Goal: Task Accomplishment & Management: Manage account settings

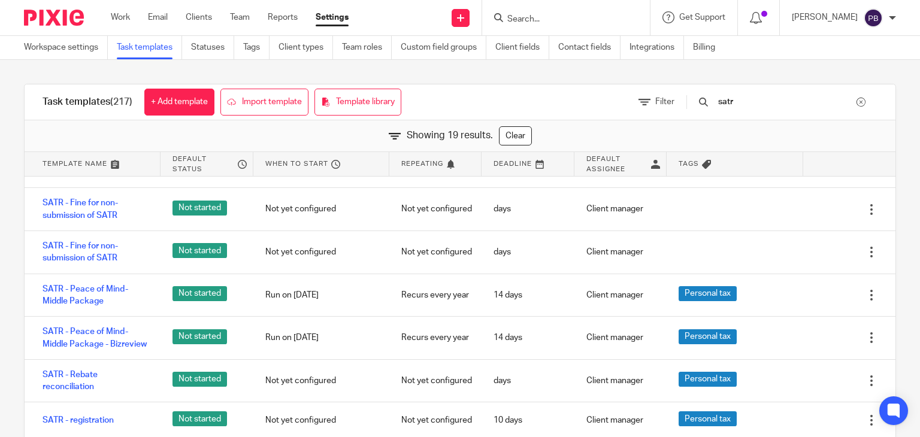
scroll to position [419, 0]
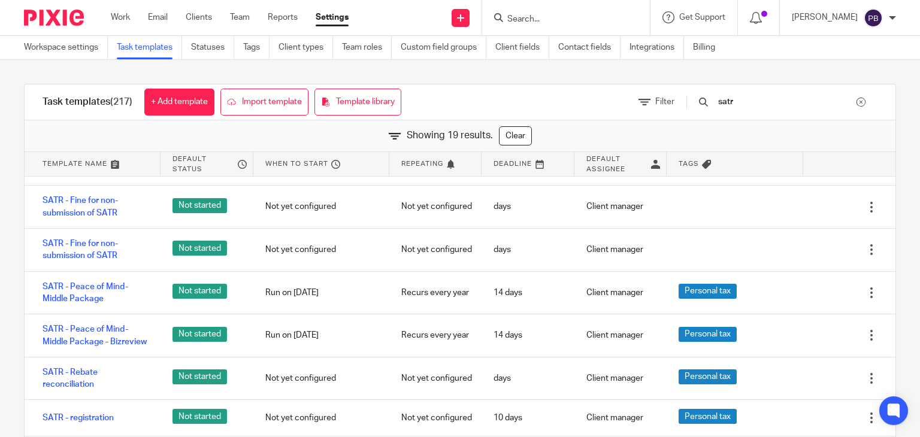
type input "satr"
click at [99, 249] on link "SATR - Fine for non-submission of SATR" at bounding box center [96, 250] width 106 height 25
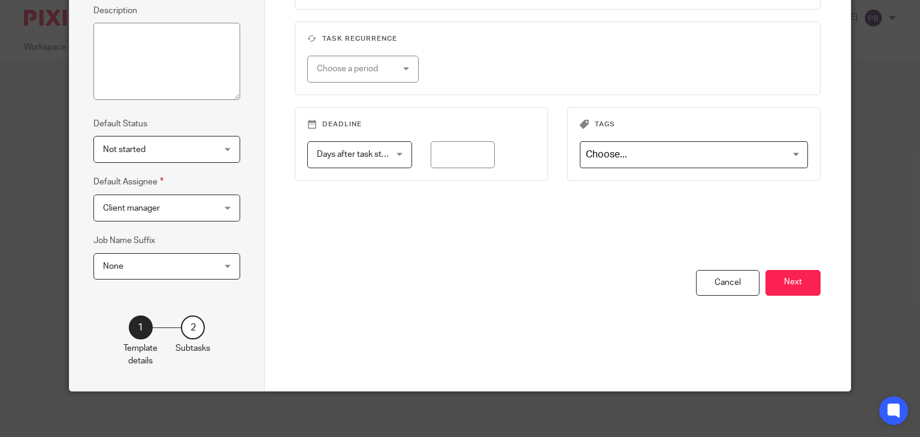
scroll to position [174, 0]
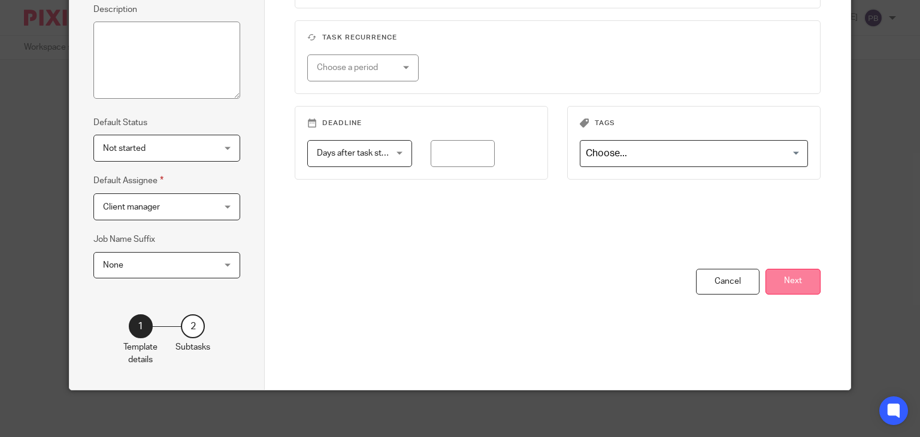
click at [795, 286] on button "Next" at bounding box center [793, 282] width 55 height 26
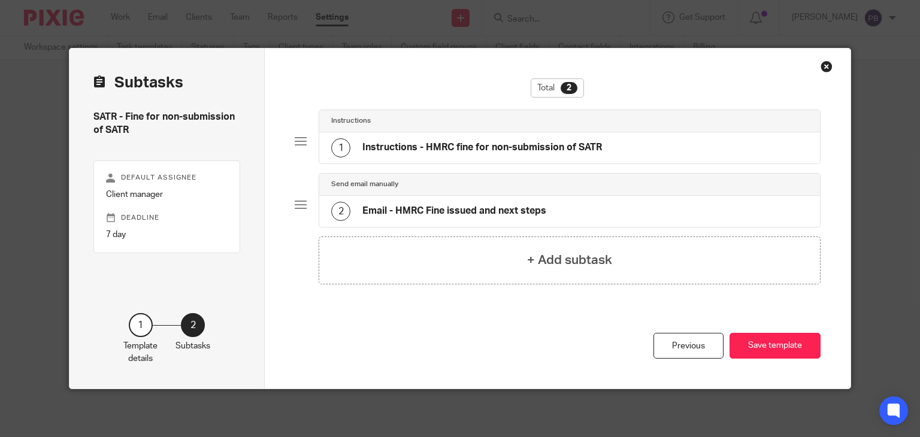
scroll to position [0, 0]
click at [543, 264] on h4 "+ Add subtask" at bounding box center [569, 260] width 85 height 19
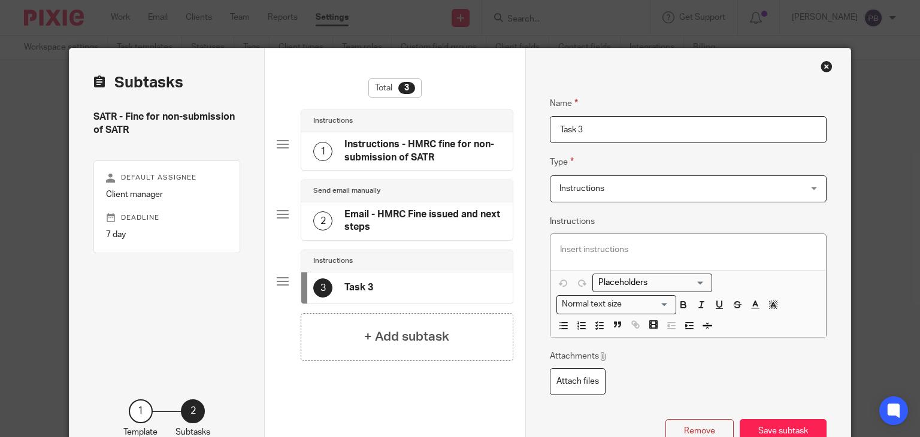
drag, startPoint x: 594, startPoint y: 129, endPoint x: 528, endPoint y: 123, distance: 66.8
click at [528, 123] on div "Name Instructions - HMRC fine for non-submission of SATR Type Instructions Inst…" at bounding box center [687, 262] width 325 height 427
type input "Follow Up"
click at [569, 245] on p at bounding box center [688, 250] width 256 height 12
click at [597, 322] on icon "button" at bounding box center [599, 326] width 11 height 11
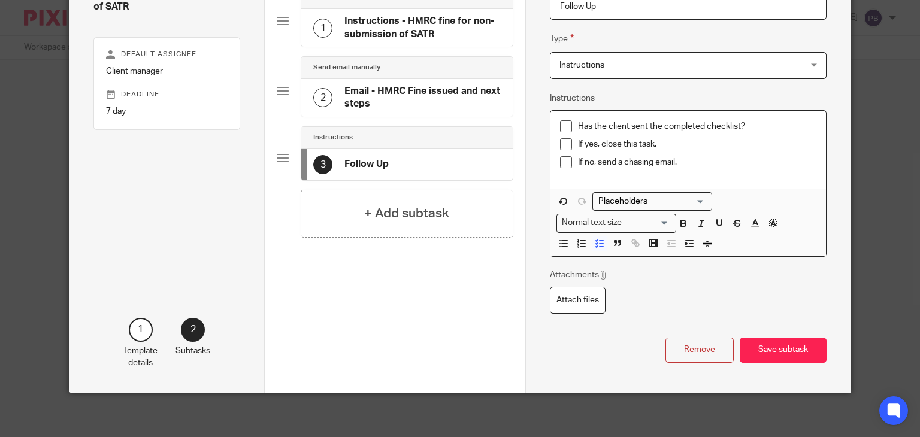
scroll to position [126, 0]
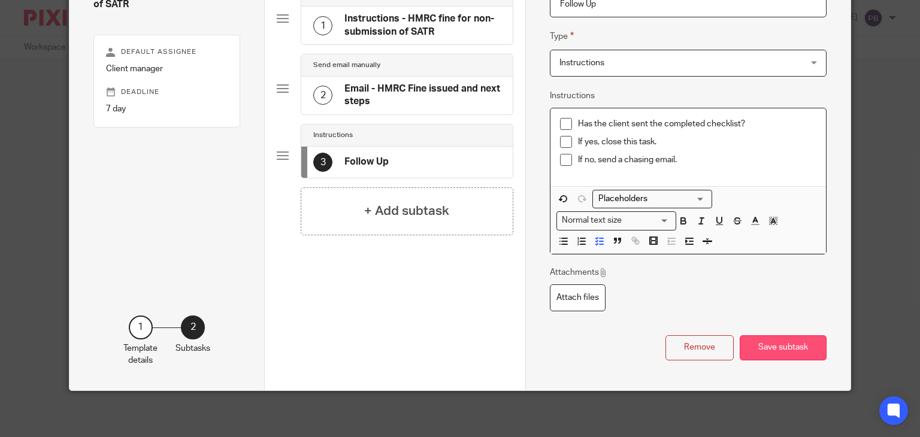
click at [782, 348] on button "Save subtask" at bounding box center [783, 349] width 87 height 26
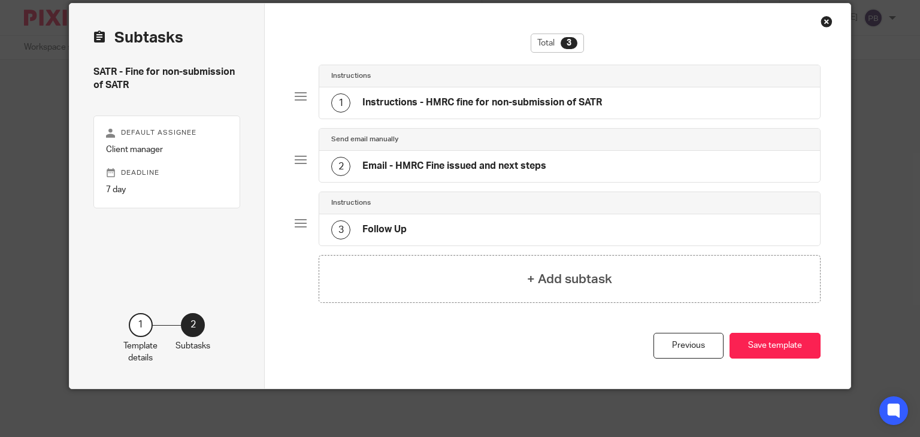
scroll to position [43, 0]
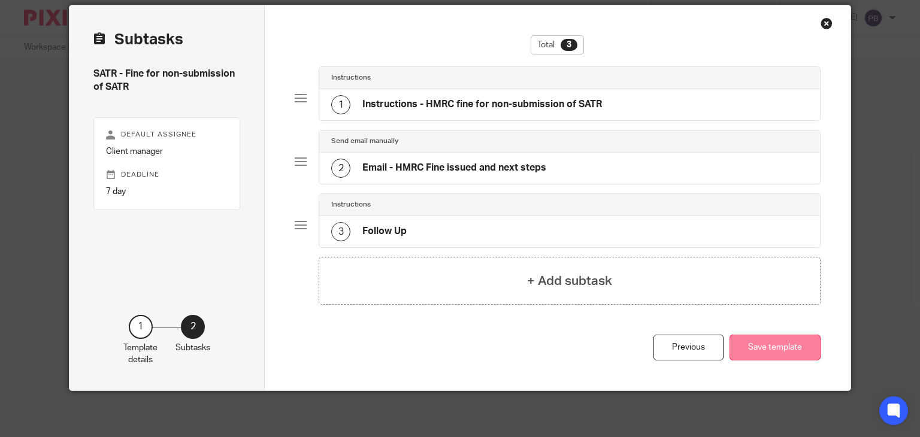
click at [758, 345] on button "Save template" at bounding box center [775, 348] width 91 height 26
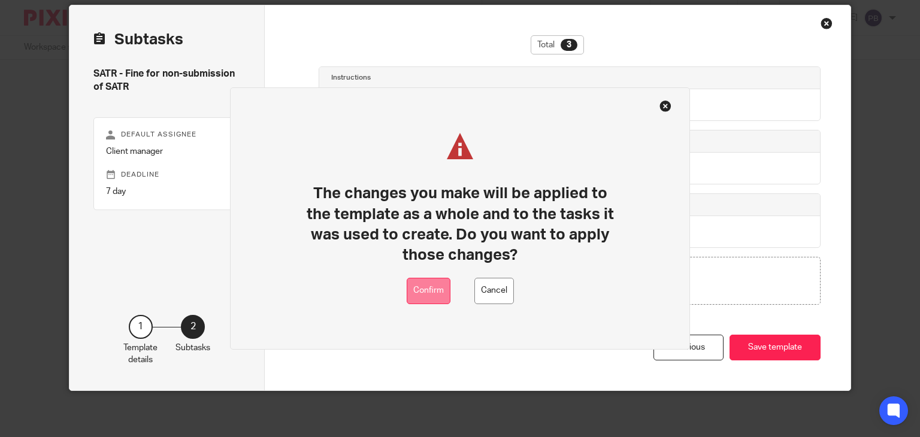
click at [419, 295] on button "Confirm" at bounding box center [429, 291] width 44 height 27
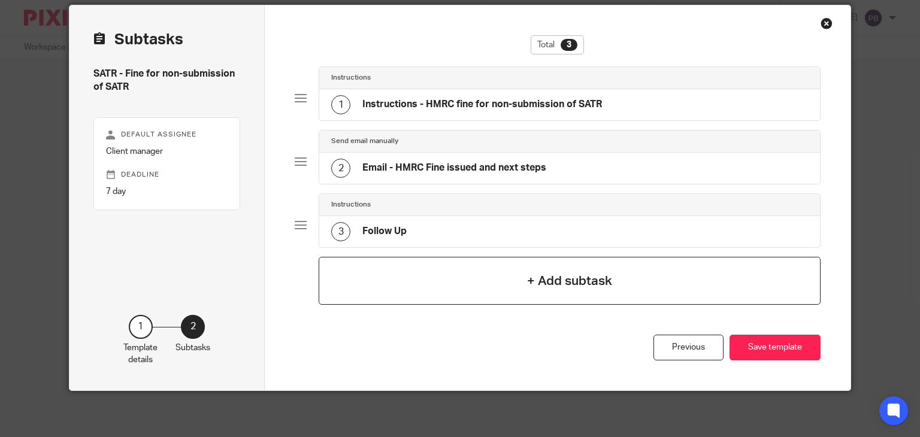
click at [464, 279] on div "+ Add subtask" at bounding box center [570, 281] width 502 height 48
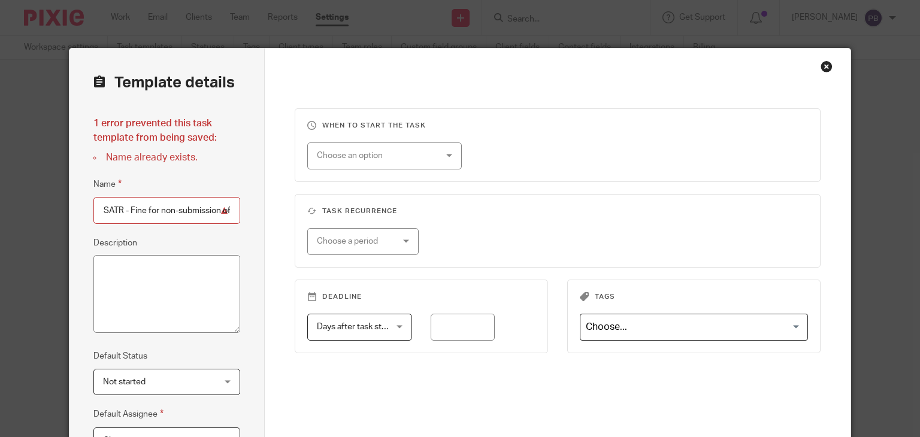
scroll to position [0, 23]
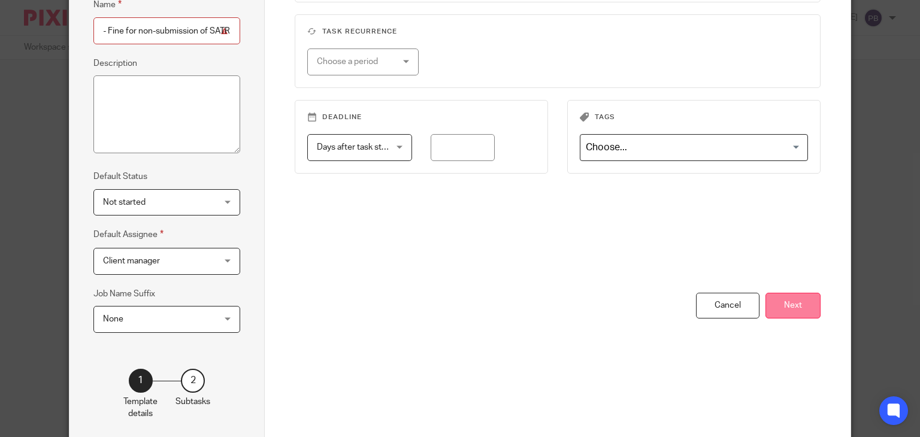
click at [790, 303] on button "Next" at bounding box center [793, 306] width 55 height 26
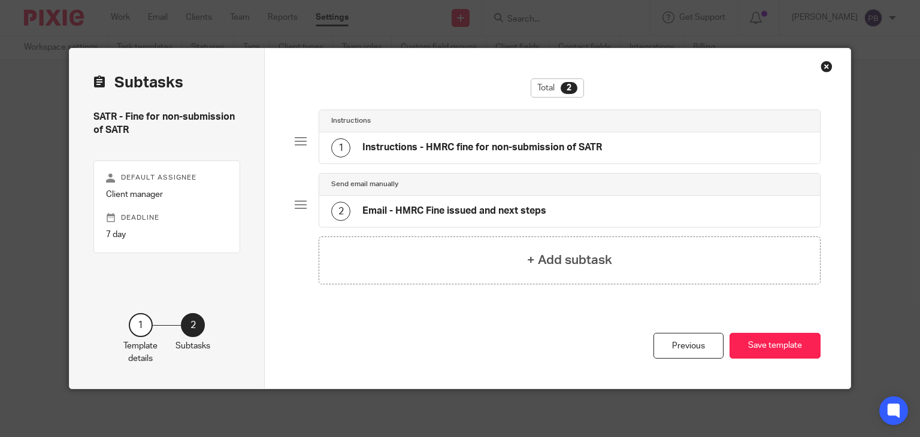
scroll to position [0, 0]
click at [673, 350] on div "Previous" at bounding box center [689, 346] width 70 height 26
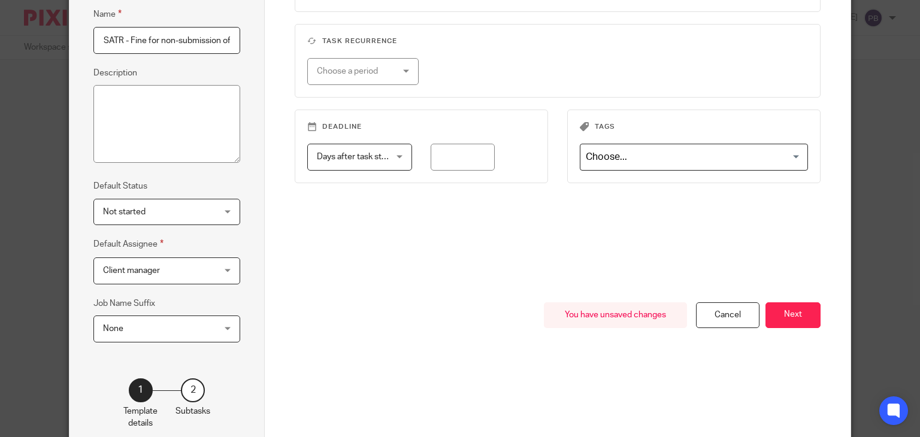
scroll to position [180, 0]
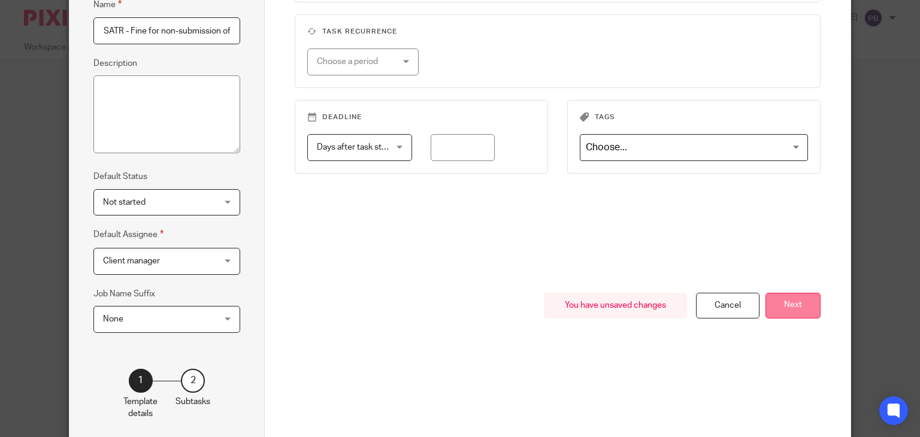
click at [791, 310] on button "Next" at bounding box center [793, 306] width 55 height 26
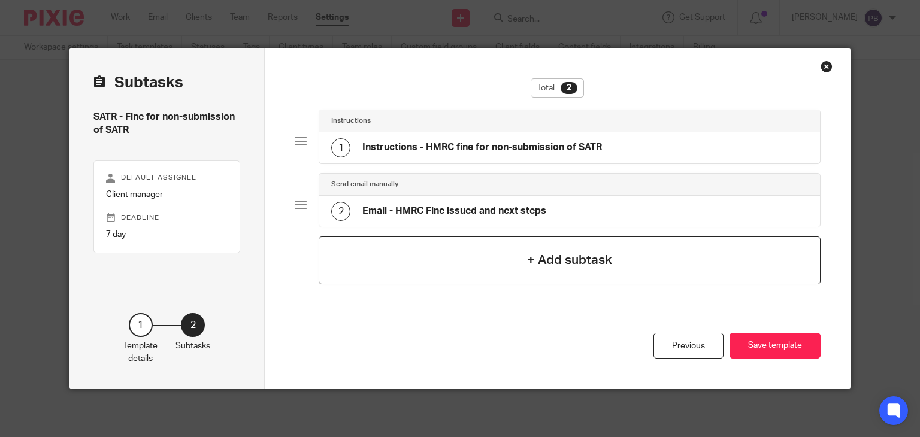
click at [549, 270] on div "+ Add subtask" at bounding box center [570, 261] width 502 height 48
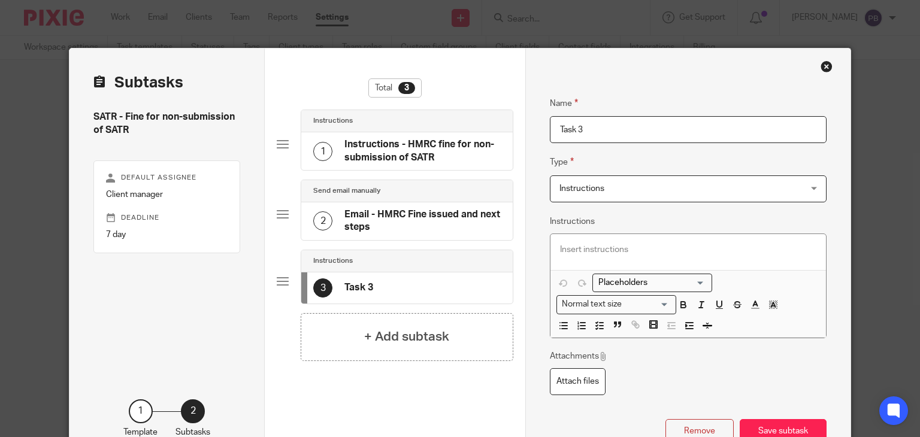
click at [578, 250] on p at bounding box center [688, 250] width 256 height 12
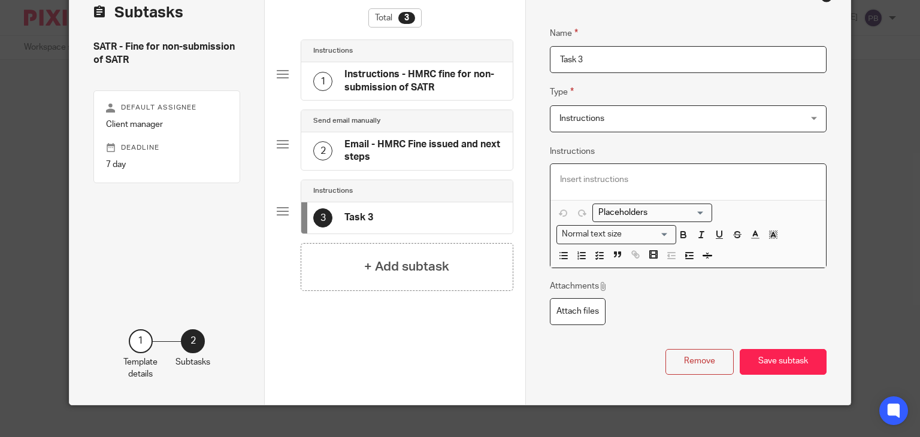
scroll to position [84, 0]
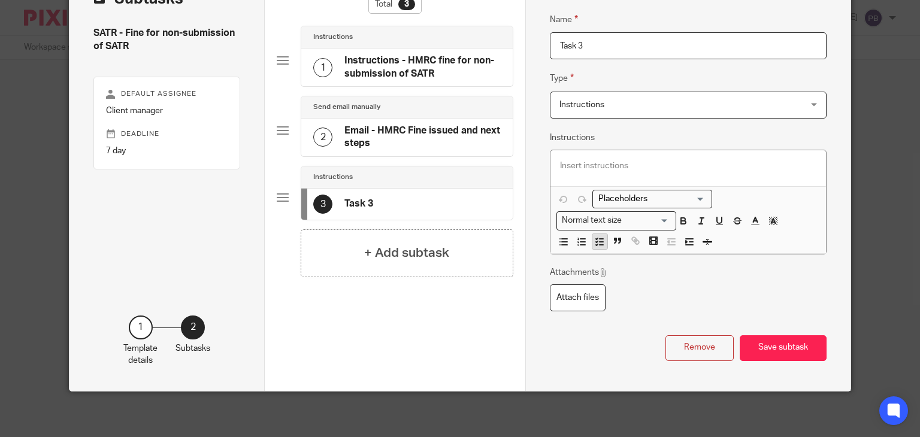
click at [599, 245] on icon "button" at bounding box center [599, 242] width 11 height 11
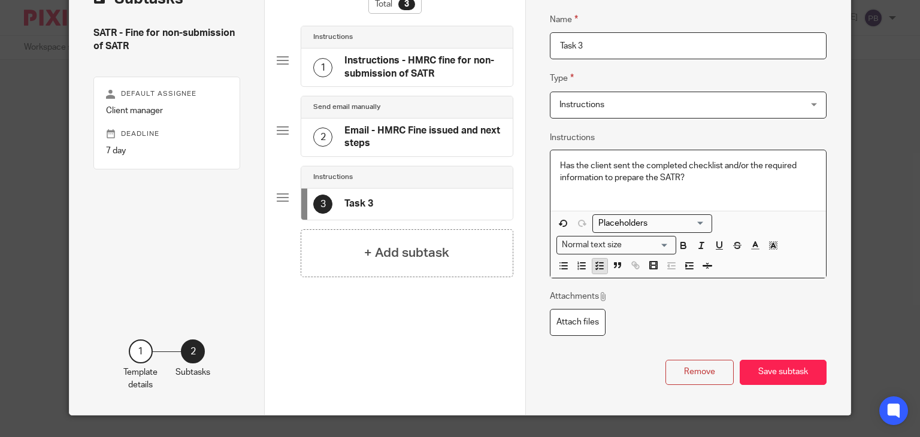
click at [596, 262] on icon "button" at bounding box center [599, 266] width 11 height 11
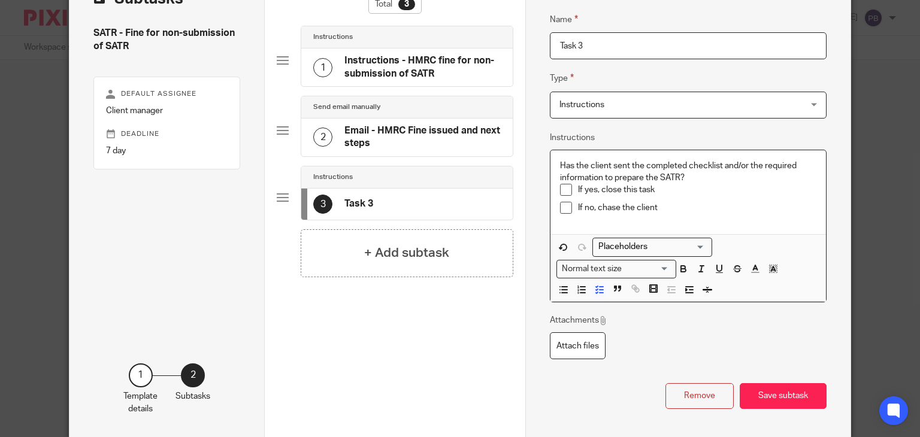
click at [691, 178] on p "Has the client sent the completed checklist and/or the required information to …" at bounding box center [688, 172] width 256 height 25
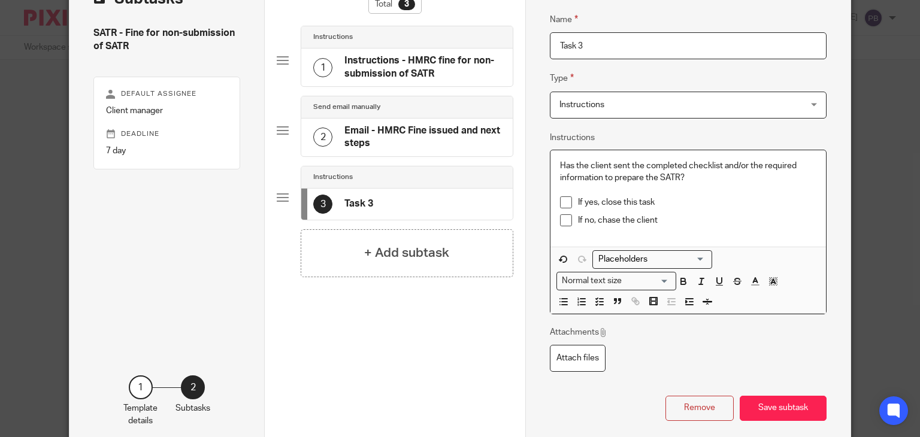
click at [770, 405] on button "Save subtask" at bounding box center [783, 409] width 87 height 26
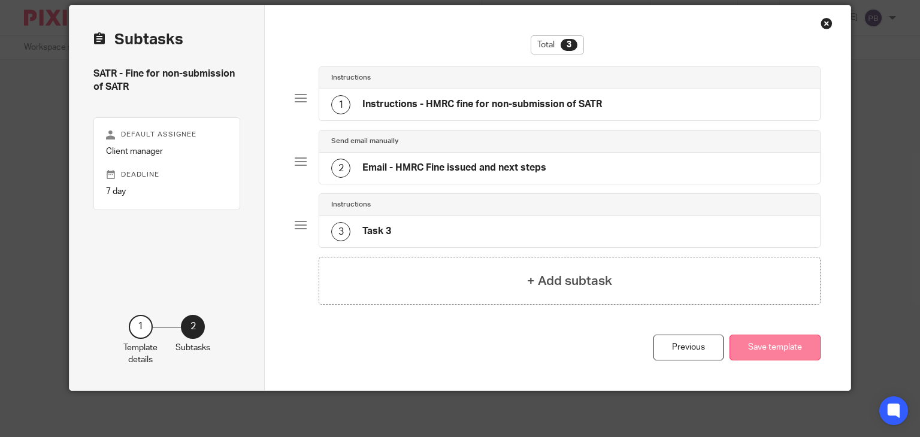
click at [778, 348] on button "Save template" at bounding box center [775, 348] width 91 height 26
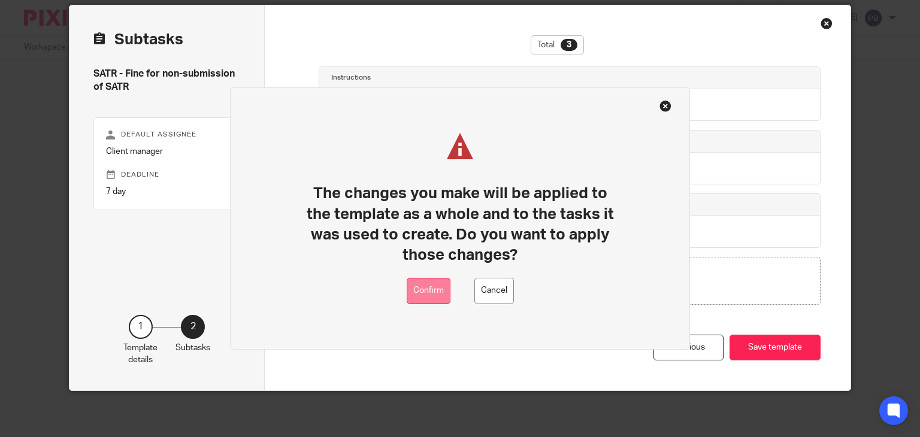
click at [438, 295] on button "Confirm" at bounding box center [429, 291] width 44 height 27
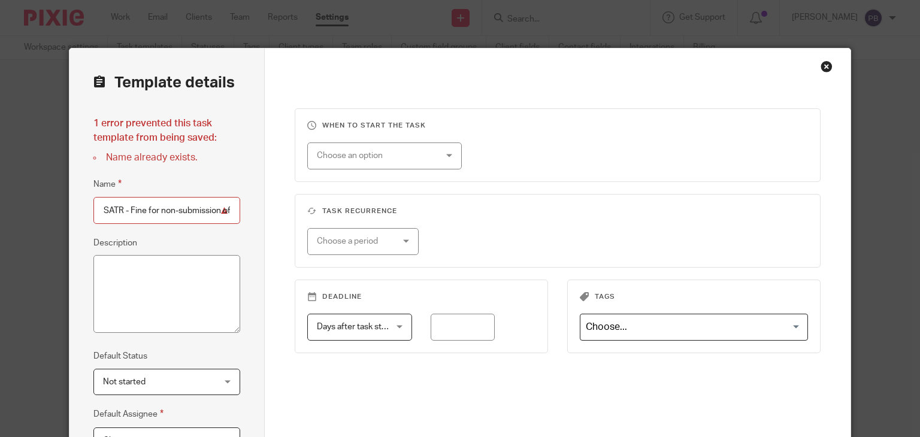
scroll to position [0, 23]
click at [821, 67] on div "Close this dialog window" at bounding box center [827, 67] width 12 height 12
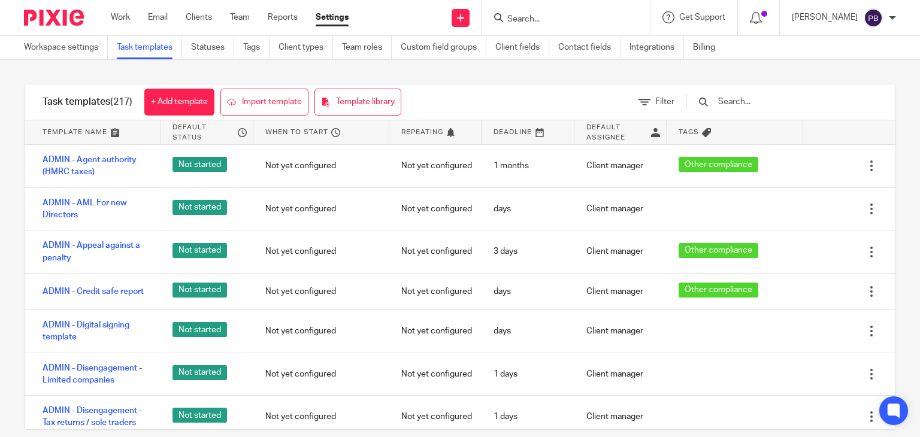
click at [768, 100] on input "text" at bounding box center [787, 101] width 140 height 13
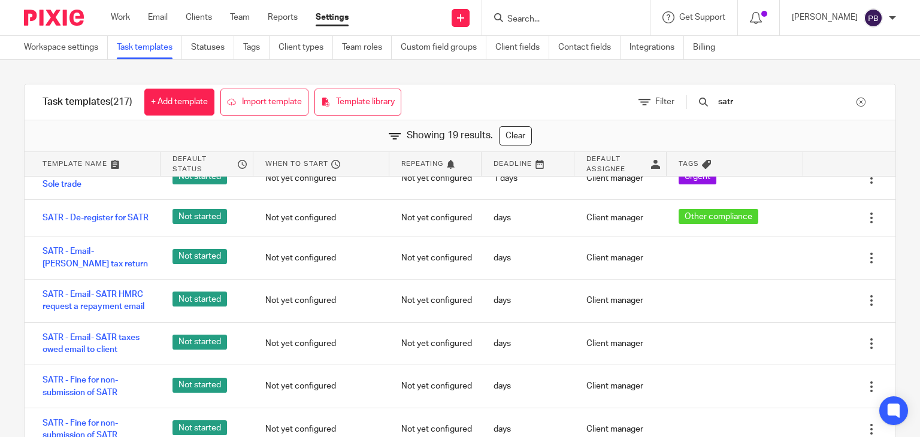
scroll to position [300, 0]
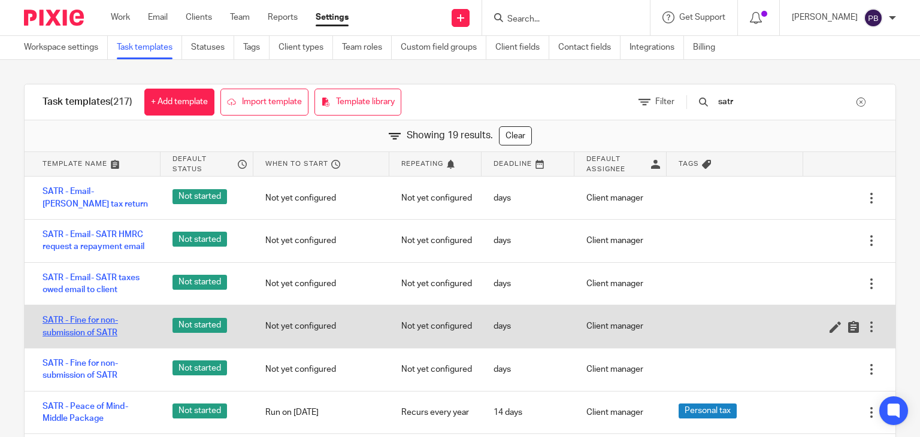
type input "satr"
click at [77, 329] on link "SATR - Fine for non-submission of SATR" at bounding box center [96, 327] width 106 height 25
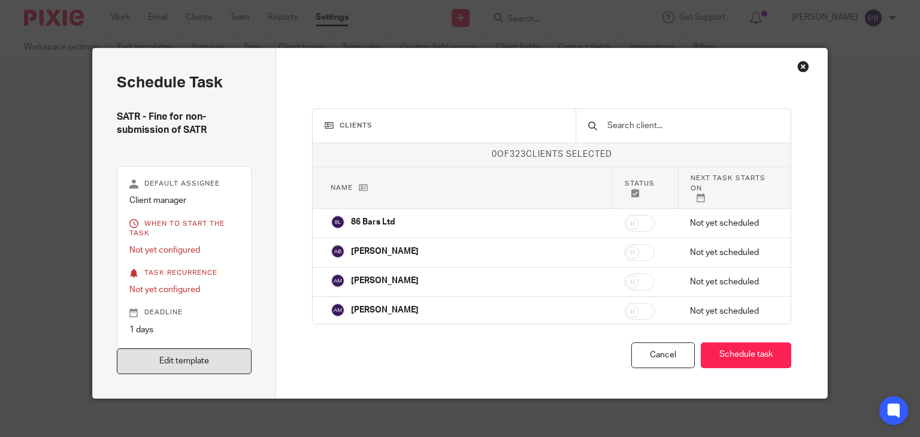
click at [187, 363] on link "Edit template" at bounding box center [184, 362] width 135 height 26
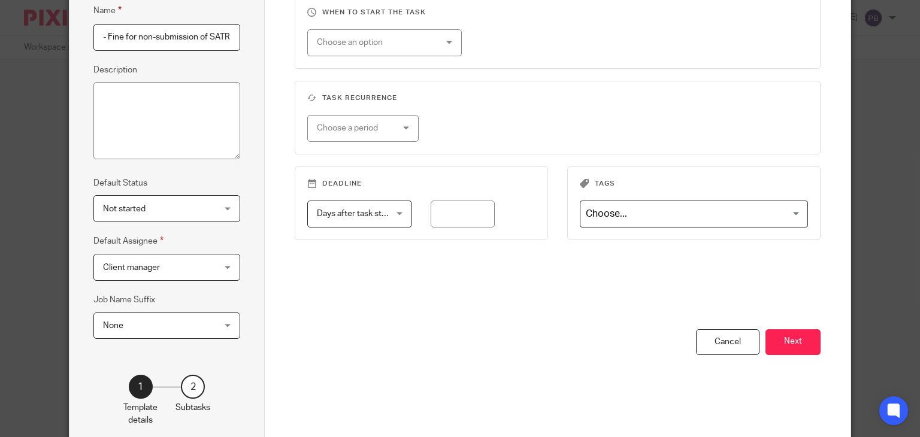
scroll to position [120, 0]
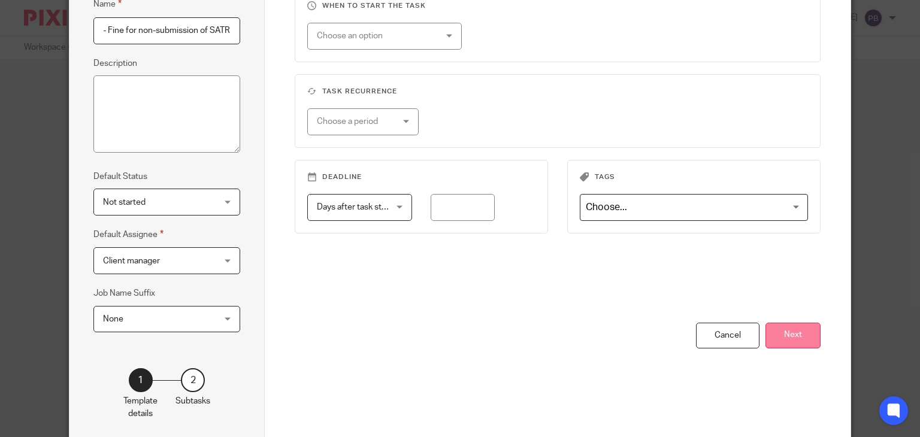
click at [801, 338] on button "Next" at bounding box center [793, 336] width 55 height 26
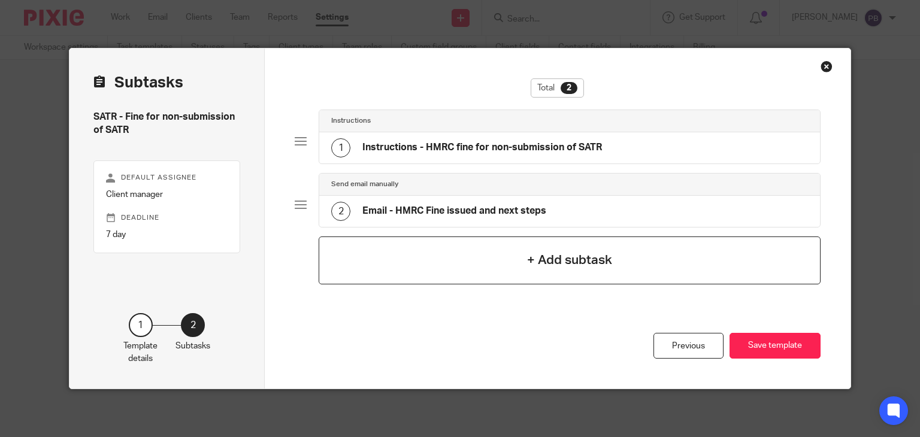
click at [579, 264] on h4 "+ Add subtask" at bounding box center [569, 260] width 85 height 19
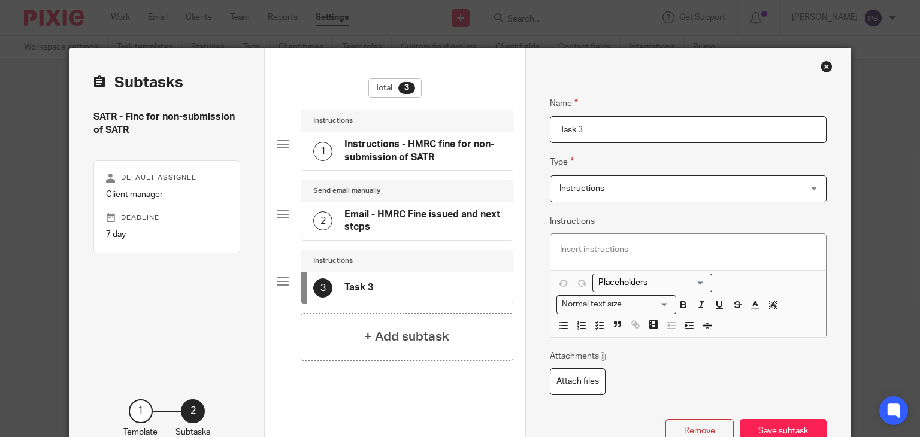
drag, startPoint x: 592, startPoint y: 128, endPoint x: 509, endPoint y: 123, distance: 82.8
click at [509, 123] on div "Subtasks SATR - Fine for non-submission of SATR Default assignee Client manager…" at bounding box center [460, 262] width 781 height 427
type input "Follow Up"
click at [561, 248] on p at bounding box center [688, 250] width 256 height 12
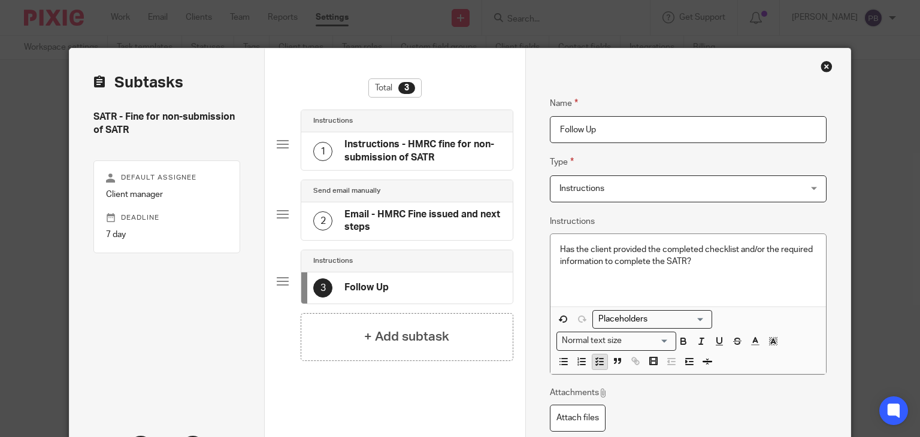
click at [600, 363] on line "button" at bounding box center [602, 363] width 4 height 0
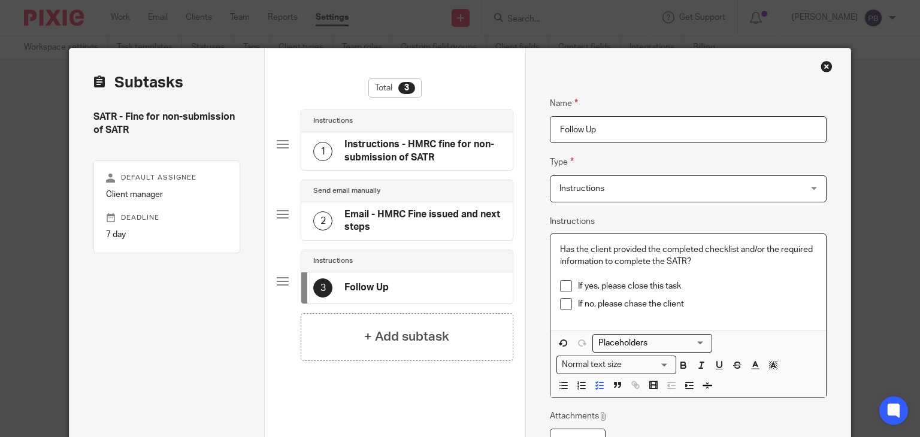
click at [745, 309] on p "If no, please chase the client" at bounding box center [697, 304] width 238 height 12
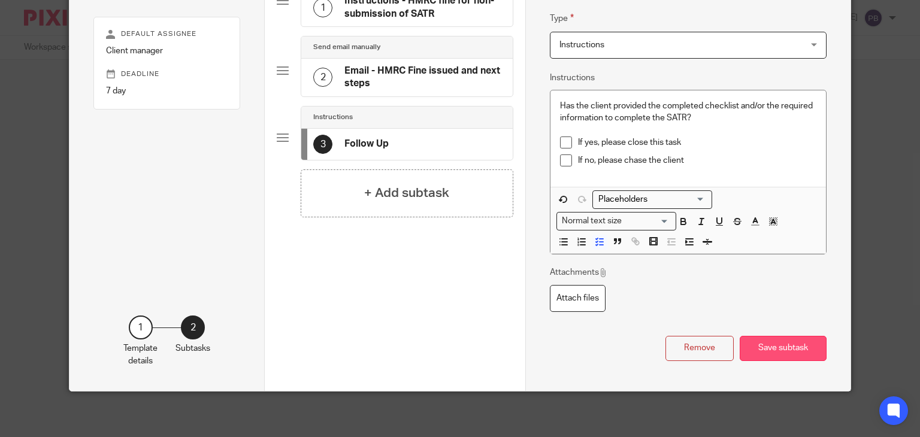
click at [777, 350] on button "Save subtask" at bounding box center [783, 349] width 87 height 26
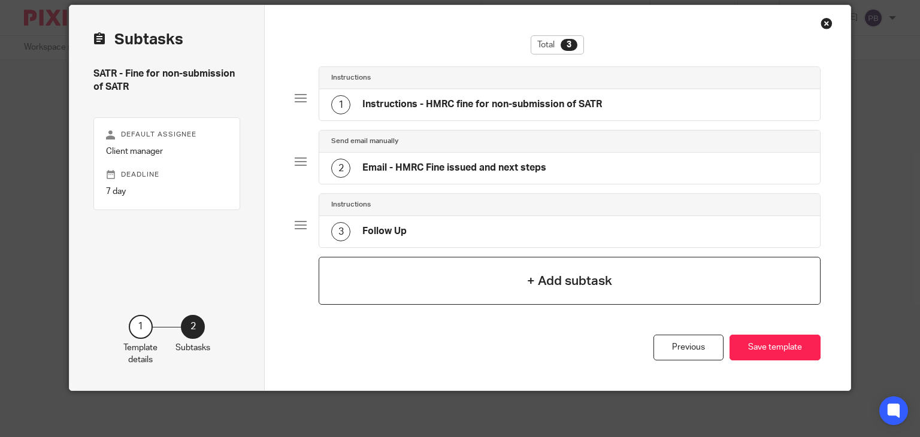
click at [560, 281] on h4 "+ Add subtask" at bounding box center [569, 281] width 85 height 19
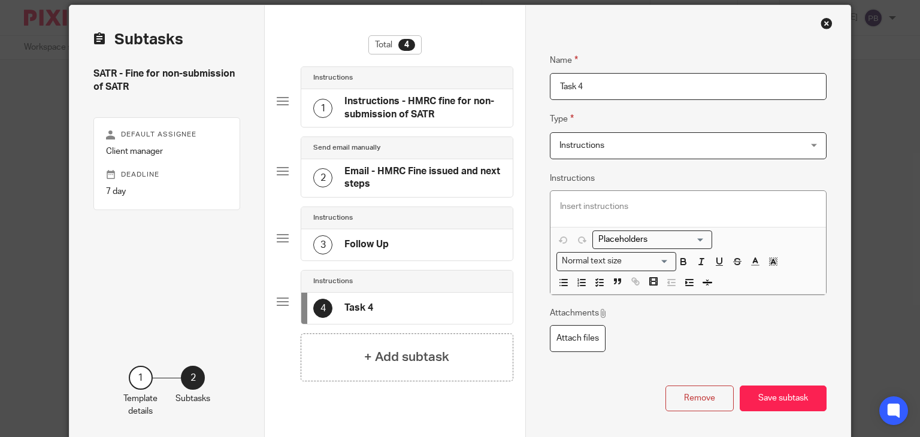
click at [807, 149] on div "Instructions Instructions" at bounding box center [688, 145] width 277 height 27
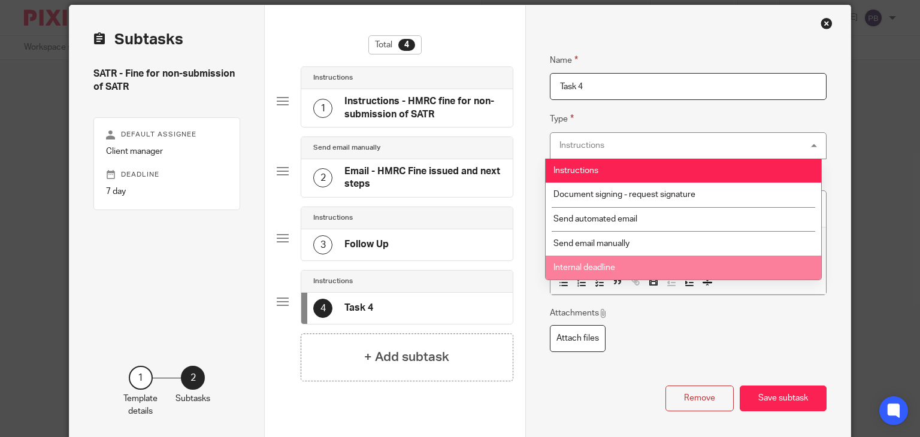
click at [628, 269] on li "Internal deadline" at bounding box center [684, 268] width 276 height 25
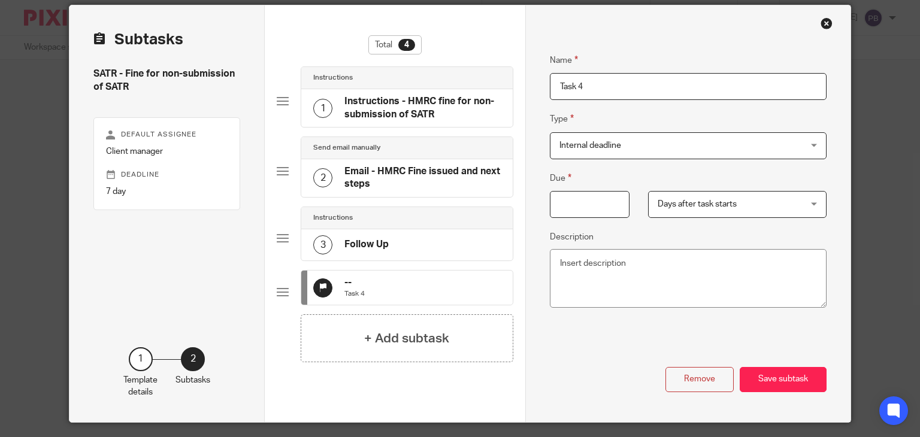
click at [586, 197] on input "Due" at bounding box center [590, 204] width 80 height 27
type input "5"
click at [771, 389] on button "Save subtask" at bounding box center [783, 380] width 87 height 26
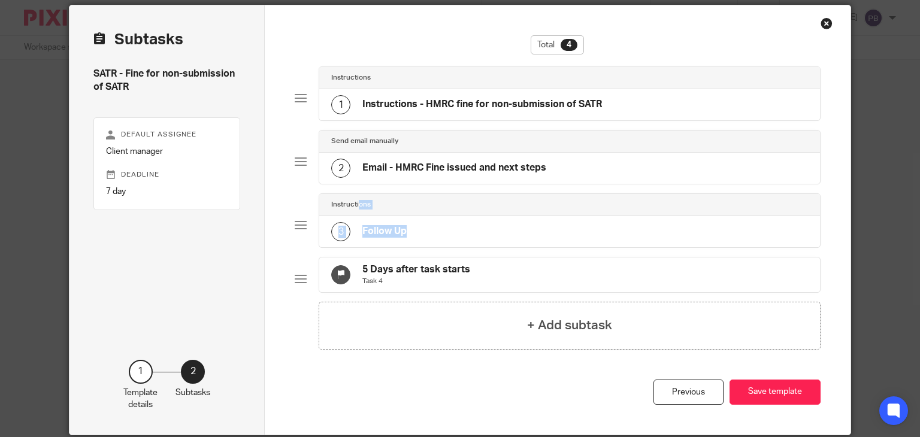
drag, startPoint x: 288, startPoint y: 280, endPoint x: 306, endPoint y: 204, distance: 78.2
click at [306, 204] on div "Total 4 Instructions 1 Instructions - HMRC fine for non-submission of SATR Send…" at bounding box center [558, 220] width 586 height 430
click at [295, 285] on div at bounding box center [301, 279] width 12 height 12
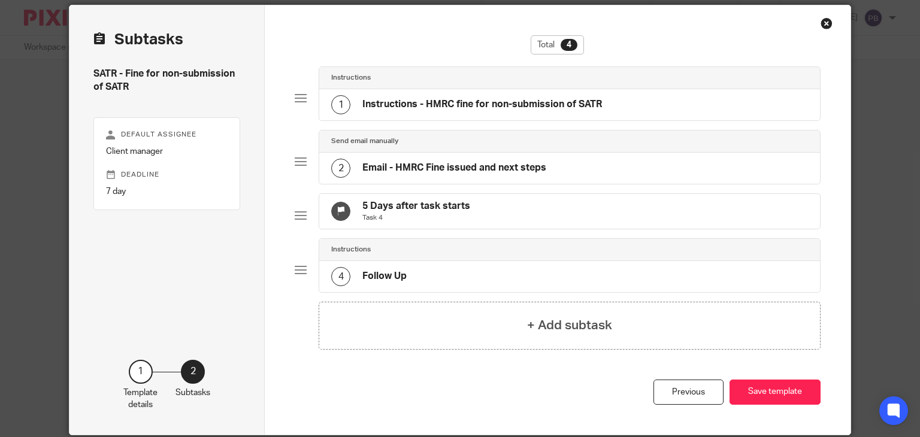
click at [396, 168] on h4 "Email - HMRC Fine issued and next steps" at bounding box center [455, 168] width 184 height 13
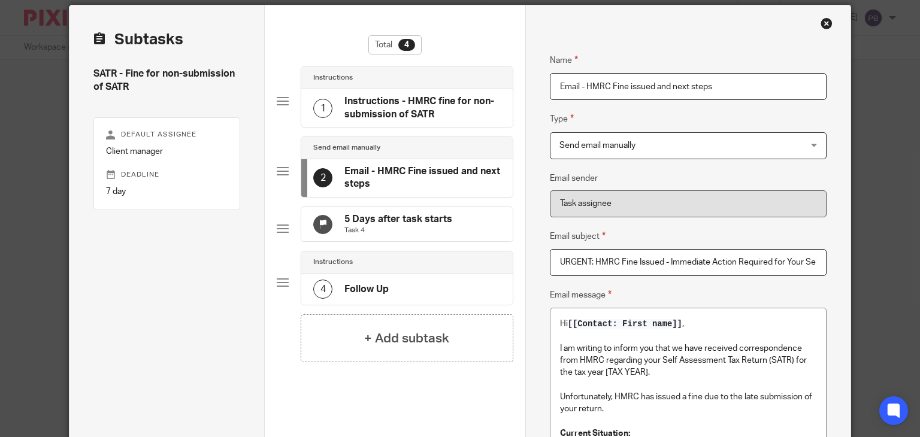
click at [404, 223] on h4 "5 Days after task starts" at bounding box center [399, 219] width 108 height 13
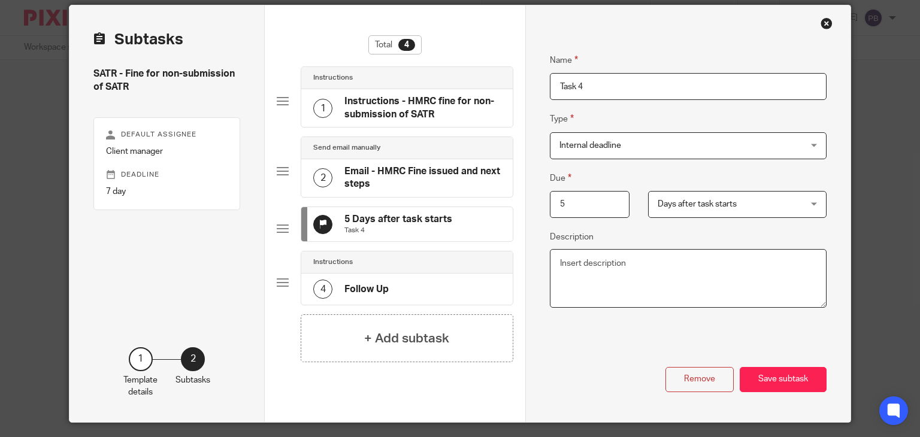
click at [573, 264] on textarea "Description" at bounding box center [688, 278] width 277 height 59
type textarea "H"
click at [609, 271] on textarea "Client was given 5 working days to send the required information. Has it been c…" at bounding box center [688, 278] width 277 height 59
drag, startPoint x: 609, startPoint y: 271, endPoint x: 669, endPoint y: 282, distance: 60.9
click at [669, 282] on textarea "Client was given 5 working days to send the required information. Has it been c…" at bounding box center [688, 278] width 277 height 59
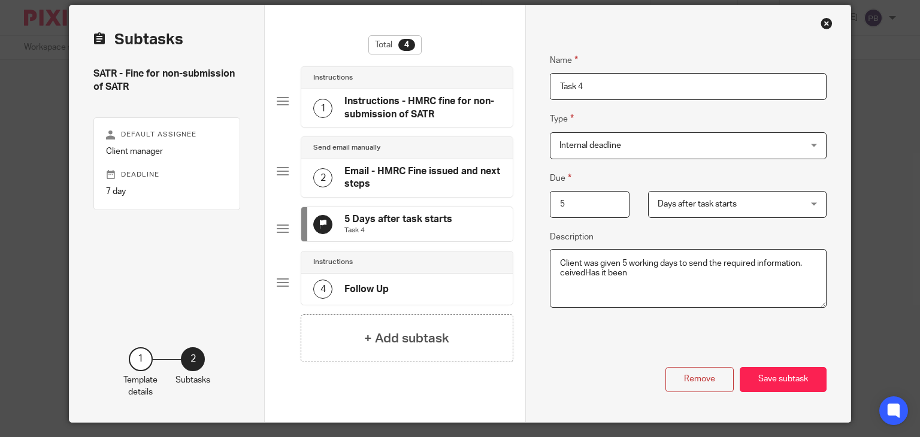
click at [627, 274] on textarea "Client was given 5 working days to send the required information. ceivedHas it …" at bounding box center [688, 278] width 277 height 59
type textarea "Client was given 5 working days to send the required information. This is our r…"
click at [590, 87] on input "Task 4" at bounding box center [688, 86] width 277 height 27
drag, startPoint x: 591, startPoint y: 87, endPoint x: 534, endPoint y: 83, distance: 56.4
click at [534, 83] on div "Name Instructions - HMRC fine for non-submission of SATR Type Instructions Inst…" at bounding box center [687, 213] width 325 height 417
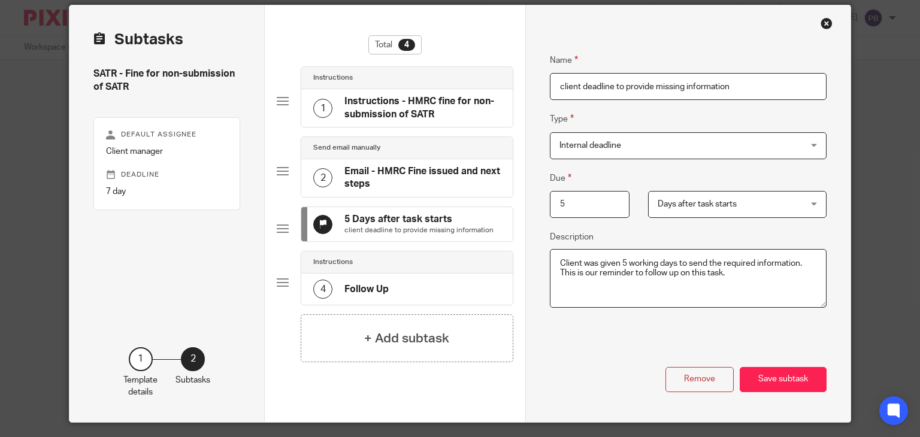
click at [558, 87] on input "client deadline to provide missing information" at bounding box center [688, 86] width 277 height 27
type input "Client deadline to provide missing information"
click at [774, 391] on button "Save subtask" at bounding box center [783, 380] width 87 height 26
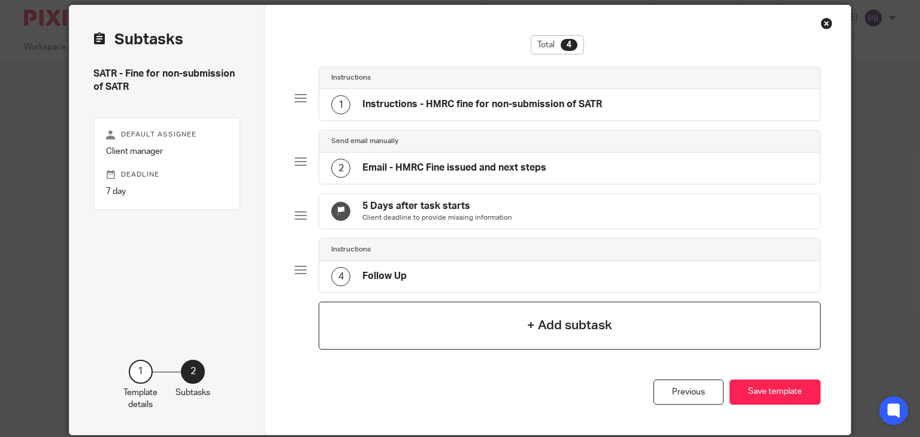
click at [552, 335] on h4 "+ Add subtask" at bounding box center [569, 325] width 85 height 19
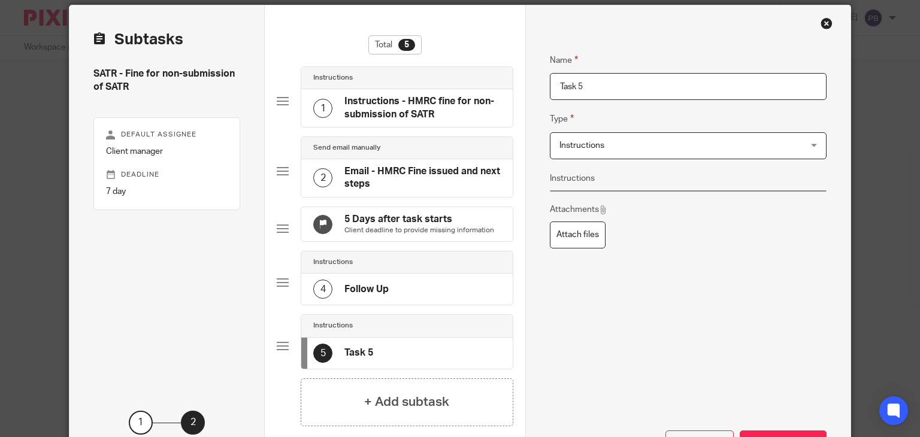
drag, startPoint x: 587, startPoint y: 87, endPoint x: 513, endPoint y: 79, distance: 74.8
click at [513, 79] on div "Subtasks SATR - Fine for non-submission of SATR Default assignee Client manager…" at bounding box center [460, 245] width 781 height 481
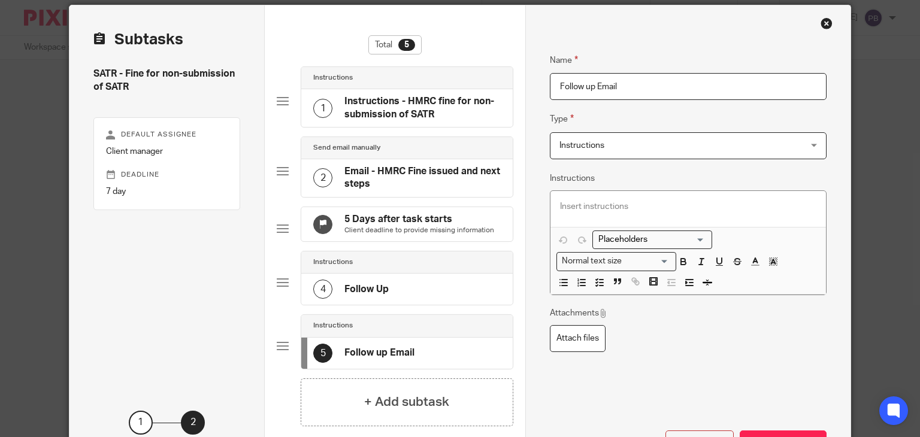
type input "Follow up Email"
click at [609, 146] on span "Instructions" at bounding box center [666, 145] width 213 height 25
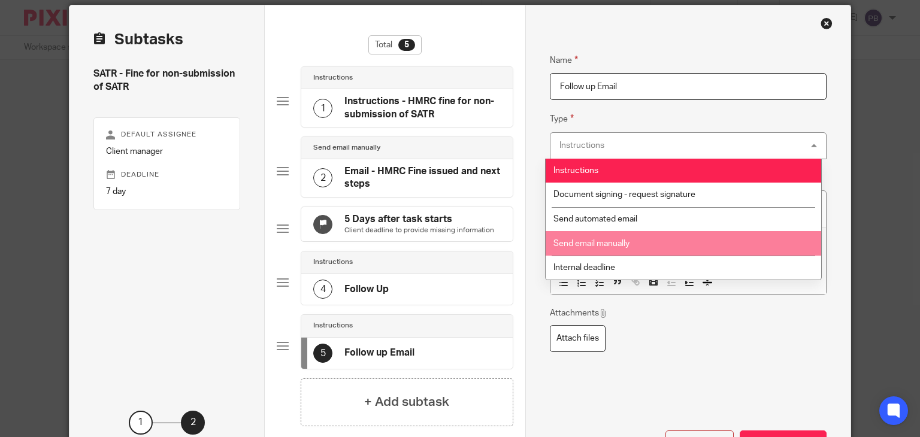
click at [615, 246] on span "Send email manually" at bounding box center [592, 244] width 76 height 8
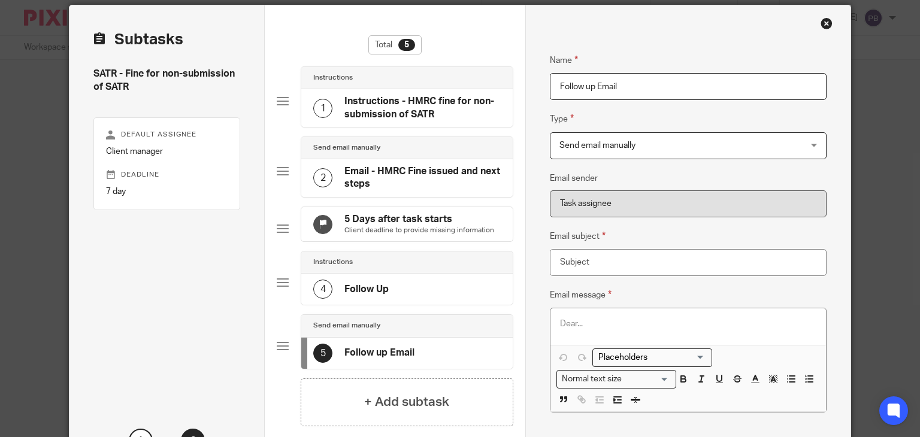
click at [575, 324] on p at bounding box center [688, 324] width 256 height 12
click at [696, 361] on input "Search for option" at bounding box center [649, 358] width 111 height 13
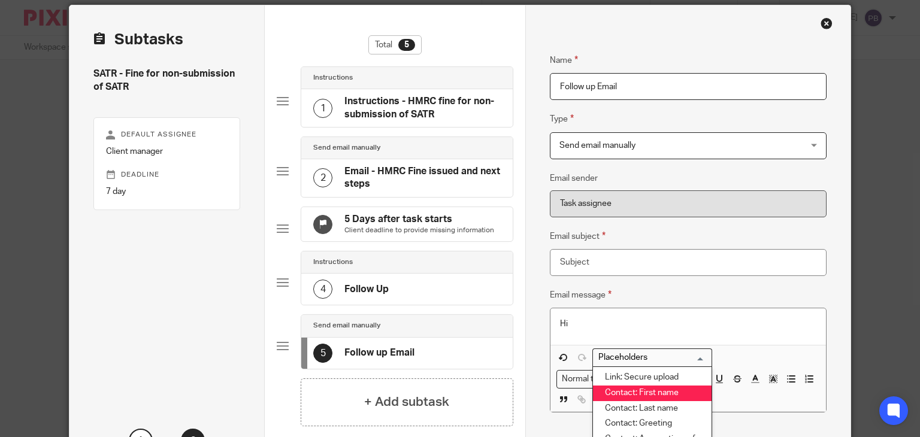
click at [666, 391] on li "Contact: First name" at bounding box center [652, 394] width 119 height 16
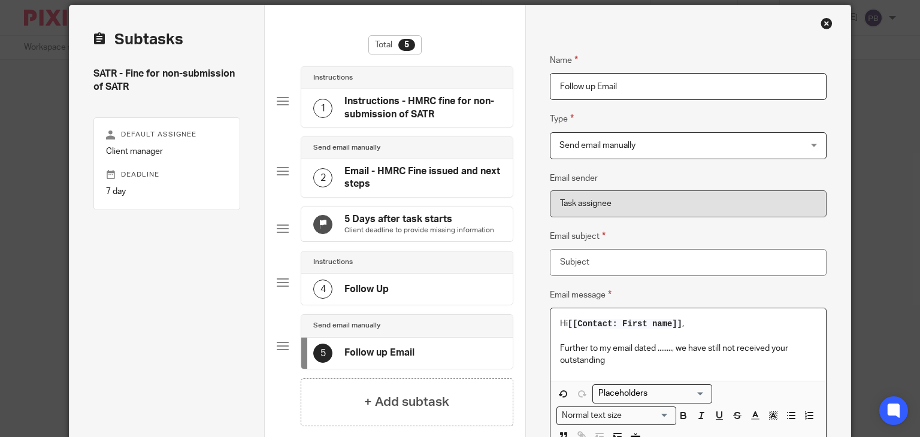
click at [784, 345] on p "Further to my email dated ........, we have still not received your outstanding" at bounding box center [688, 355] width 256 height 25
click at [614, 358] on p "Further to my email dated ........, we have still not received the outstanding" at bounding box center [688, 355] width 256 height 25
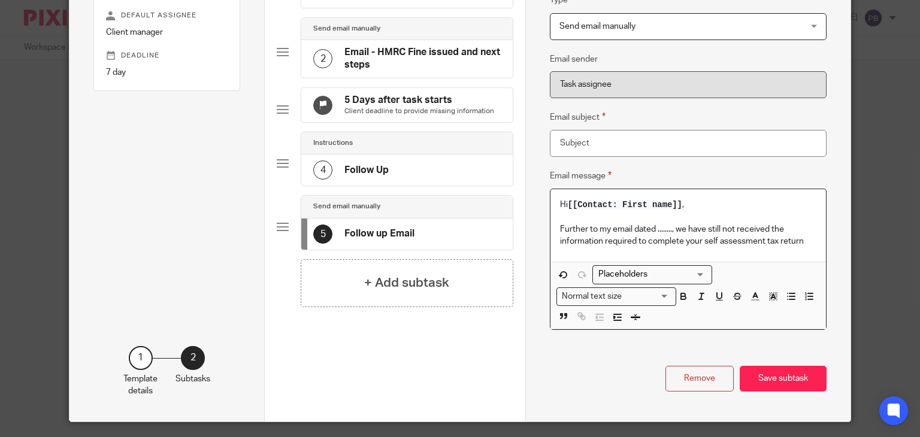
scroll to position [163, 0]
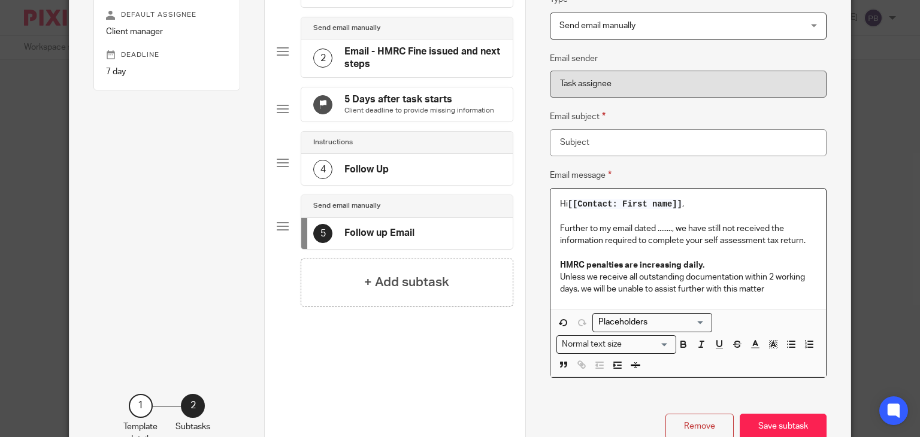
click at [560, 264] on strong "HMRC penalties are increasing daily." at bounding box center [632, 265] width 144 height 8
click at [759, 264] on p "Please Note, HMRC penalties are increasing daily." at bounding box center [688, 265] width 256 height 12
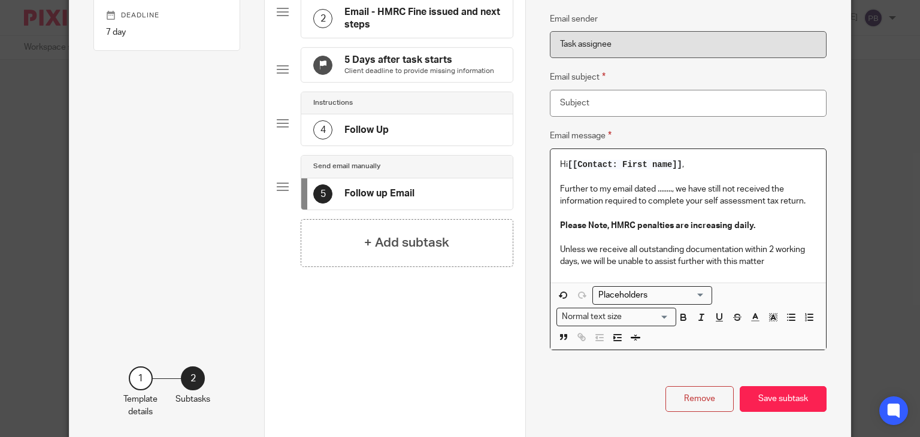
scroll to position [223, 0]
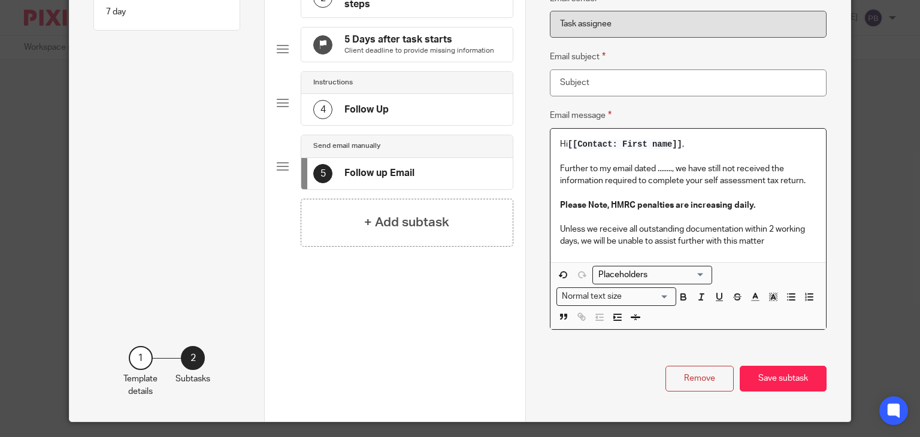
click at [581, 228] on p "Unless we receive all outstanding documentation within 2 working days, we will …" at bounding box center [688, 235] width 256 height 25
drag, startPoint x: 733, startPoint y: 226, endPoint x: 572, endPoint y: 244, distance: 162.8
click at [572, 244] on p "Until we receive all outstanding documentation within 2 working days, we will b…" at bounding box center [688, 235] width 256 height 25
click at [669, 240] on p "Until we receive all outstanding documentation, we will be unable to assist fur…" at bounding box center [688, 235] width 256 height 25
click at [651, 166] on p "Further to my email dated ........, we have still not received the information …" at bounding box center [688, 175] width 256 height 25
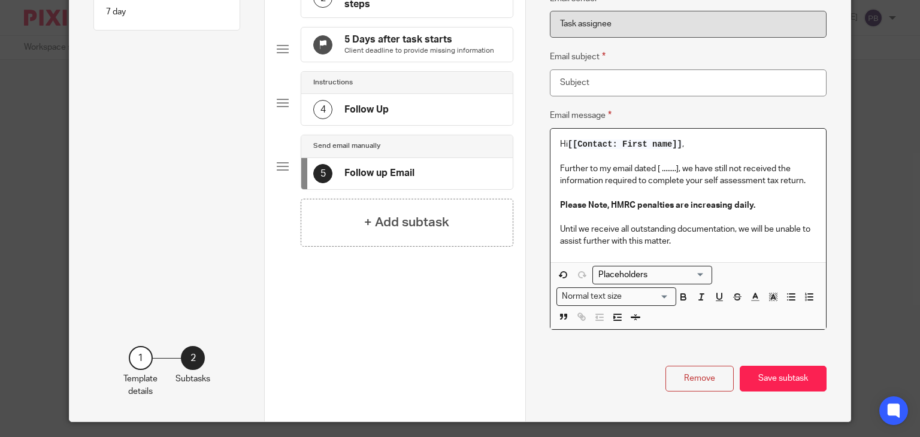
click at [655, 166] on p "Further to my email dated [ ........], we have still not received the informati…" at bounding box center [688, 175] width 256 height 25
drag, startPoint x: 805, startPoint y: 179, endPoint x: 540, endPoint y: 170, distance: 265.6
click at [540, 170] on div "Name Instructions - HMRC fine for non-submission of SATR Type Instructions Inst…" at bounding box center [687, 124] width 325 height 596
click at [689, 240] on p "Until we receive all outstanding documentation, we will be unable to assist fur…" at bounding box center [688, 235] width 256 height 25
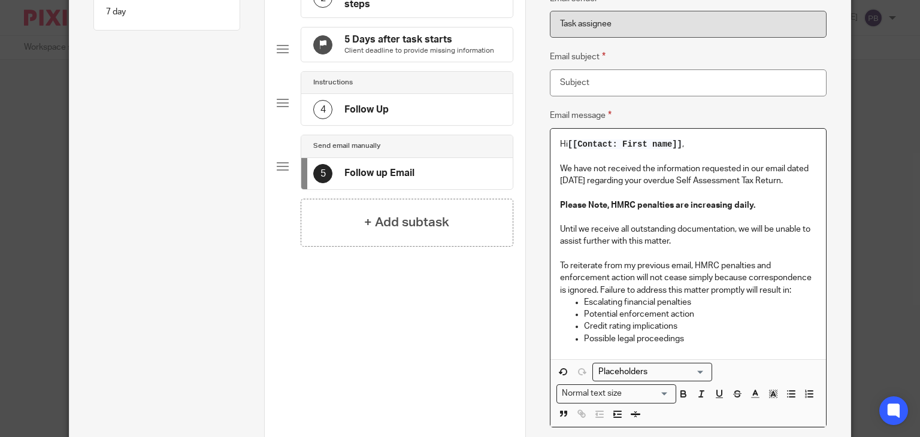
click at [595, 288] on p "To reiterate from my previous email, HMRC penalties and enforcement action will…" at bounding box center [688, 278] width 256 height 37
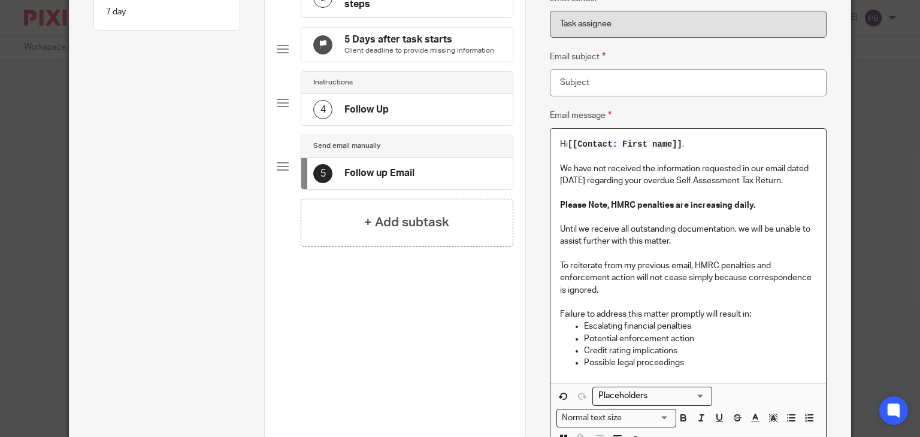
click at [560, 266] on p "To reiterate from my previous email, HMRC penalties and enforcement action will…" at bounding box center [688, 278] width 256 height 37
click at [616, 290] on p "To reiterate from my previous email, HMRC penalties and enforcement action will…" at bounding box center [688, 278] width 256 height 37
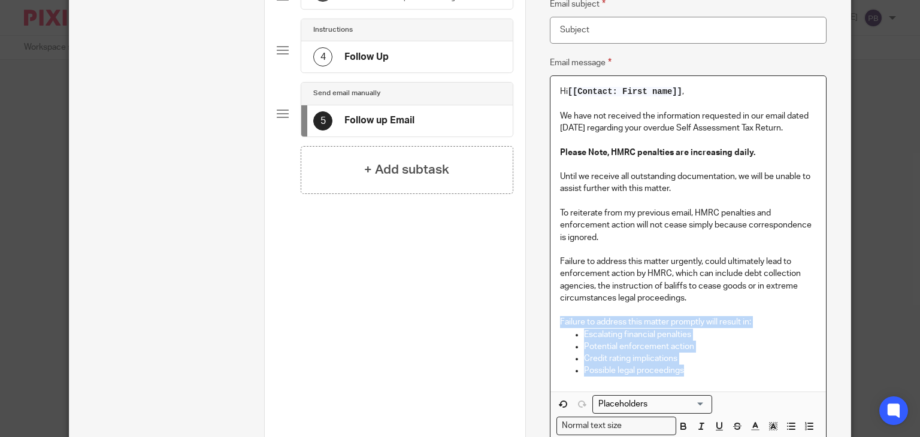
scroll to position [436, 0]
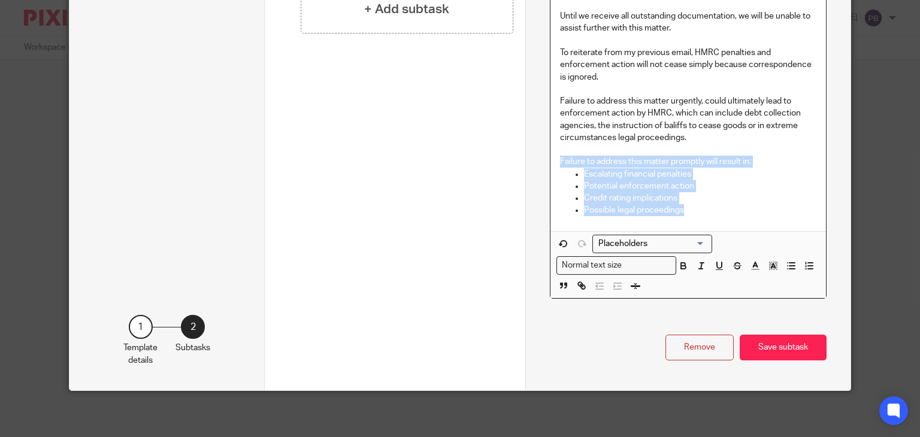
drag, startPoint x: 556, startPoint y: 374, endPoint x: 709, endPoint y: 272, distance: 184.0
click at [709, 270] on div "Hi [[Contact: First name]] , We have not received the information requested in …" at bounding box center [689, 107] width 276 height 383
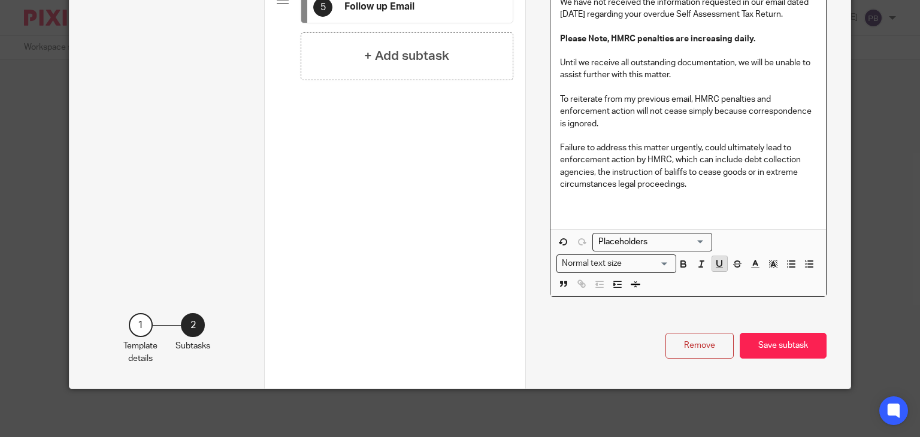
scroll to position [388, 0]
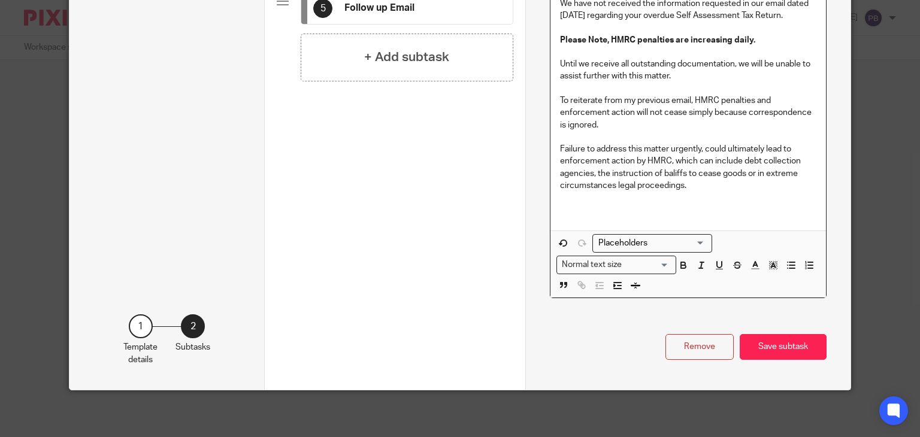
click at [673, 171] on p "Failure to address this matter urgently, could ultimately lead to enforcement a…" at bounding box center [688, 167] width 256 height 49
click at [738, 222] on div "Hi [[Contact: First name]] , We have not received the information requested in …" at bounding box center [689, 96] width 276 height 267
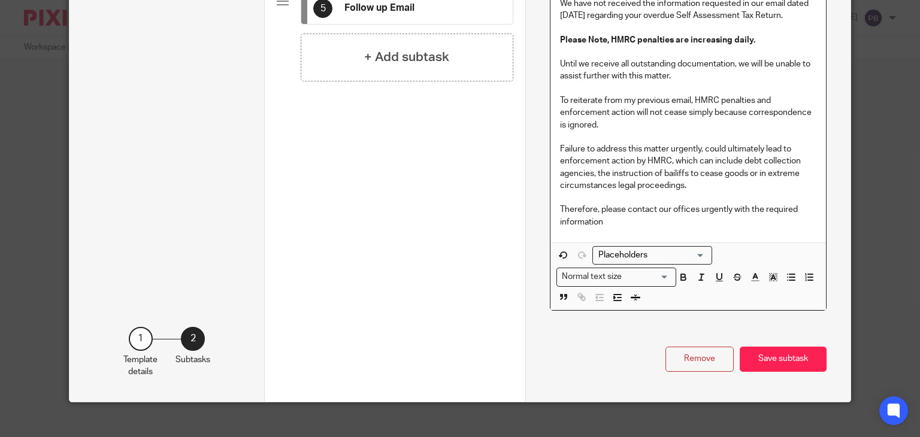
click at [727, 207] on p "Therefore, please contact our offices urgently with the required information" at bounding box center [688, 216] width 256 height 25
click at [789, 222] on p "Therefore, please contact our offices urgently at teams@togetherwecount.co.uk w…" at bounding box center [688, 216] width 256 height 25
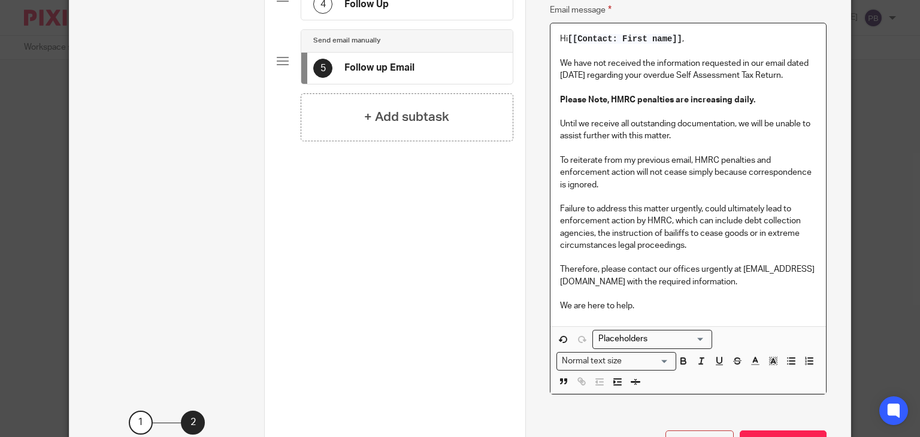
scroll to position [424, 0]
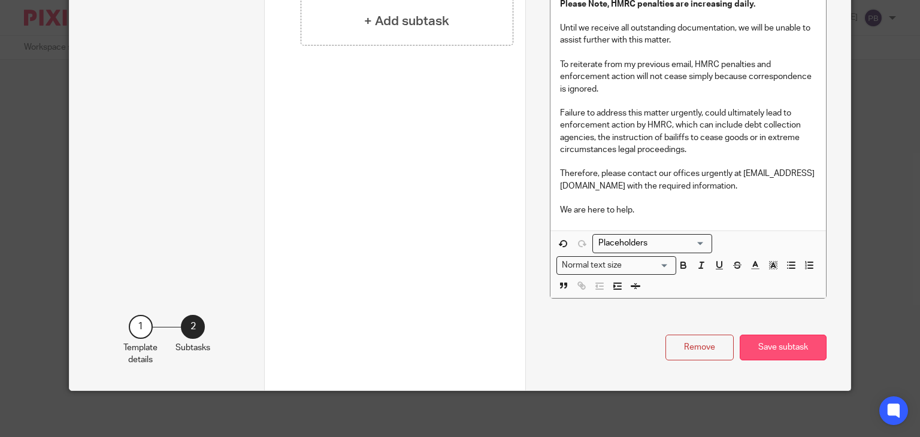
click at [778, 346] on button "Save subtask" at bounding box center [783, 348] width 87 height 26
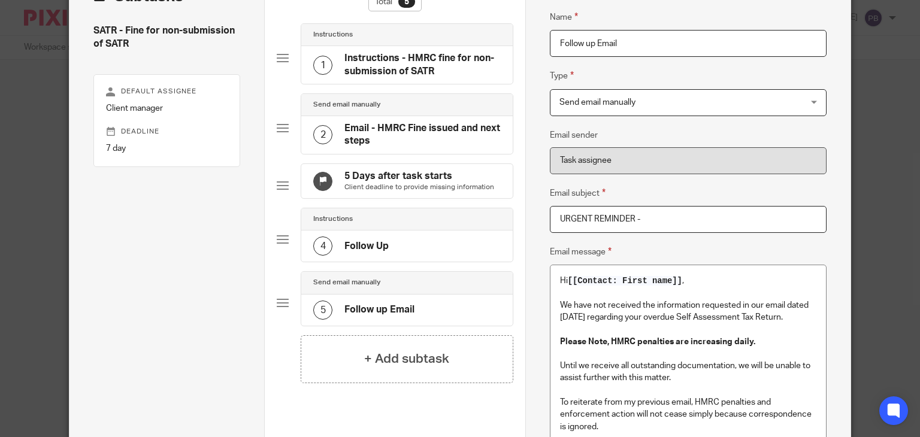
paste input "Outstanding SATR Information Required"
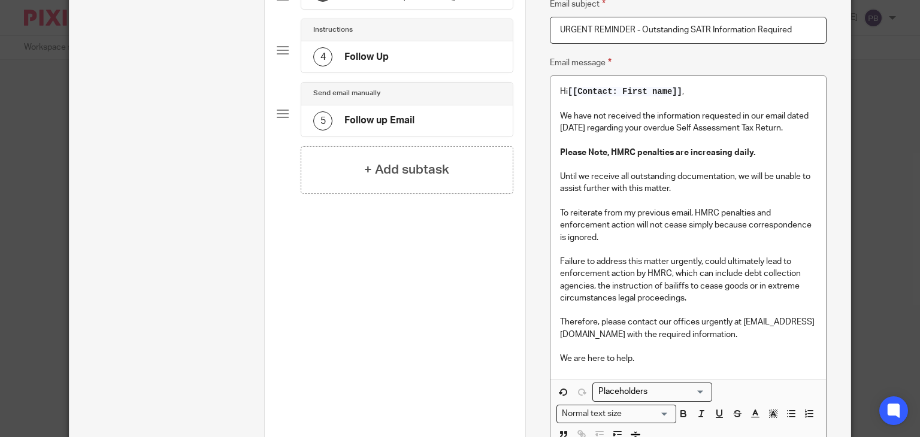
scroll to position [419, 0]
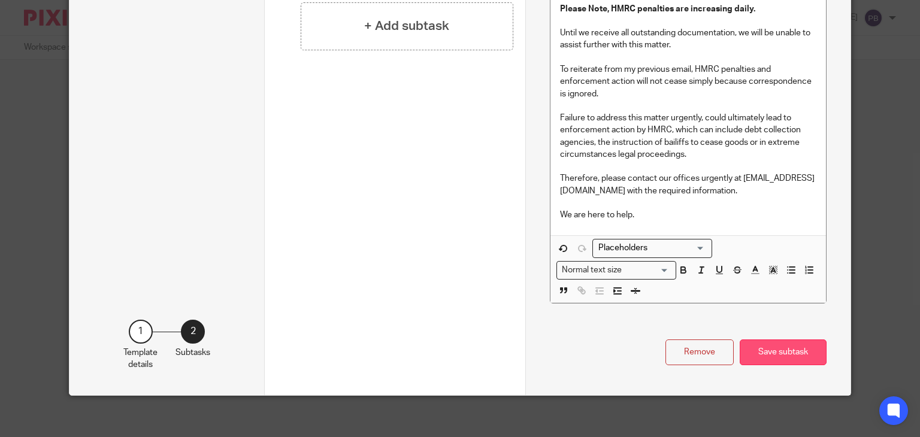
type input "URGENT REMINDER - Outstanding SATR Information Required"
click at [774, 356] on button "Save subtask" at bounding box center [783, 353] width 87 height 26
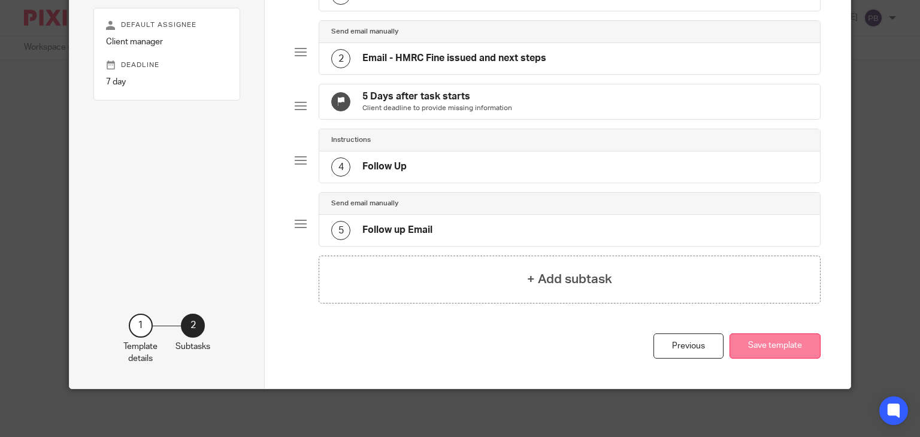
click at [778, 353] on button "Save template" at bounding box center [775, 347] width 91 height 26
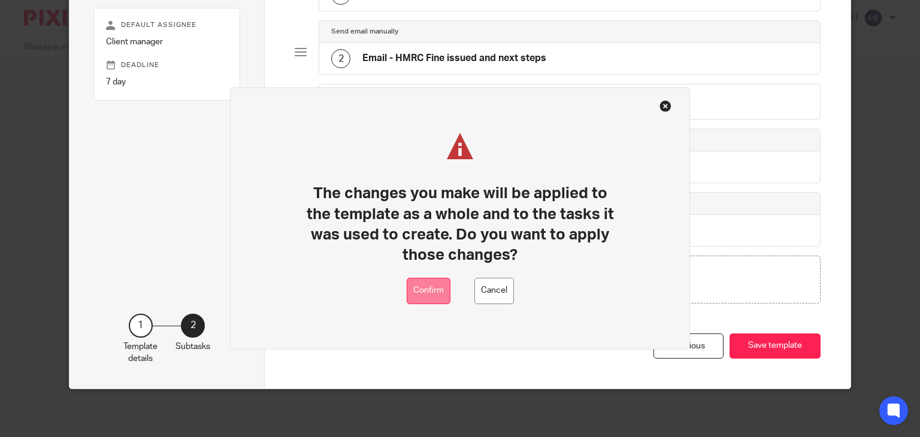
click at [423, 291] on button "Confirm" at bounding box center [429, 291] width 44 height 27
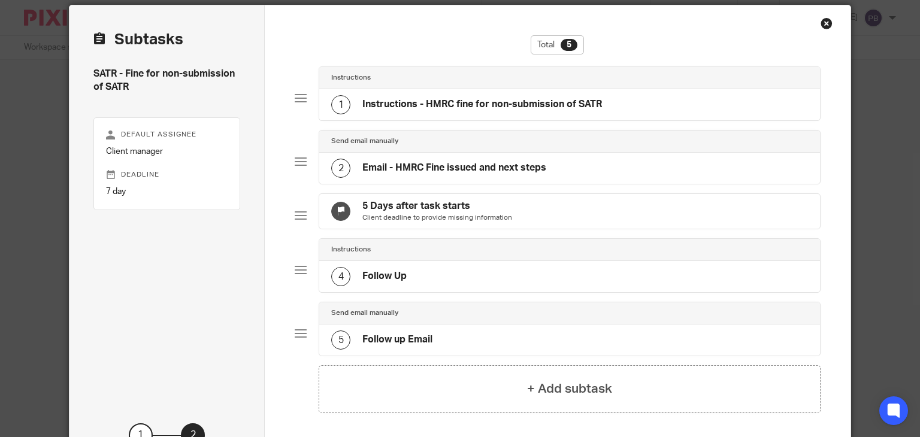
scroll to position [0, 0]
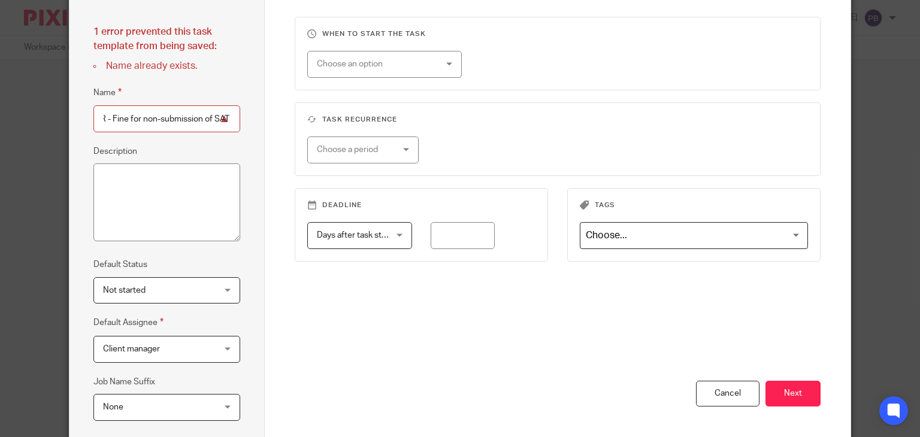
scroll to position [55, 0]
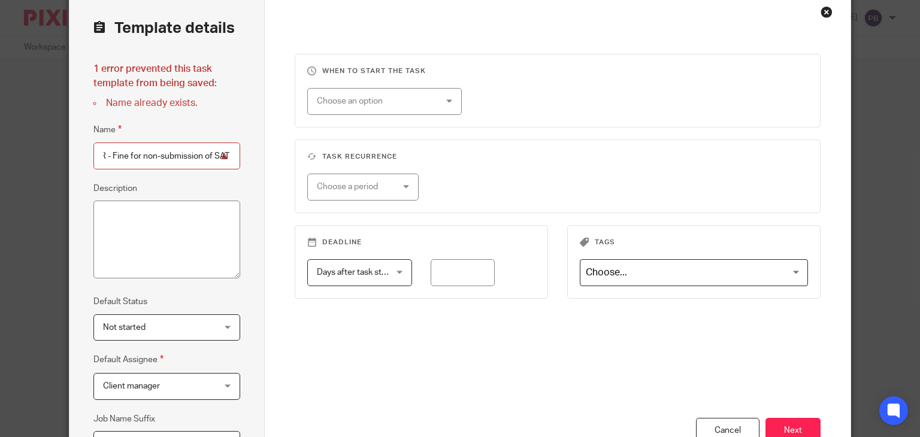
click at [113, 155] on input "SATR - Fine for non-submission of SATR" at bounding box center [166, 156] width 147 height 27
click at [192, 153] on input "SATR - Fine for non-submission of SATR" at bounding box center [166, 156] width 147 height 27
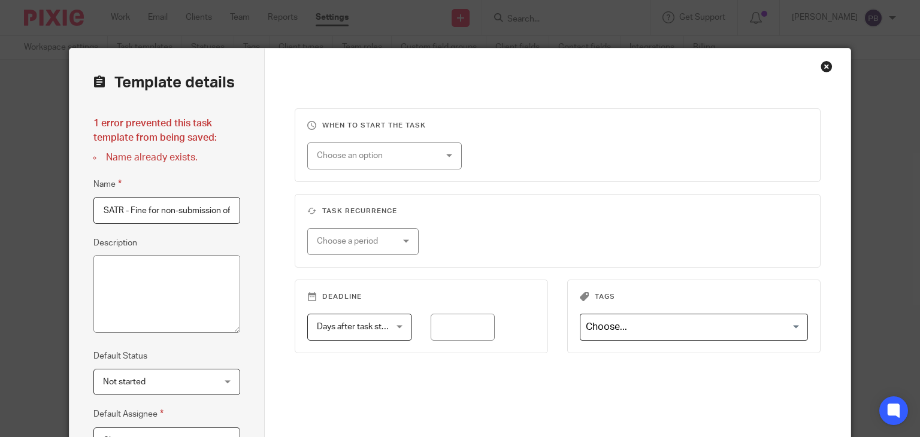
click at [823, 70] on div "Close this dialog window" at bounding box center [827, 67] width 12 height 12
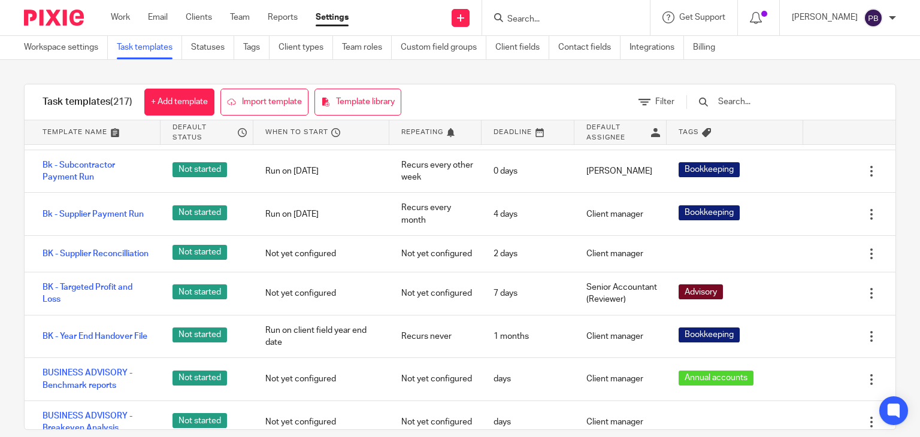
scroll to position [2037, 0]
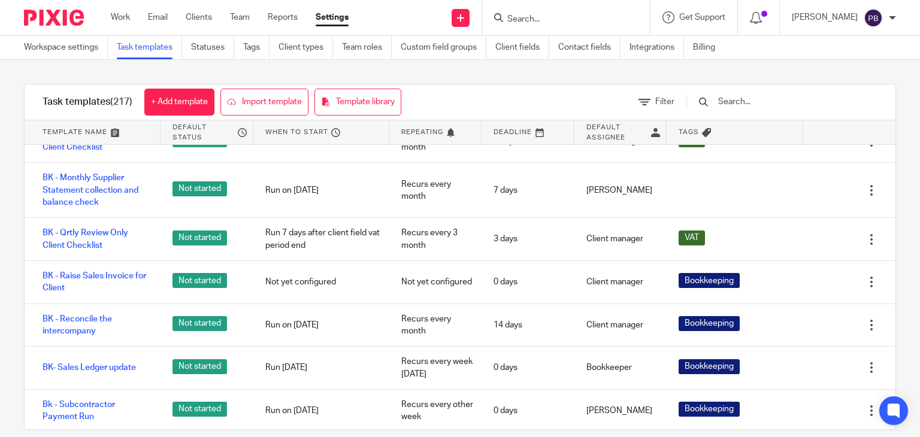
click at [779, 108] on div at bounding box center [776, 101] width 203 height 35
click at [783, 96] on input "text" at bounding box center [787, 101] width 140 height 13
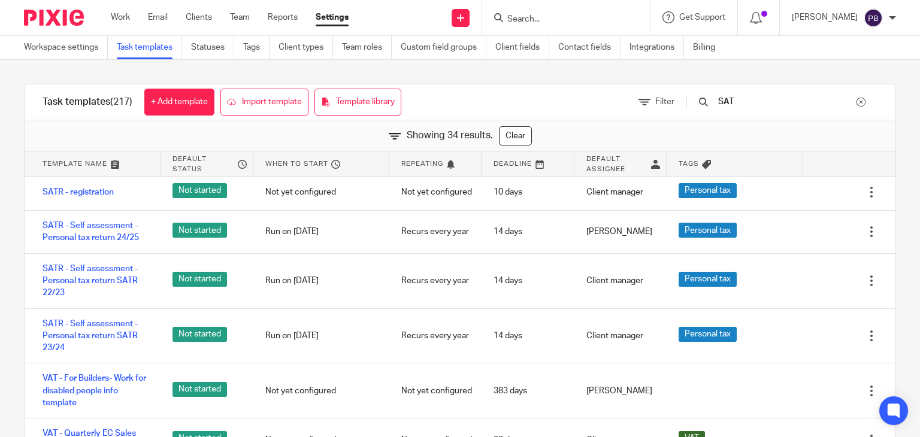
type input "SATR"
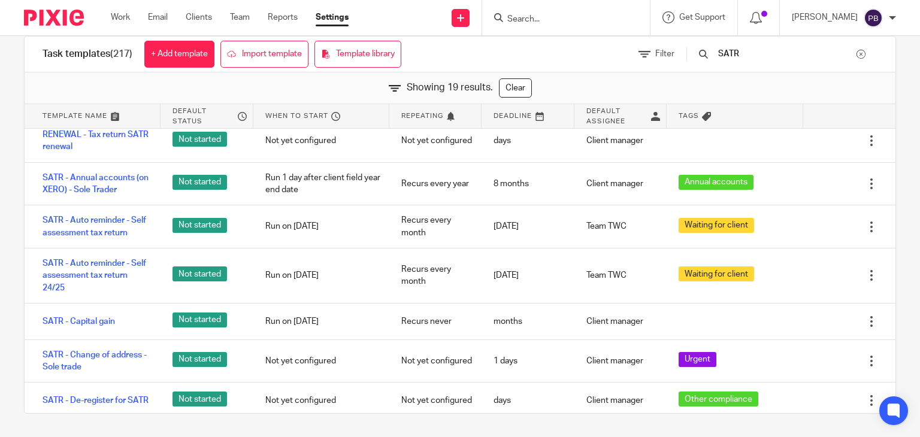
scroll to position [0, 0]
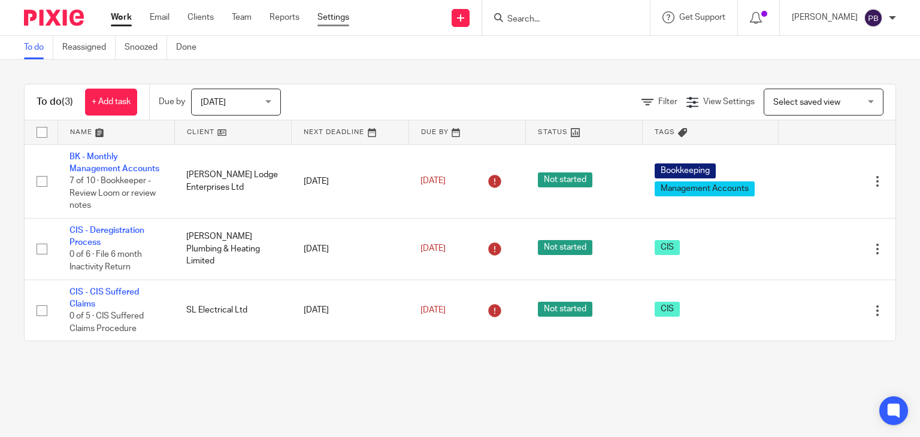
click at [336, 17] on link "Settings" at bounding box center [334, 17] width 32 height 12
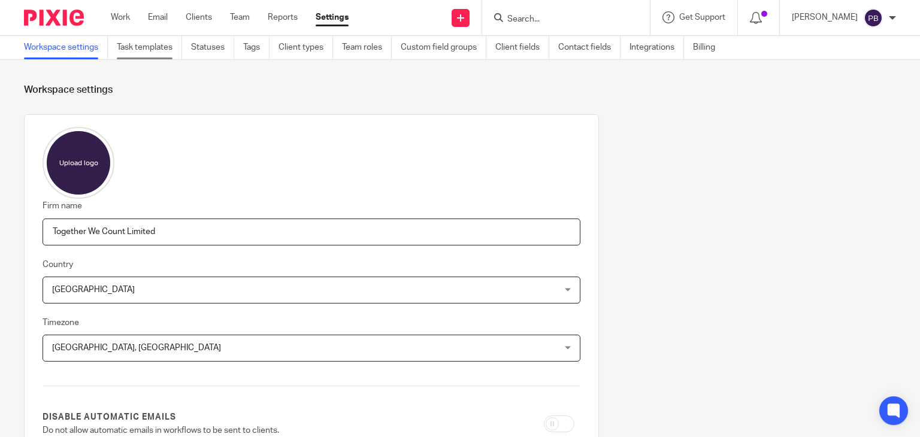
click at [137, 50] on link "Task templates" at bounding box center [149, 47] width 65 height 23
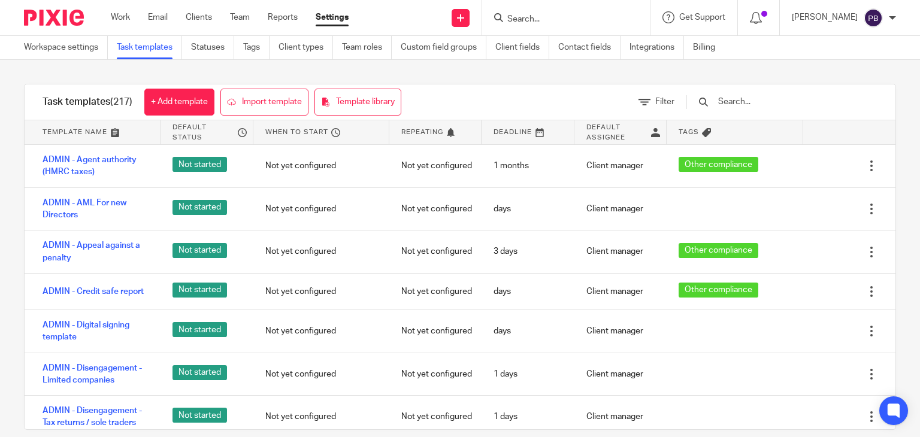
click at [755, 96] on input "text" at bounding box center [787, 101] width 140 height 13
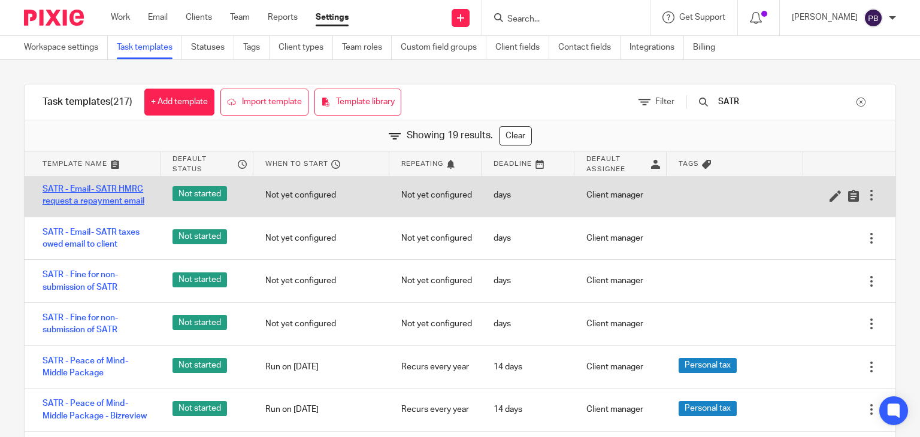
scroll to position [360, 0]
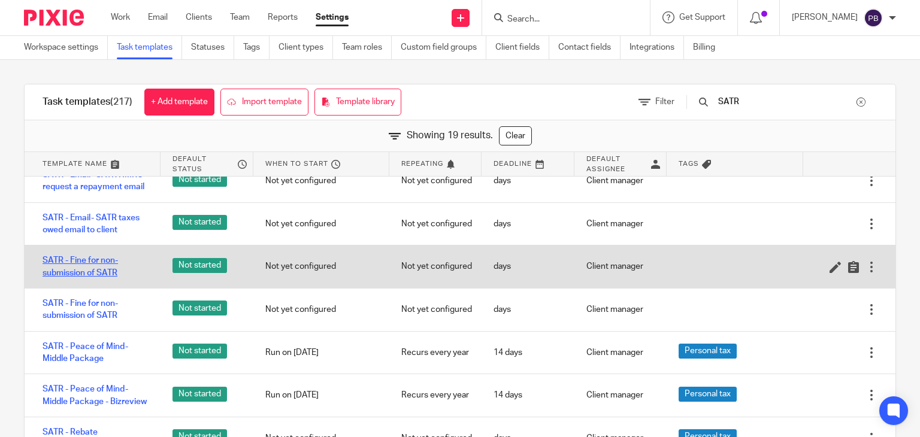
type input "SATR"
click at [89, 276] on link "SATR - Fine for non-submission of SATR" at bounding box center [96, 267] width 106 height 25
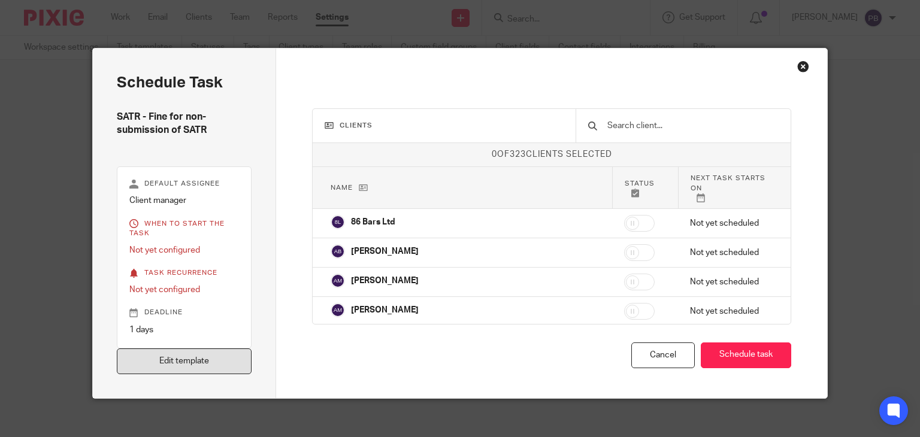
click at [218, 361] on link "Edit template" at bounding box center [184, 362] width 135 height 26
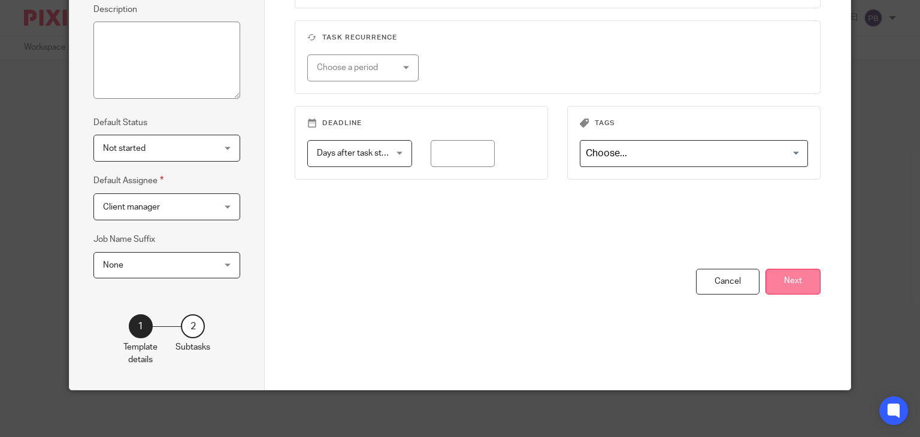
click at [802, 282] on button "Next" at bounding box center [793, 282] width 55 height 26
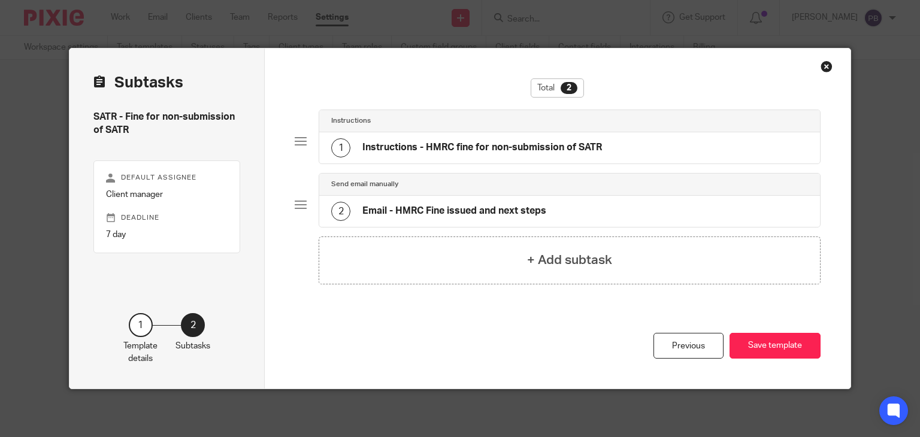
click at [823, 65] on div "Close this dialog window" at bounding box center [827, 67] width 12 height 12
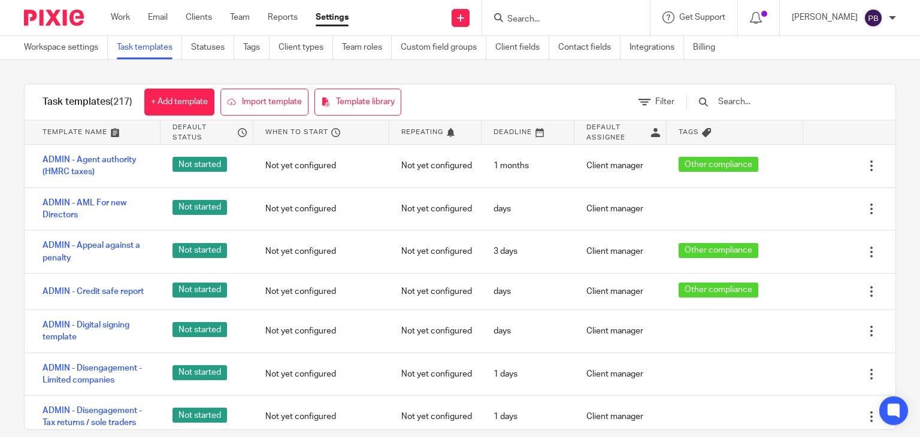
click at [787, 105] on input "text" at bounding box center [787, 101] width 140 height 13
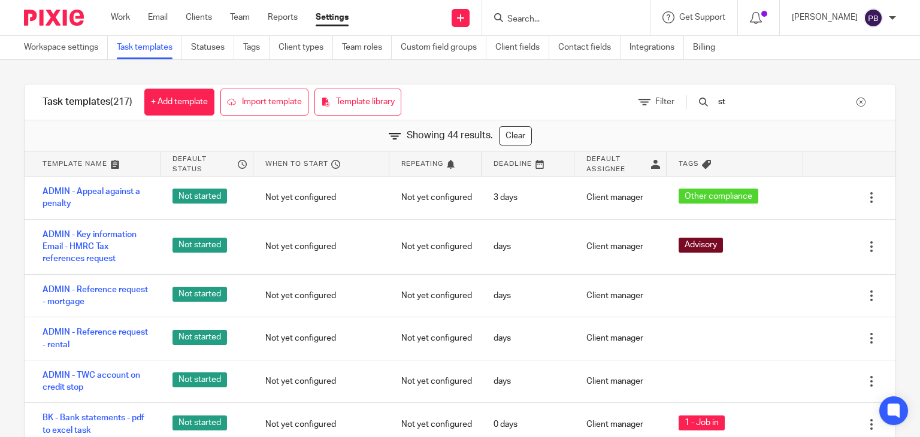
type input "s"
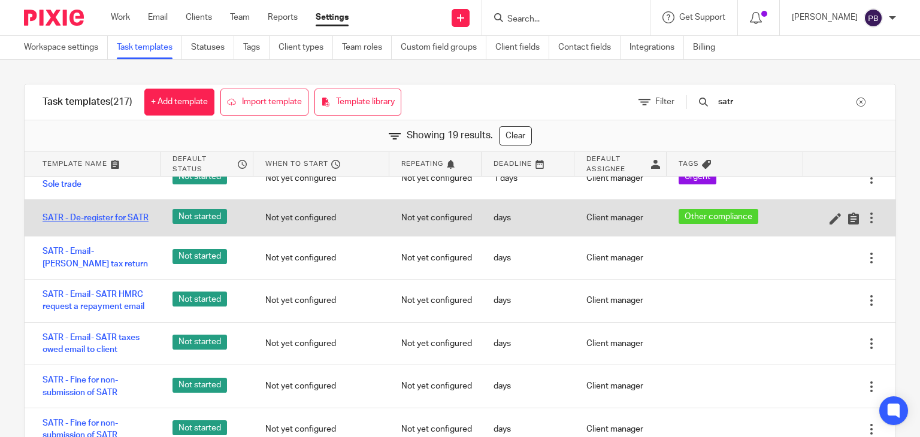
scroll to position [360, 0]
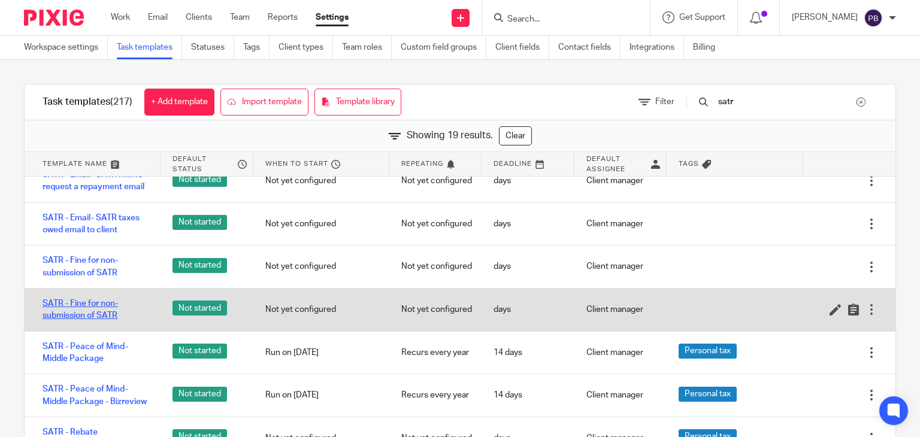
type input "satr"
click at [90, 315] on link "SATR - Fine for non-submission of SATR" at bounding box center [96, 310] width 106 height 25
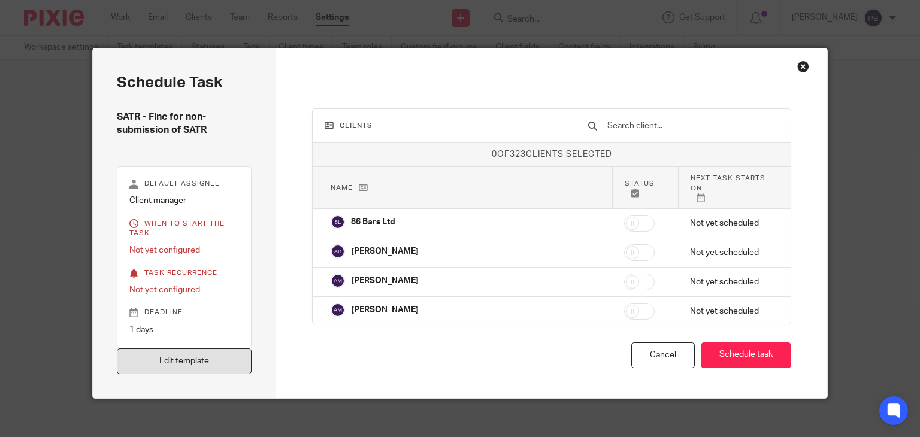
click at [206, 358] on link "Edit template" at bounding box center [184, 362] width 135 height 26
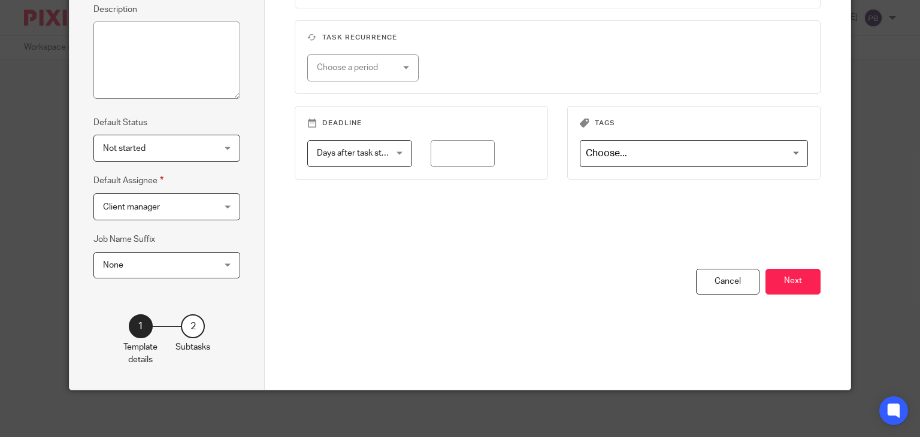
click at [796, 286] on button "Next" at bounding box center [793, 282] width 55 height 26
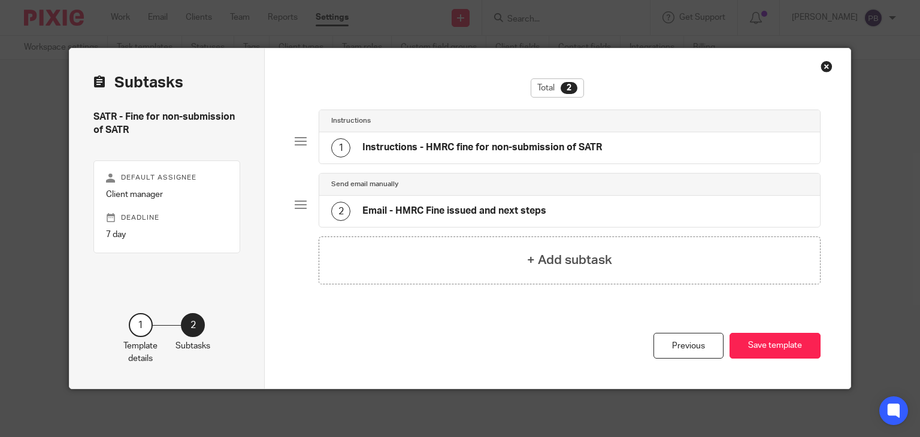
click at [822, 69] on div "Close this dialog window" at bounding box center [827, 67] width 12 height 12
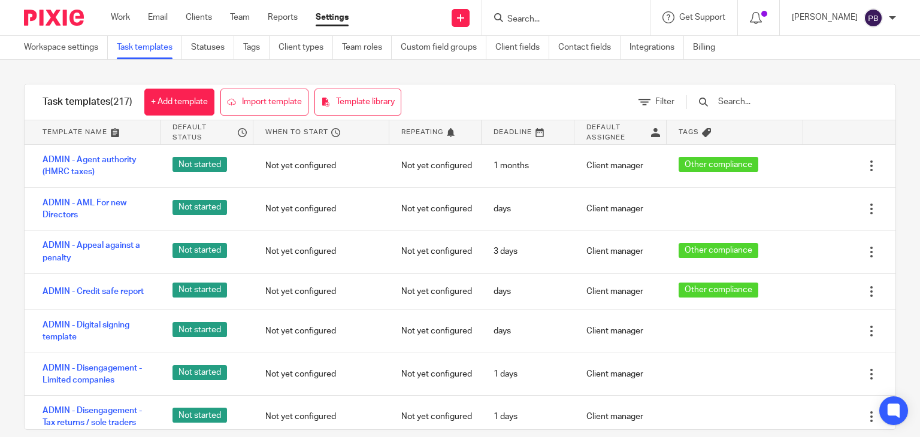
click at [765, 104] on input "text" at bounding box center [787, 101] width 140 height 13
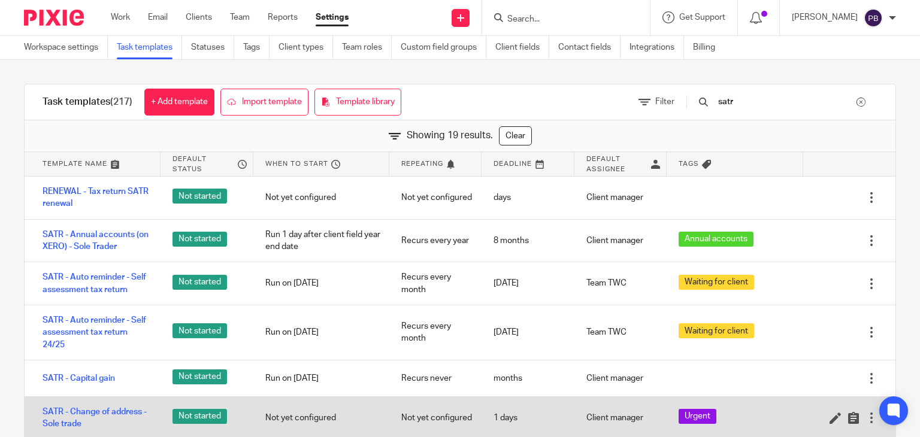
scroll to position [360, 0]
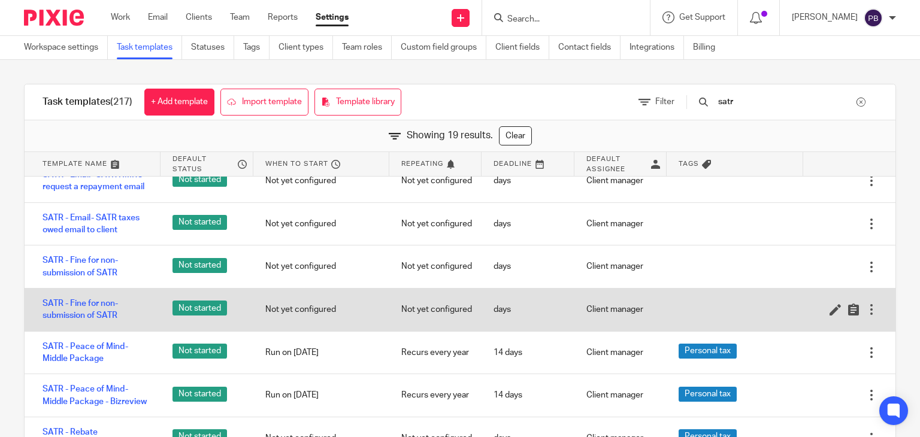
type input "satr"
click at [866, 315] on div at bounding box center [872, 310] width 12 height 12
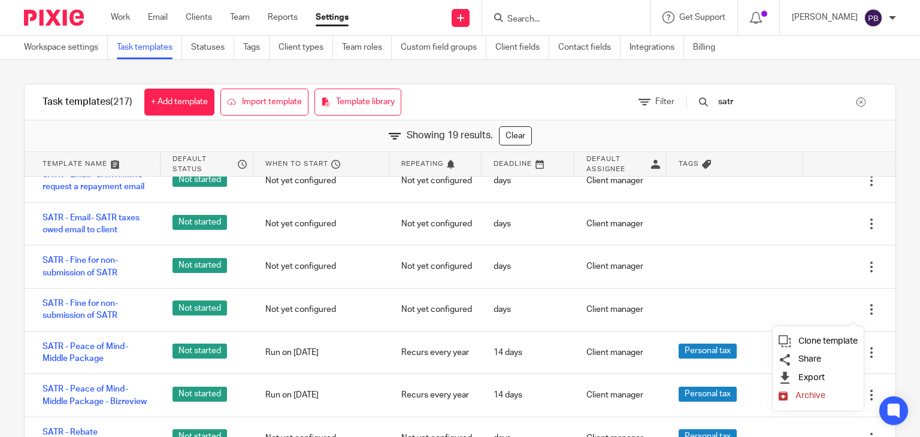
click at [813, 399] on span "Archive" at bounding box center [811, 395] width 30 height 9
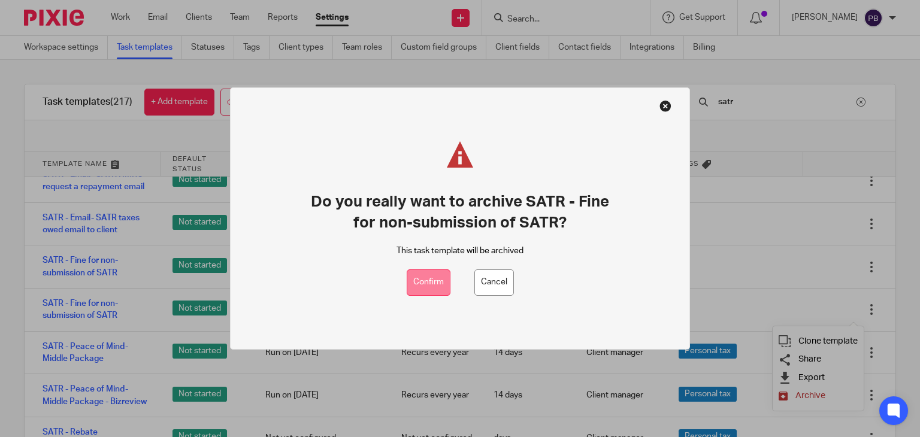
click at [436, 283] on button "Confirm" at bounding box center [429, 283] width 44 height 27
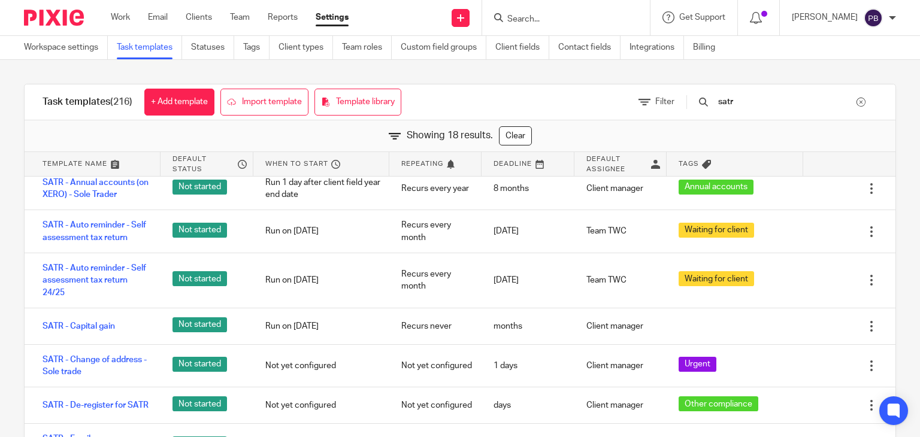
scroll to position [43, 0]
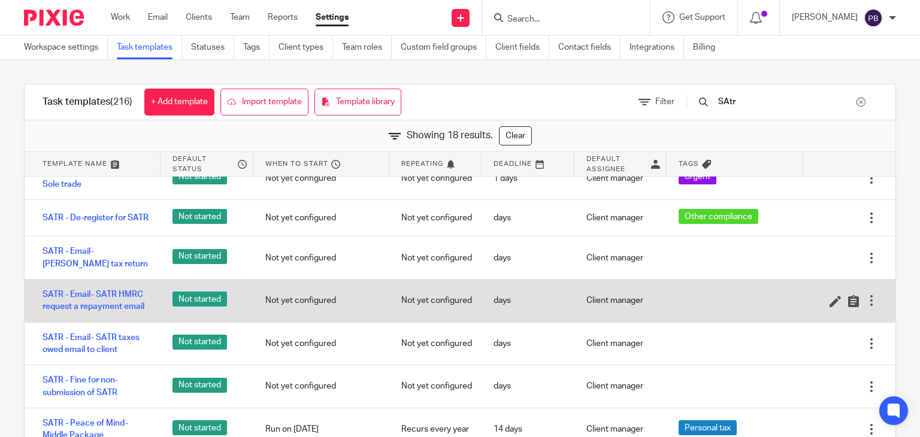
scroll to position [300, 0]
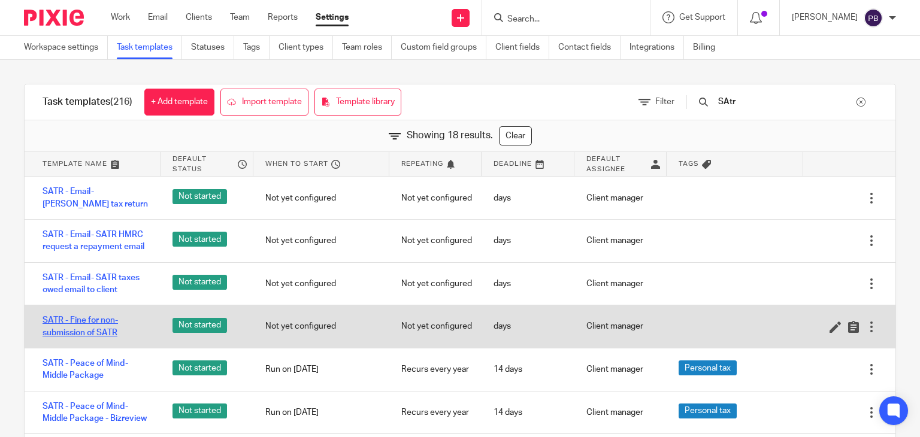
type input "SAtr"
click at [89, 329] on link "SATR - Fine for non-submission of SATR" at bounding box center [96, 327] width 106 height 25
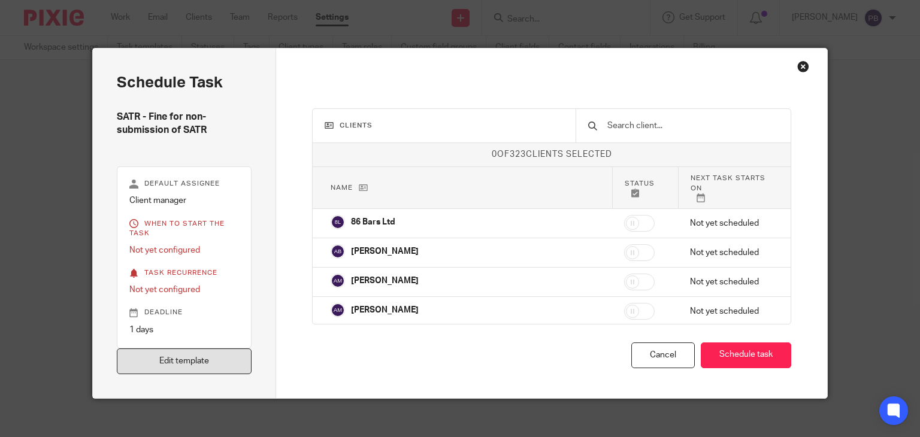
click at [215, 354] on link "Edit template" at bounding box center [184, 362] width 135 height 26
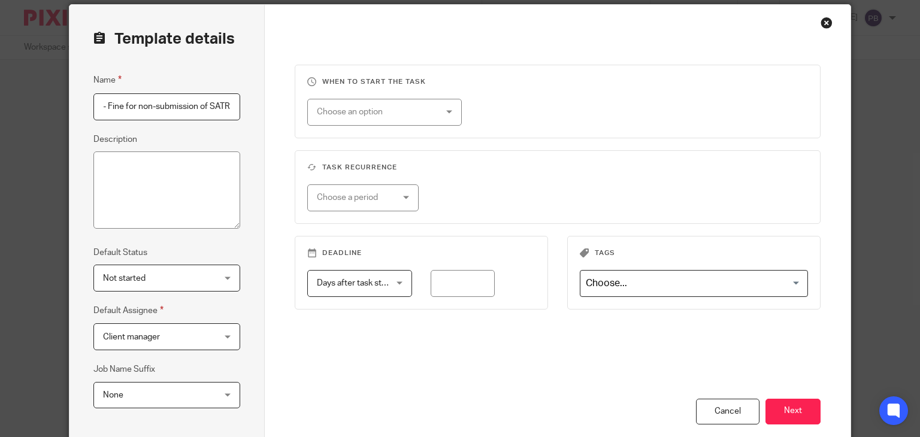
scroll to position [174, 0]
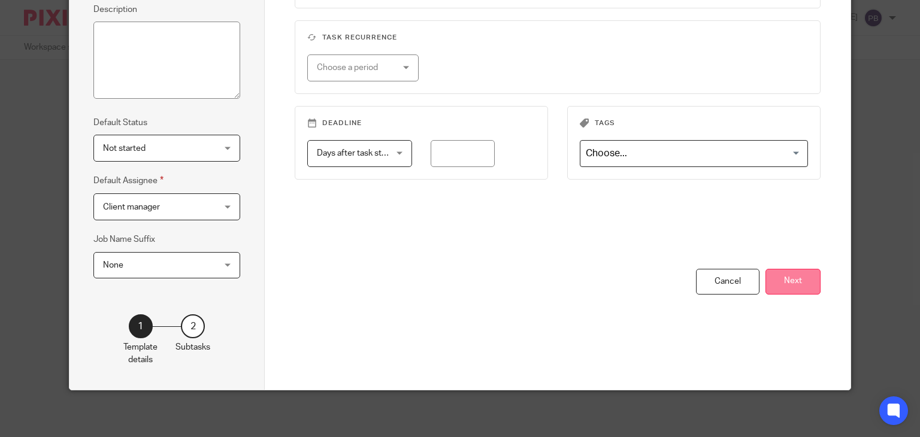
click at [793, 283] on button "Next" at bounding box center [793, 282] width 55 height 26
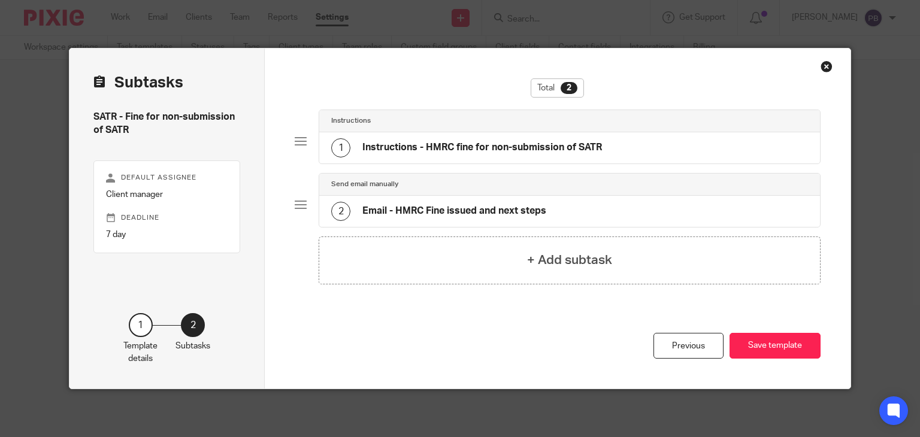
scroll to position [0, 0]
click at [572, 257] on h4 "+ Add subtask" at bounding box center [569, 260] width 85 height 19
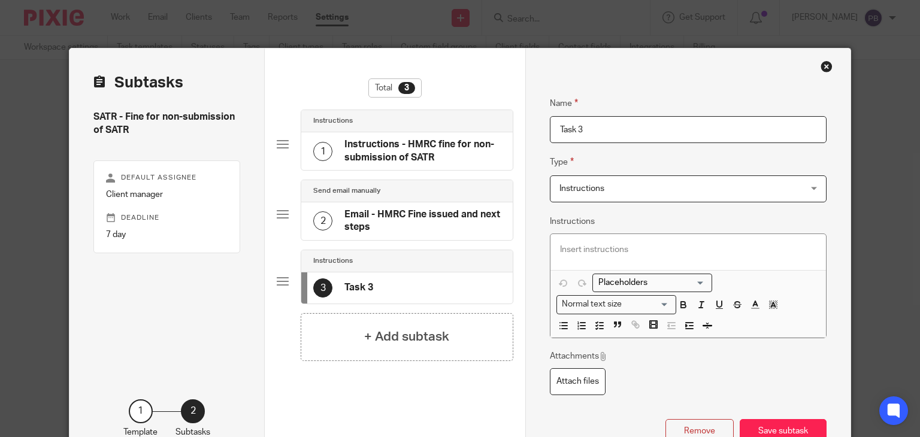
drag, startPoint x: 584, startPoint y: 130, endPoint x: 507, endPoint y: 125, distance: 77.4
click at [507, 125] on div "Subtasks SATR - Fine for non-submission of SATR Default assignee Client manager…" at bounding box center [460, 262] width 781 height 427
click at [790, 186] on div "Instructions Instructions" at bounding box center [688, 189] width 277 height 27
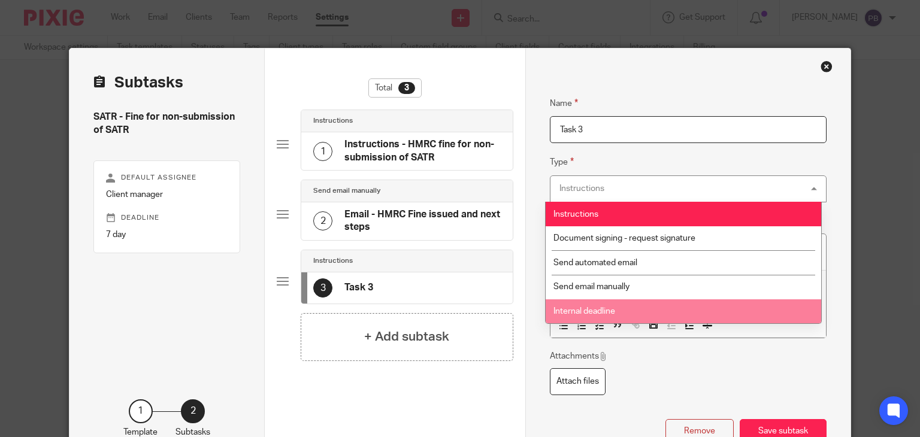
click at [662, 313] on li "Internal deadline" at bounding box center [684, 312] width 276 height 25
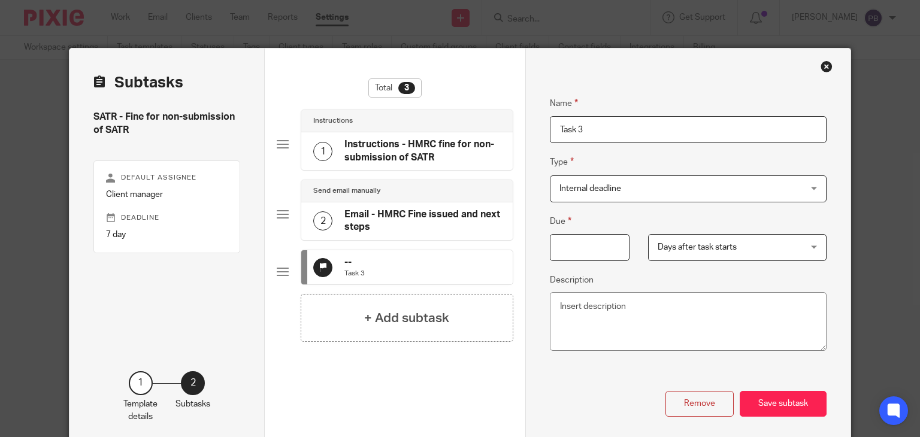
click at [596, 249] on input "Due" at bounding box center [590, 247] width 80 height 27
type input "5"
drag, startPoint x: 590, startPoint y: 126, endPoint x: 485, endPoint y: 123, distance: 104.9
click at [485, 123] on div "Subtasks SATR - Fine for non-submission of SATR Default assignee Client manager…" at bounding box center [460, 248] width 781 height 398
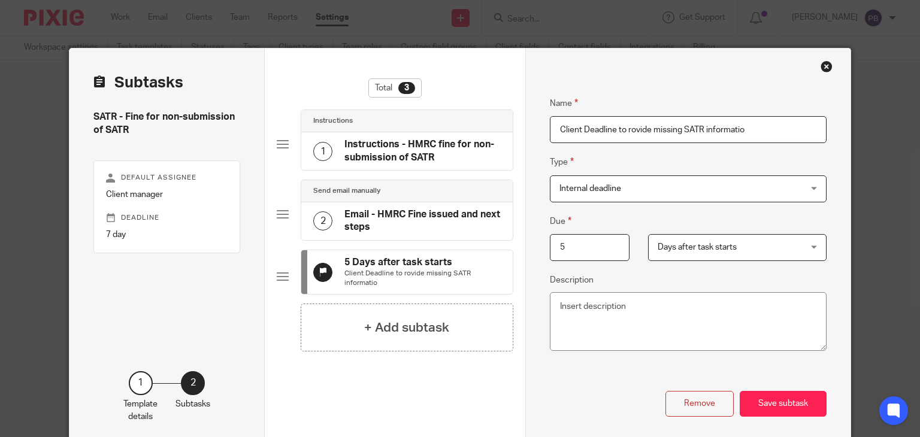
type input "Client Deadline to rovide missing SATR informatio"
click at [598, 306] on textarea "Description" at bounding box center [688, 321] width 277 height 59
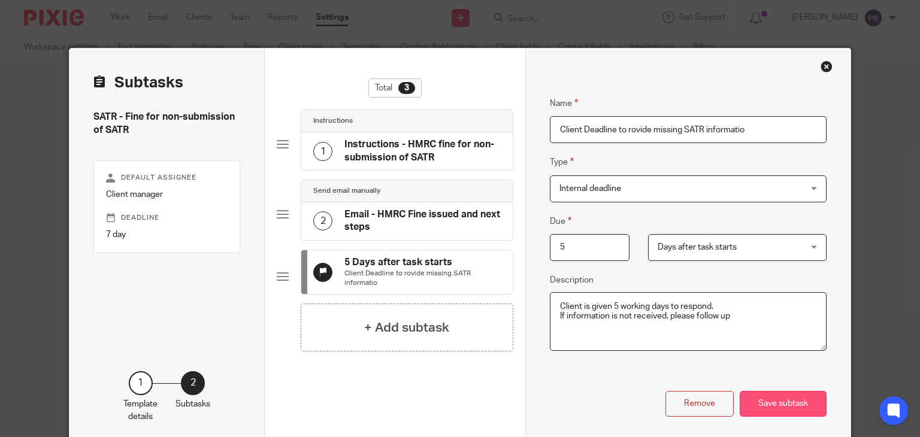
type textarea "Client is given 5 working days to respond. If information is not received, plea…"
click at [784, 408] on button "Save subtask" at bounding box center [783, 404] width 87 height 26
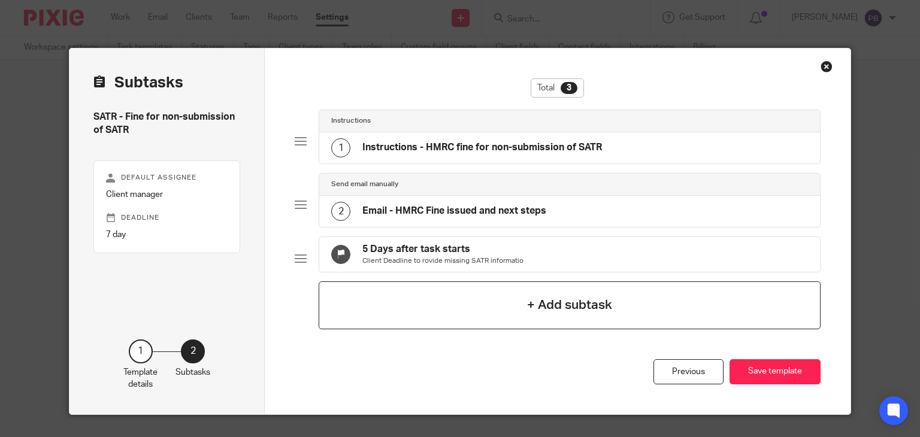
click at [493, 329] on div "+ Add subtask" at bounding box center [570, 306] width 502 height 48
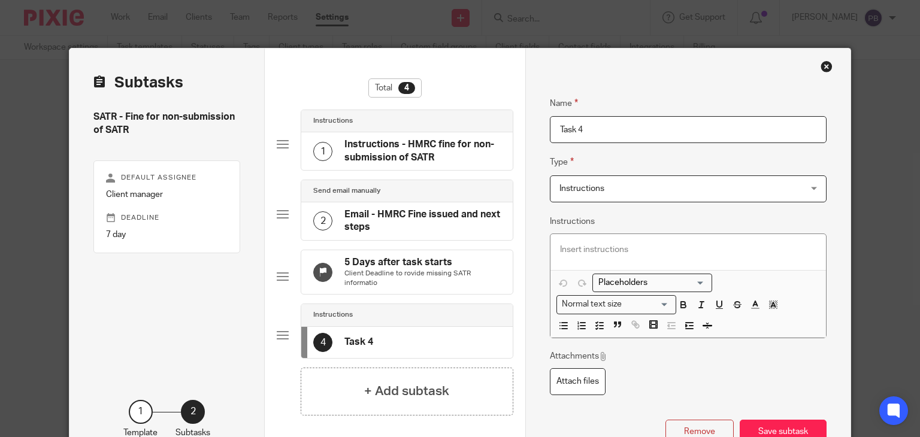
drag, startPoint x: 588, startPoint y: 123, endPoint x: 489, endPoint y: 124, distance: 99.5
click at [489, 124] on div "Subtasks SATR - Fine for non-submission of SATR Default assignee Client manager…" at bounding box center [460, 262] width 781 height 427
type input "Follow Up"
click at [582, 249] on p at bounding box center [688, 250] width 256 height 12
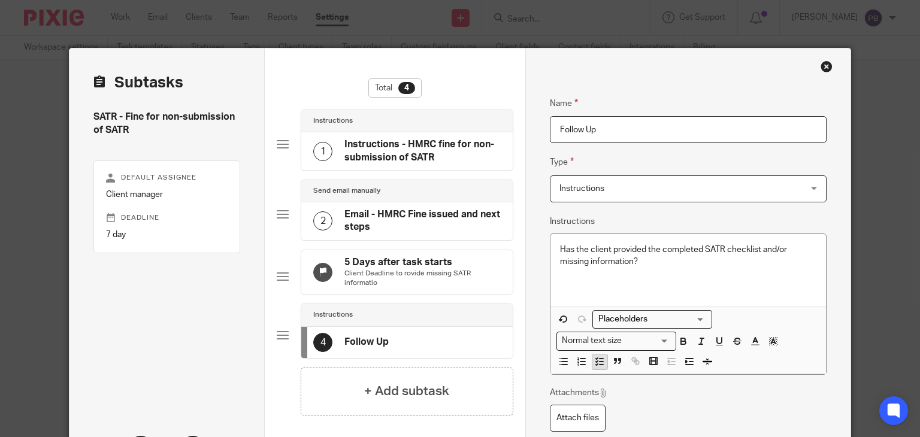
click at [600, 363] on line "button" at bounding box center [602, 363] width 4 height 0
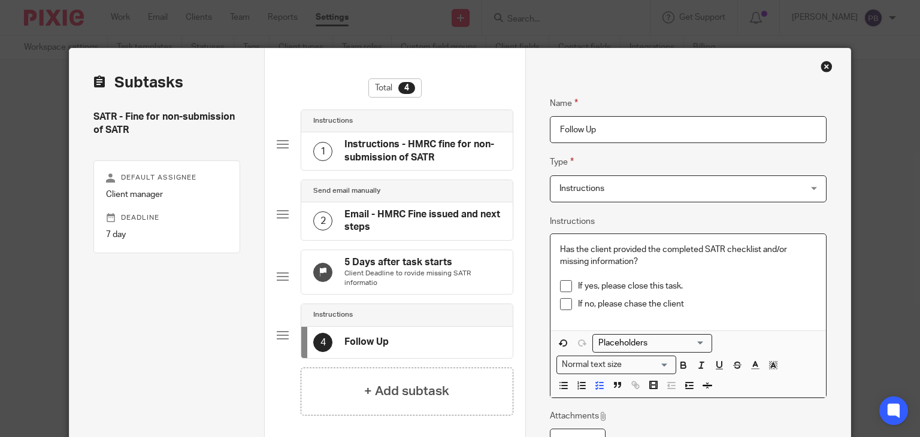
click at [721, 299] on p "If no, please chase the client" at bounding box center [697, 304] width 238 height 12
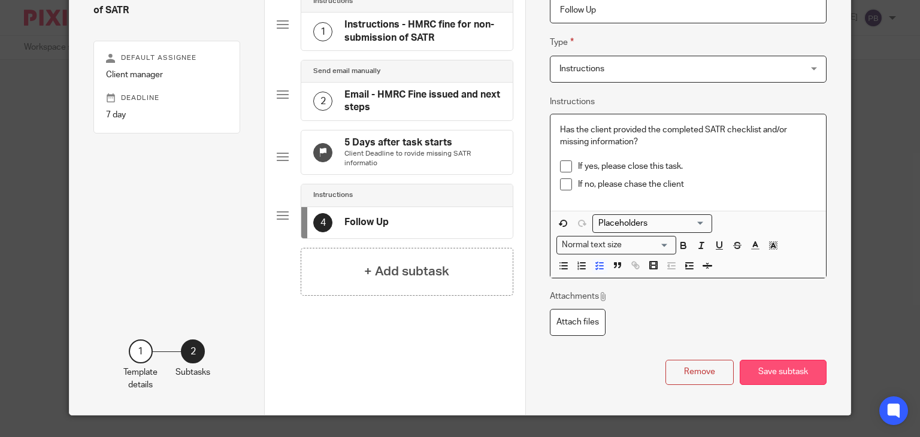
click at [779, 371] on button "Save subtask" at bounding box center [783, 373] width 87 height 26
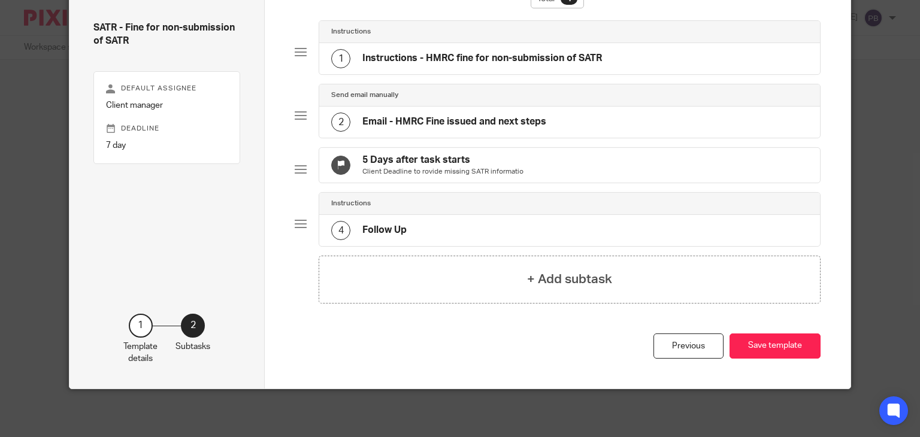
scroll to position [98, 0]
click at [527, 286] on h4 "+ Add subtask" at bounding box center [569, 279] width 85 height 19
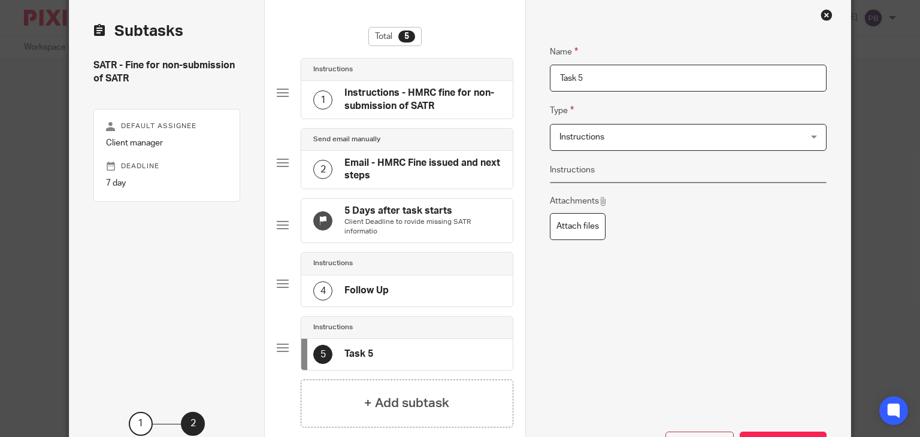
scroll to position [0, 0]
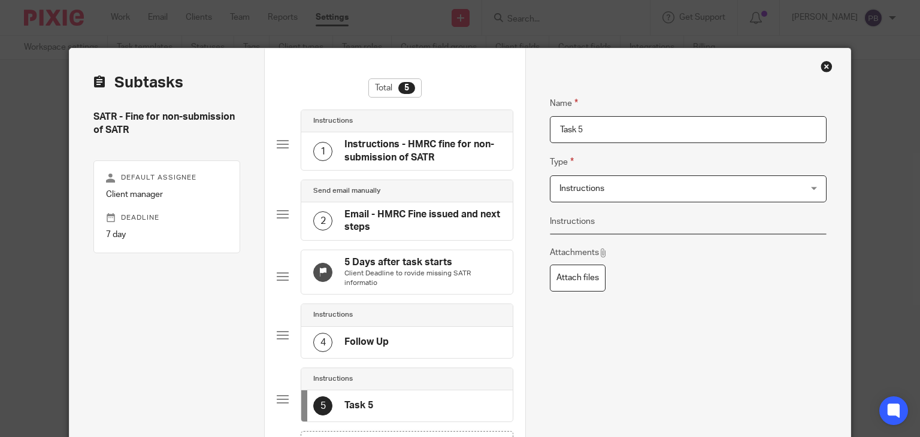
click at [702, 189] on span "Instructions" at bounding box center [666, 188] width 213 height 25
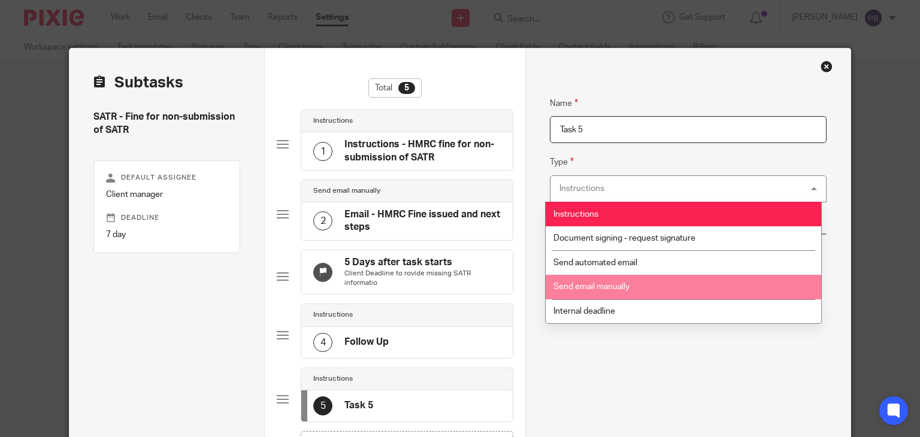
click at [635, 286] on li "Send email manually" at bounding box center [684, 287] width 276 height 25
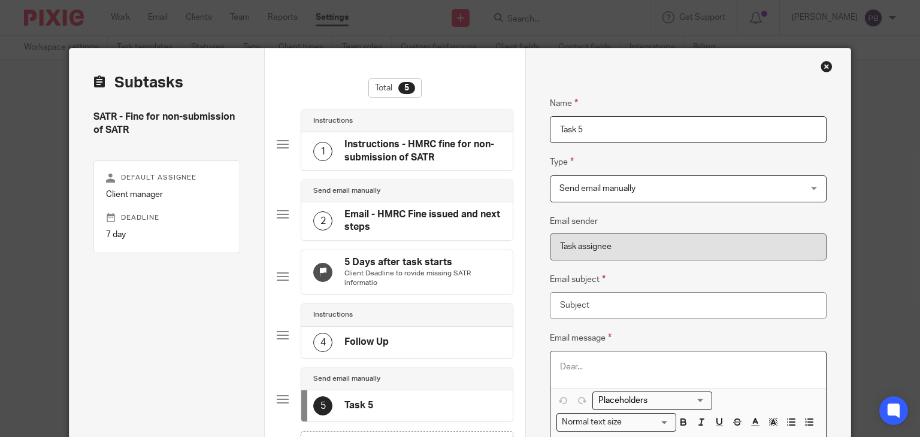
click at [582, 365] on p at bounding box center [688, 367] width 256 height 12
click at [696, 398] on input "Search for option" at bounding box center [649, 401] width 111 height 13
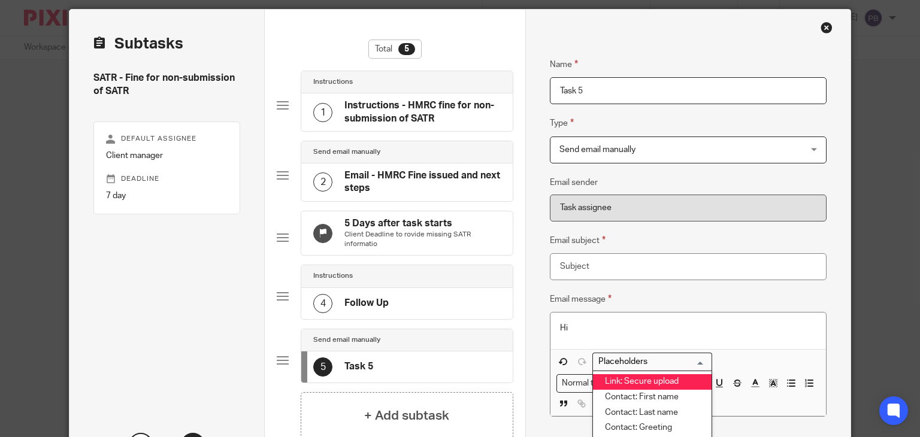
scroll to position [60, 0]
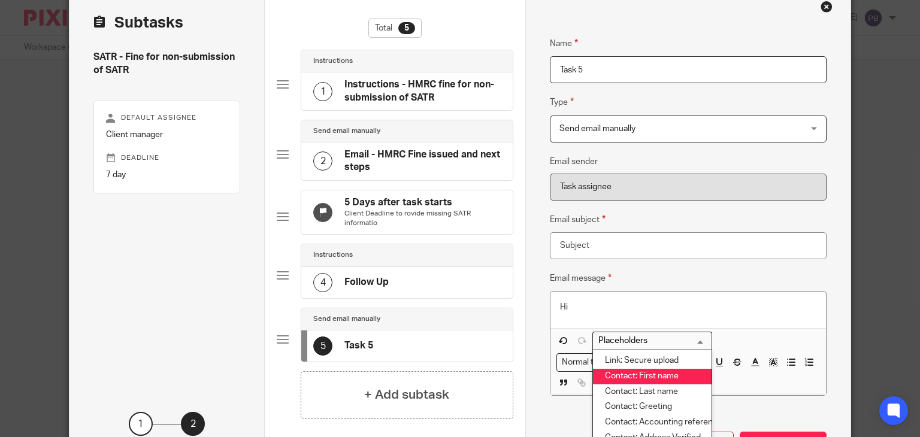
click at [659, 375] on li "Contact: First name" at bounding box center [652, 377] width 119 height 16
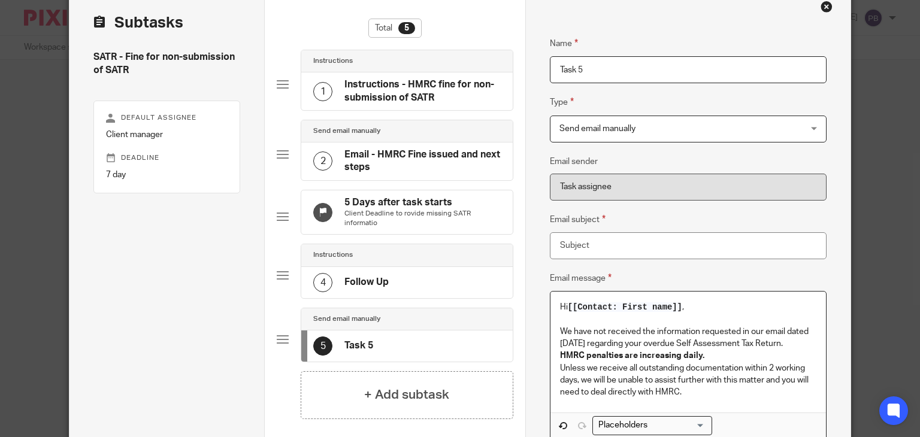
click at [786, 345] on p "We have not received the information requested in our email dated [DATE] regard…" at bounding box center [688, 338] width 256 height 25
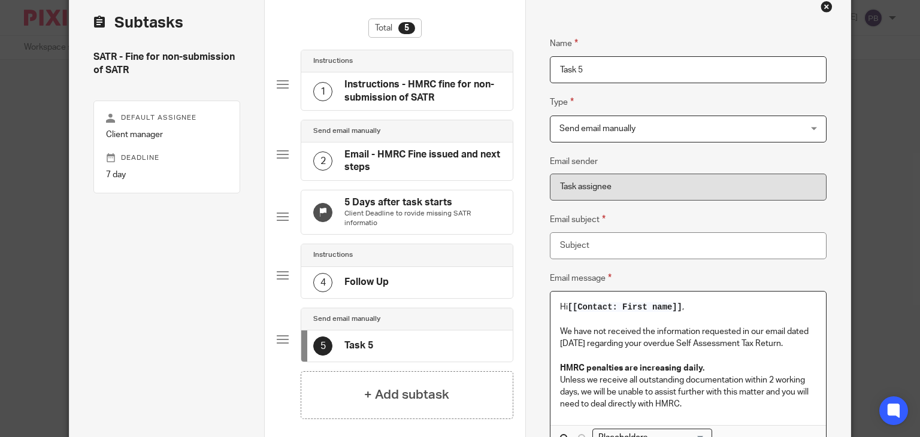
click at [722, 369] on p "HMRC penalties are increasing daily." at bounding box center [688, 369] width 256 height 12
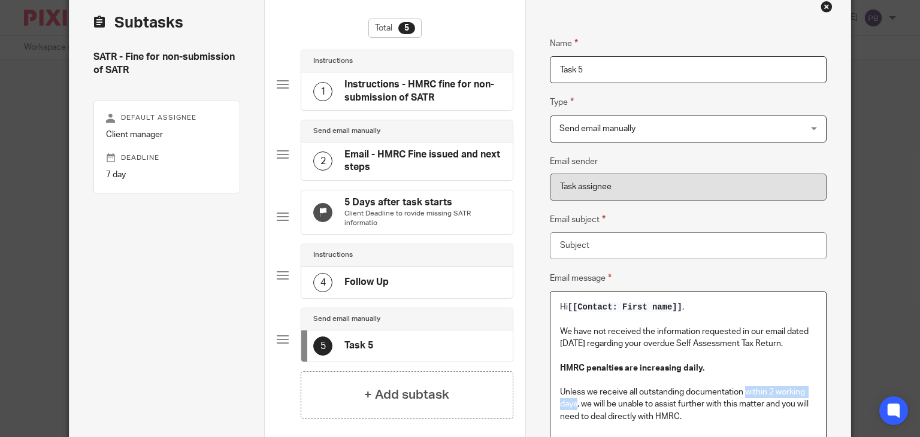
drag, startPoint x: 741, startPoint y: 391, endPoint x: 573, endPoint y: 405, distance: 168.3
click at [573, 405] on p "Unless we receive all outstanding documentation within 2 working days, we will …" at bounding box center [688, 404] width 256 height 37
click at [753, 394] on p "Unless we receive all outstanding documentation as oon as possible, we will be …" at bounding box center [688, 404] width 256 height 37
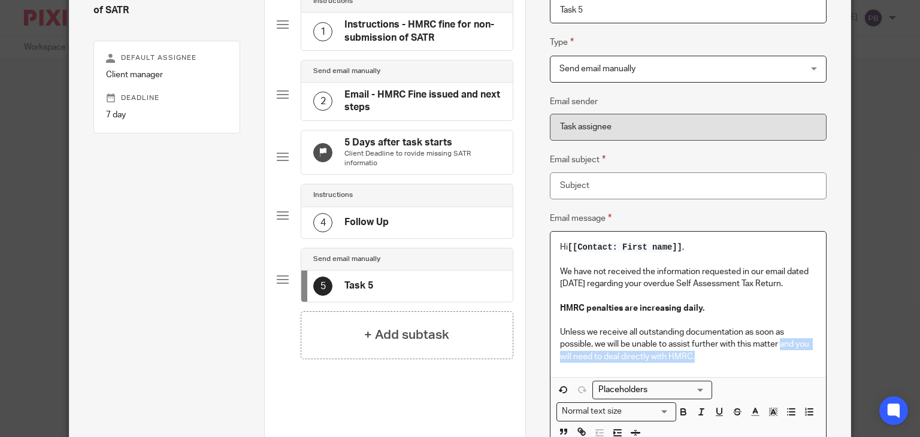
drag, startPoint x: 777, startPoint y: 345, endPoint x: 816, endPoint y: 359, distance: 41.5
click at [816, 359] on div "Hi [[Contact: First name]] , We have not received the information requested in …" at bounding box center [689, 305] width 276 height 146
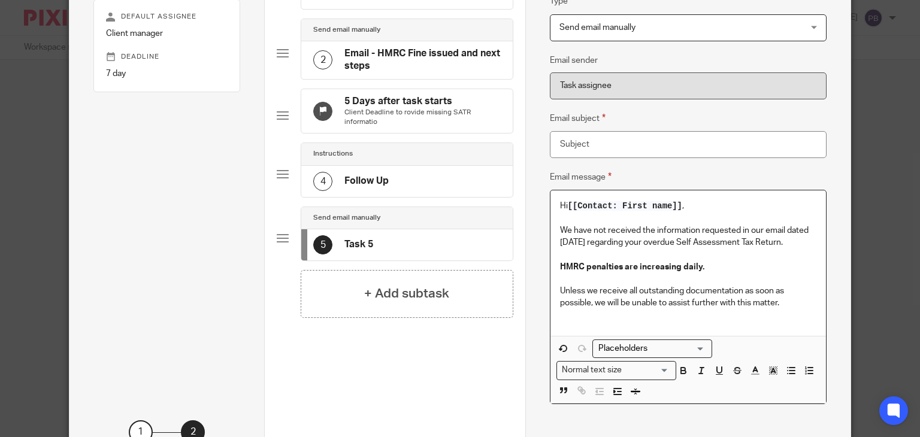
scroll to position [180, 0]
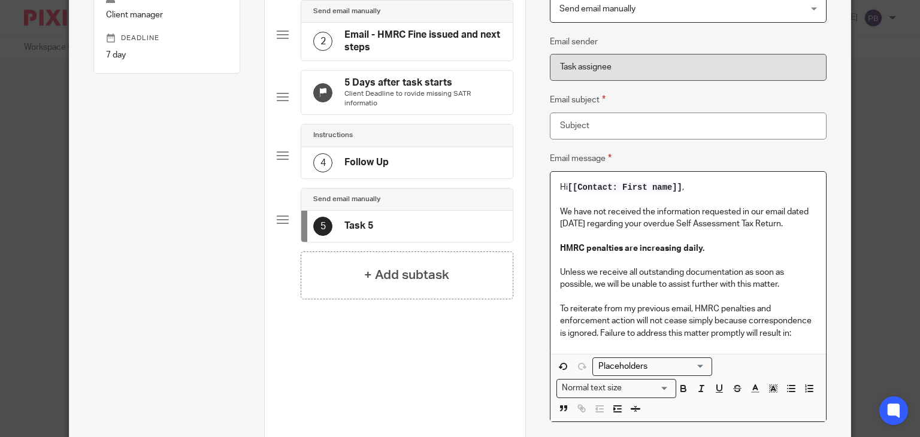
click at [739, 333] on p "To reiterate from my previous email, HMRC penalties and enforcement action will…" at bounding box center [688, 321] width 256 height 37
click at [595, 331] on p "To reiterate from my previous email, HMRC penalties and enforcement action will…" at bounding box center [688, 321] width 256 height 37
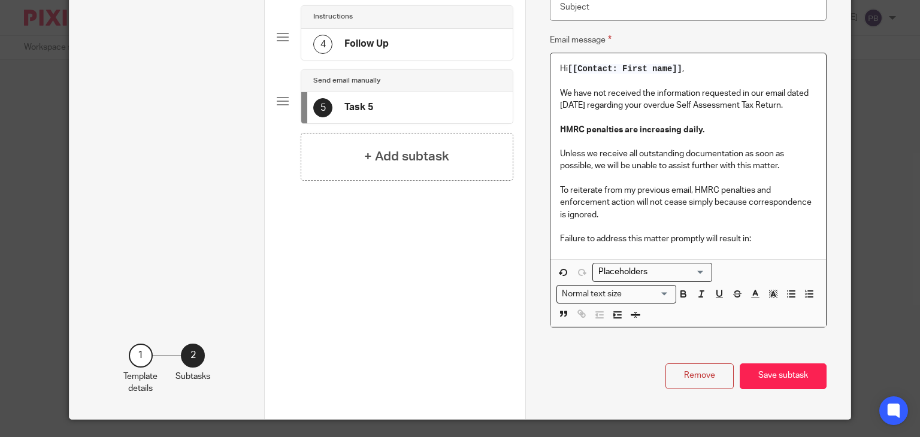
scroll to position [300, 0]
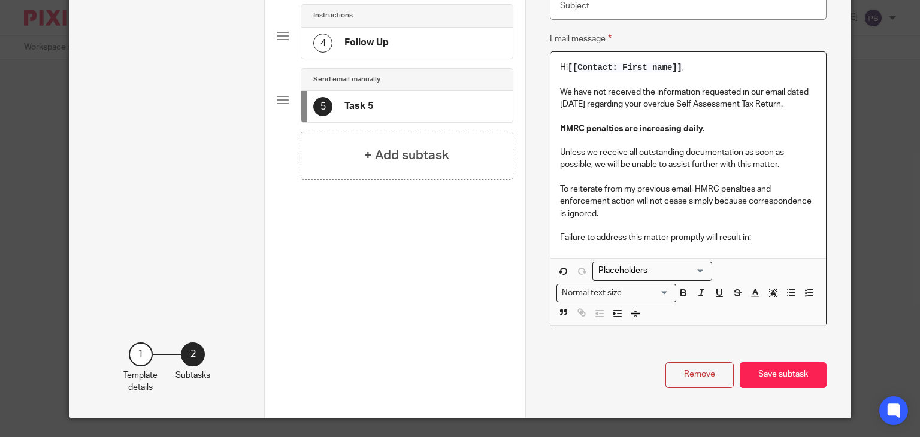
click at [751, 237] on p "Failure to address this matter promptly will result in:" at bounding box center [688, 238] width 256 height 12
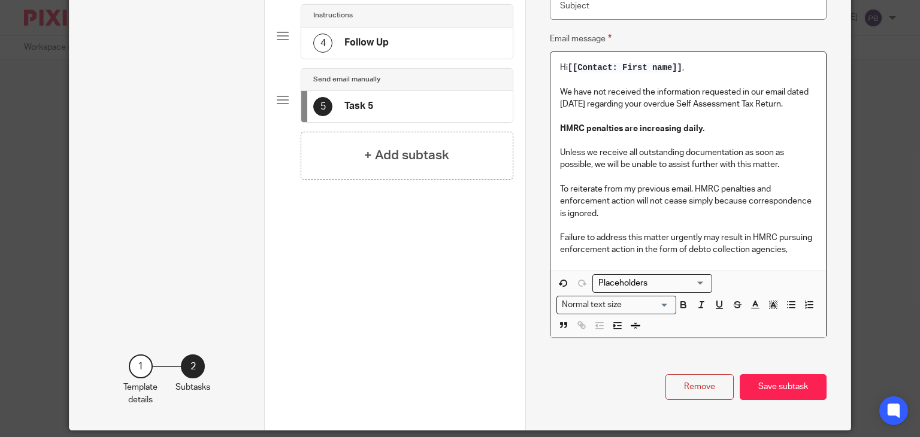
click at [703, 249] on p "Failure to address this matter urgently may result in HMRC pursuing enforcement…" at bounding box center [688, 244] width 256 height 25
click at [786, 250] on p "Failure to address this matter urgently may result in HMRC pursuing enforcement…" at bounding box center [688, 244] width 256 height 25
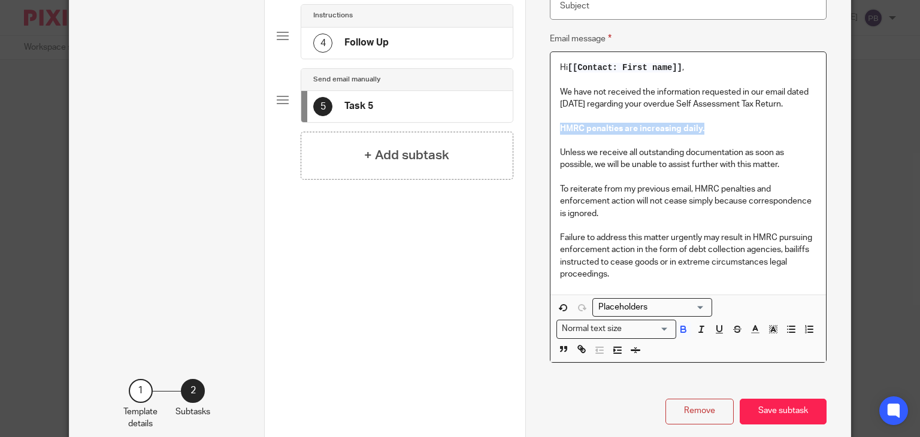
drag, startPoint x: 703, startPoint y: 132, endPoint x: 553, endPoint y: 127, distance: 149.9
click at [553, 127] on div "Hi [[Contact: First name]] , We have not received the information requested in …" at bounding box center [689, 173] width 276 height 243
copy strong "HMRC penalties are increasing daily."
click at [599, 176] on p at bounding box center [688, 177] width 256 height 12
drag, startPoint x: 703, startPoint y: 128, endPoint x: 547, endPoint y: 129, distance: 156.4
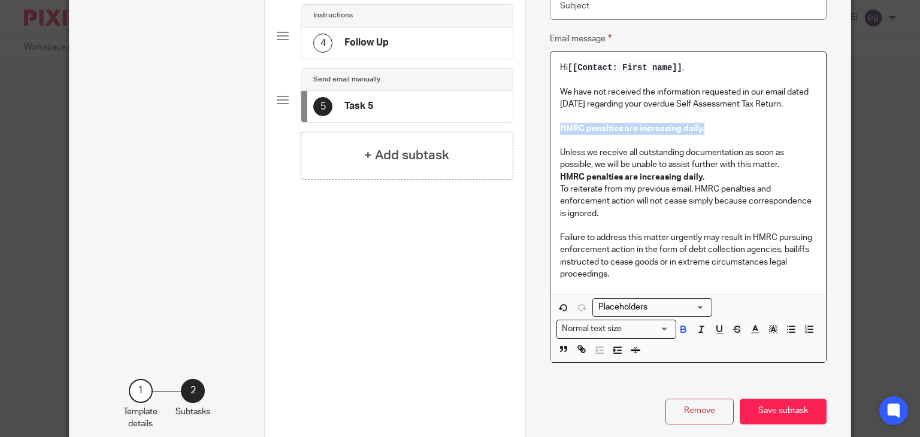
click at [551, 129] on div "Hi [[Contact: First name]] , We have not received the information requested in …" at bounding box center [689, 173] width 276 height 243
click at [554, 150] on div "Hi [[Contact: First name]] , We have not received the information requested in …" at bounding box center [689, 173] width 276 height 243
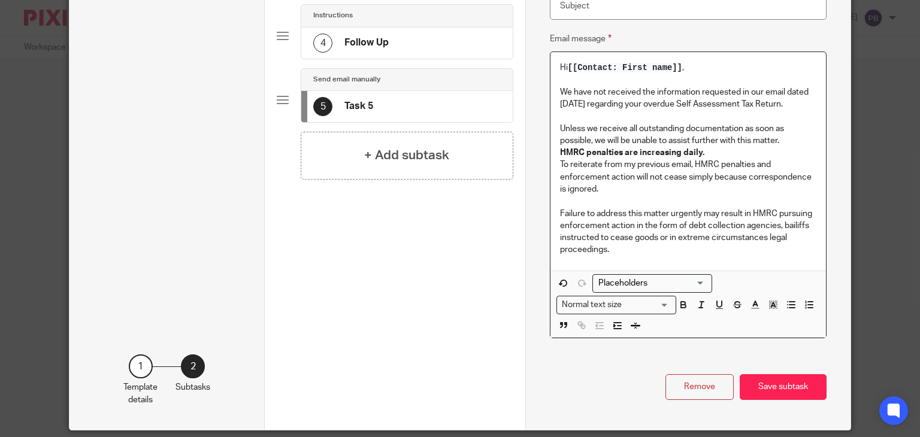
click at [554, 153] on div "Hi [[Contact: First name]] , We have not received the information requested in …" at bounding box center [689, 161] width 276 height 218
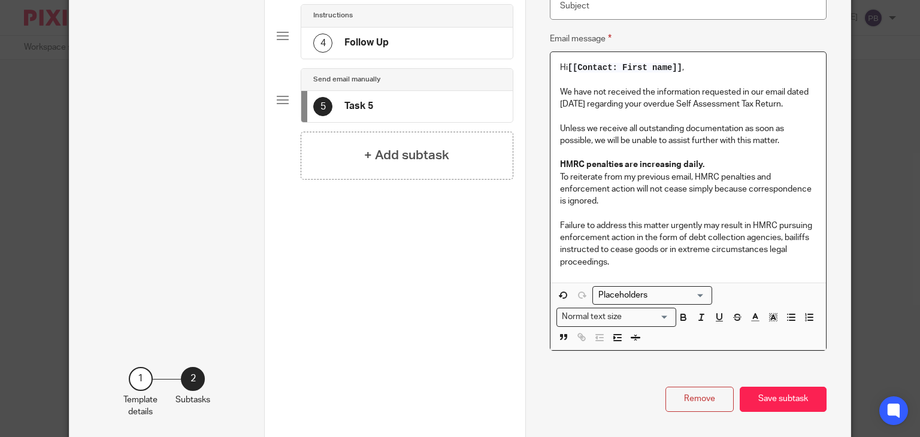
click at [554, 178] on div "Hi [[Contact: First name]] , We have not received the information requested in …" at bounding box center [689, 167] width 276 height 231
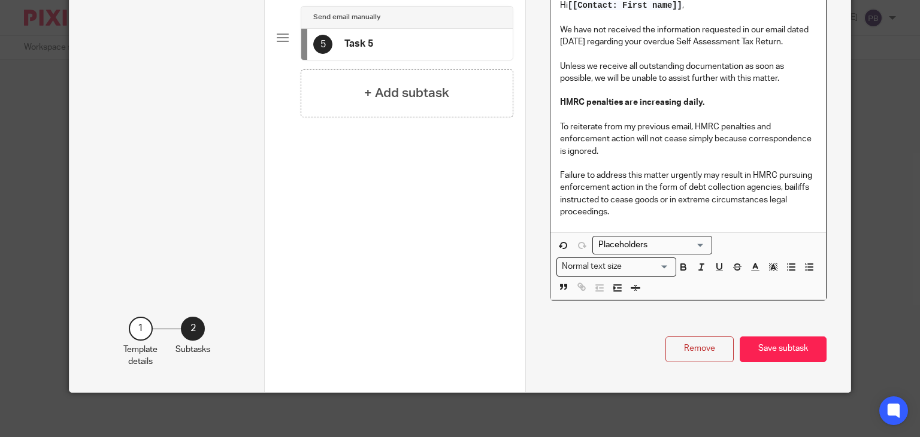
scroll to position [364, 0]
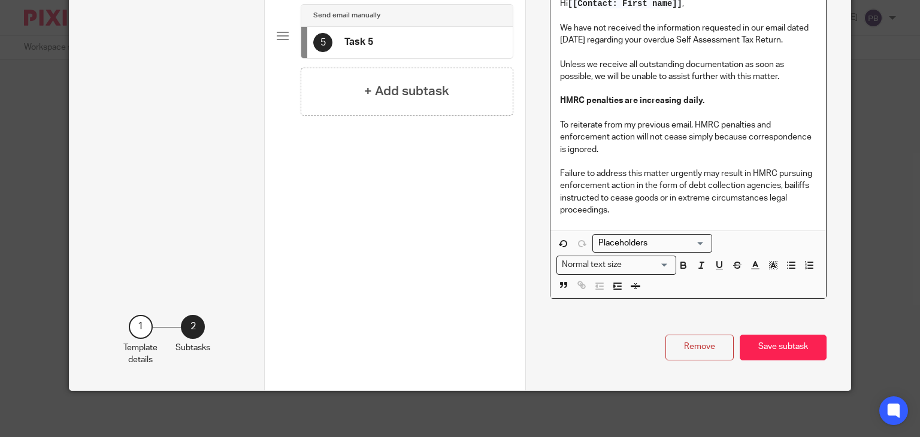
click at [635, 213] on p "Failure to address this matter urgently may result in HMRC pursuing enforcement…" at bounding box center [688, 192] width 256 height 49
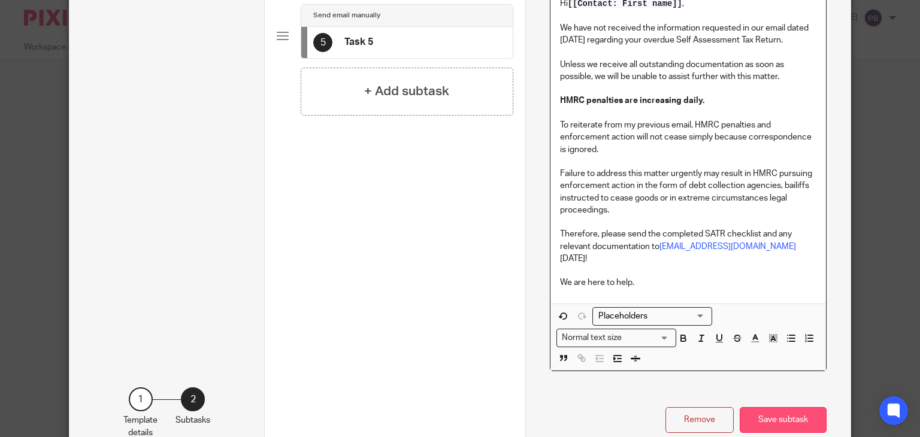
click at [786, 407] on button "Save subtask" at bounding box center [783, 420] width 87 height 26
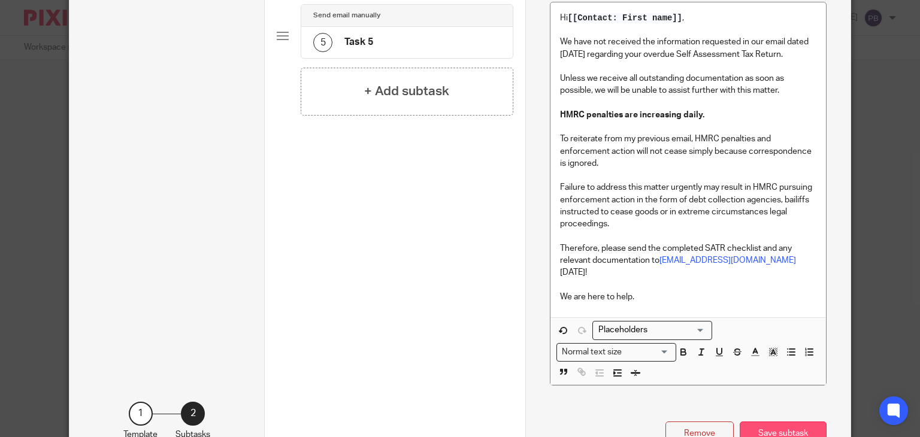
scroll to position [86, 0]
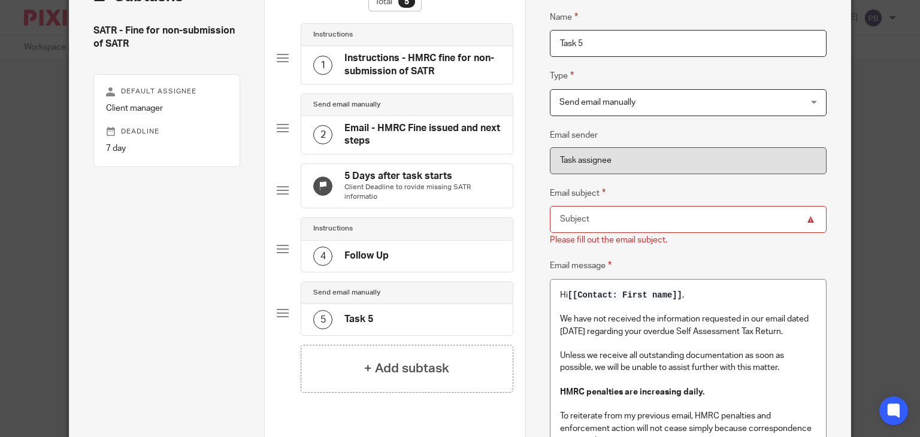
click at [586, 218] on input "Email subject" at bounding box center [688, 219] width 277 height 27
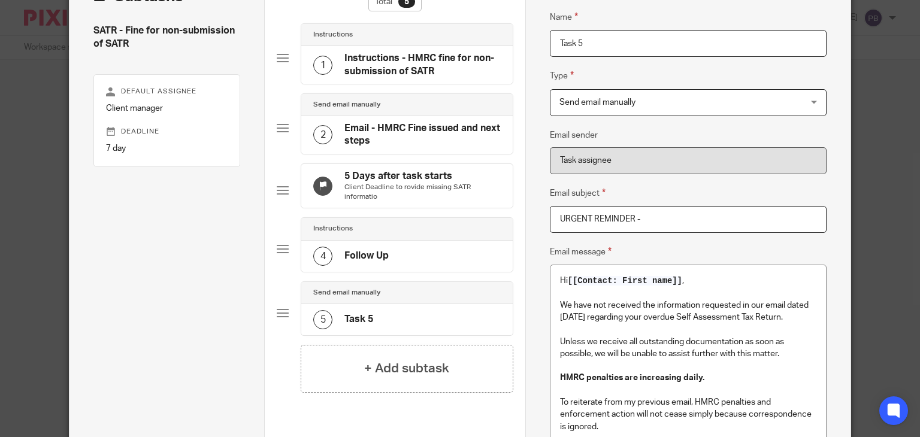
paste input "Outstanding SATR Information Required"
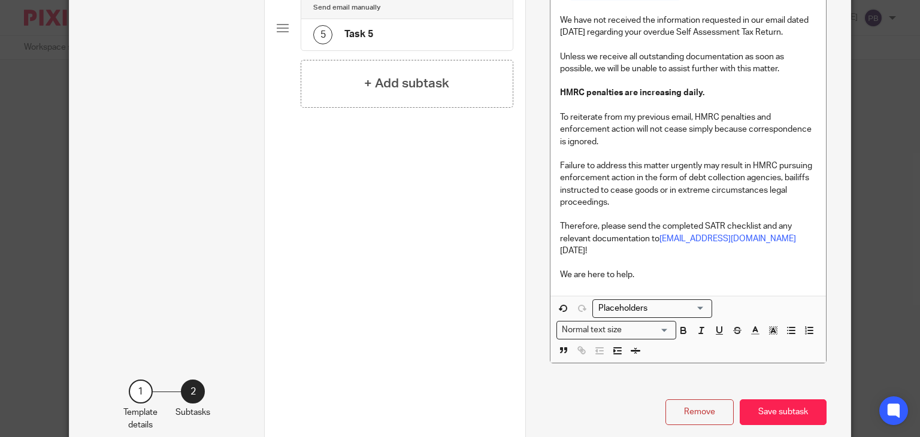
scroll to position [424, 0]
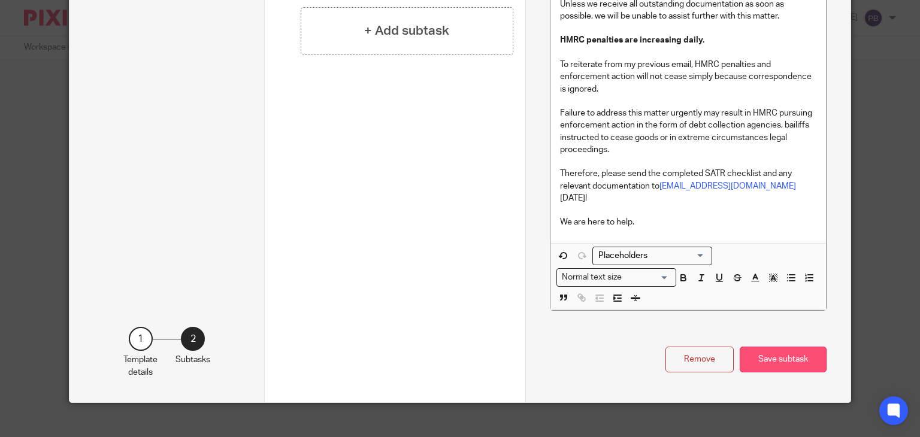
type input "URGENT REMINDER - Outstanding SATR Information Required"
click at [767, 351] on button "Save subtask" at bounding box center [783, 360] width 87 height 26
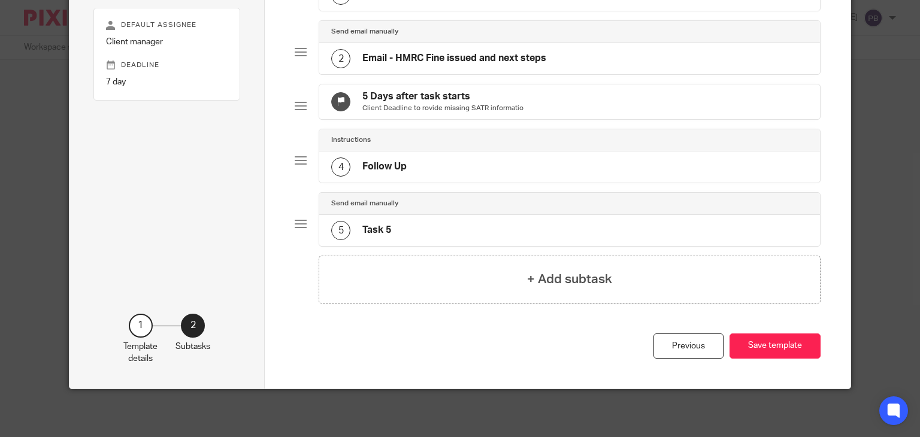
click at [767, 351] on button "Save template" at bounding box center [775, 347] width 91 height 26
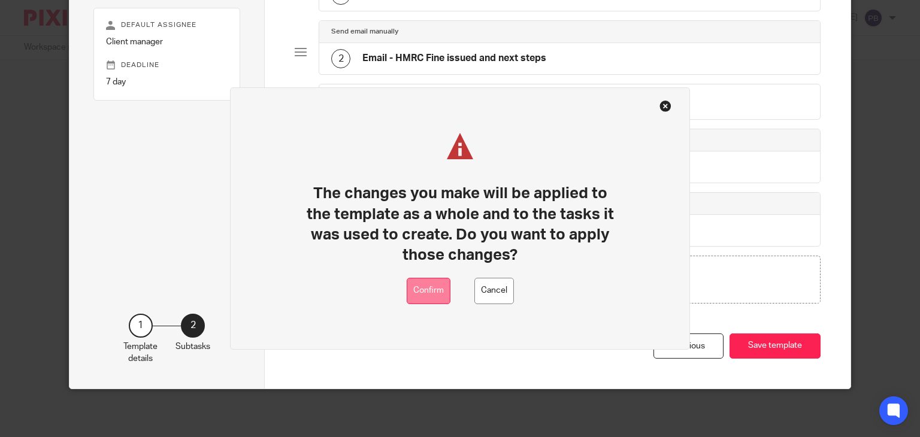
click at [429, 290] on button "Confirm" at bounding box center [429, 291] width 44 height 27
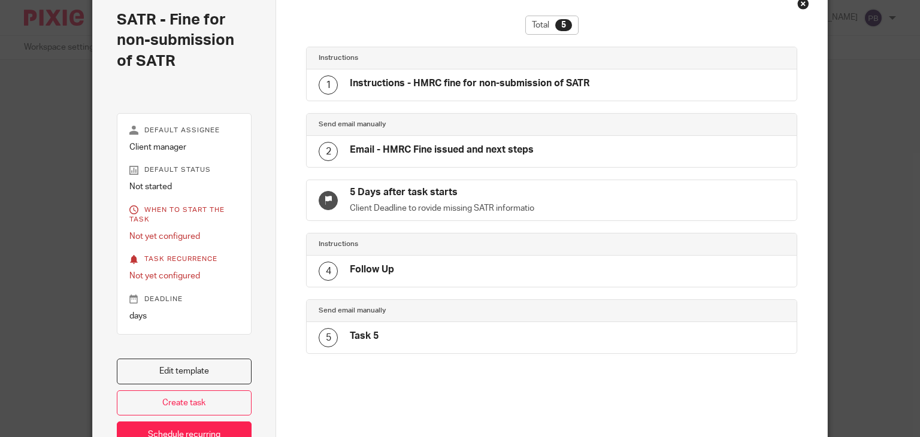
scroll to position [146, 0]
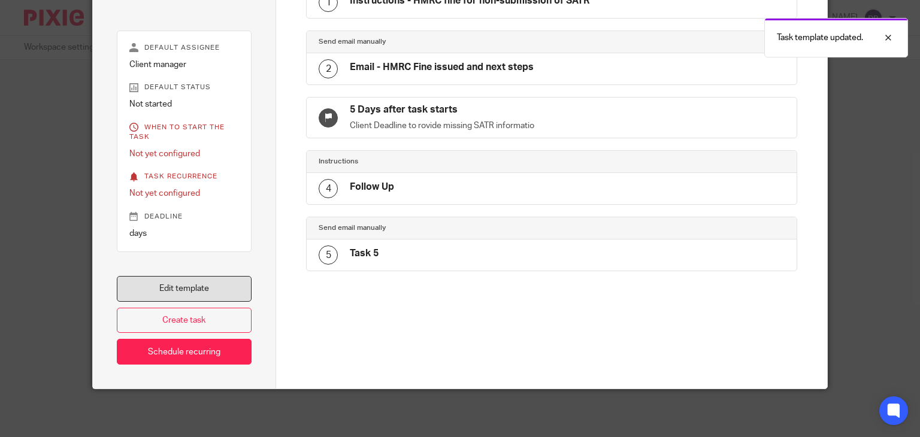
click at [202, 291] on link "Edit template" at bounding box center [184, 289] width 135 height 26
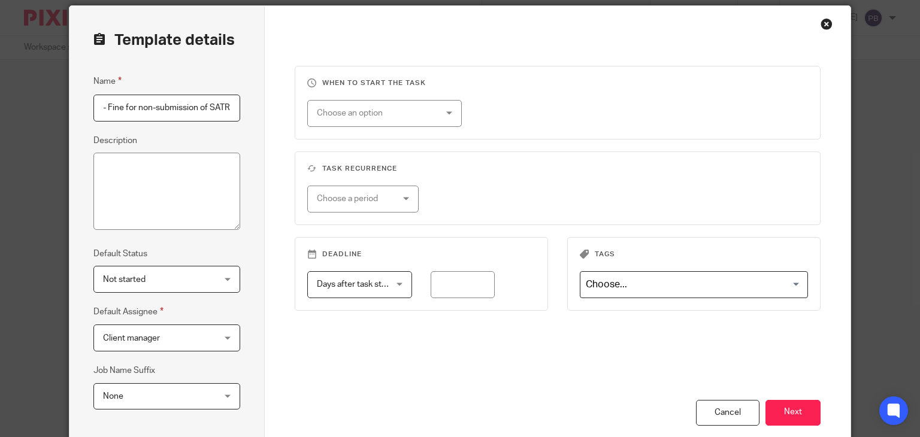
scroll to position [174, 0]
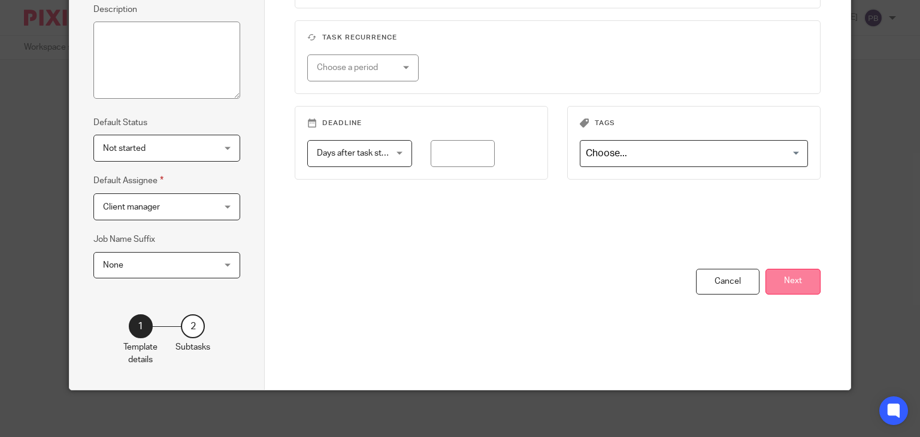
click at [797, 283] on button "Next" at bounding box center [793, 282] width 55 height 26
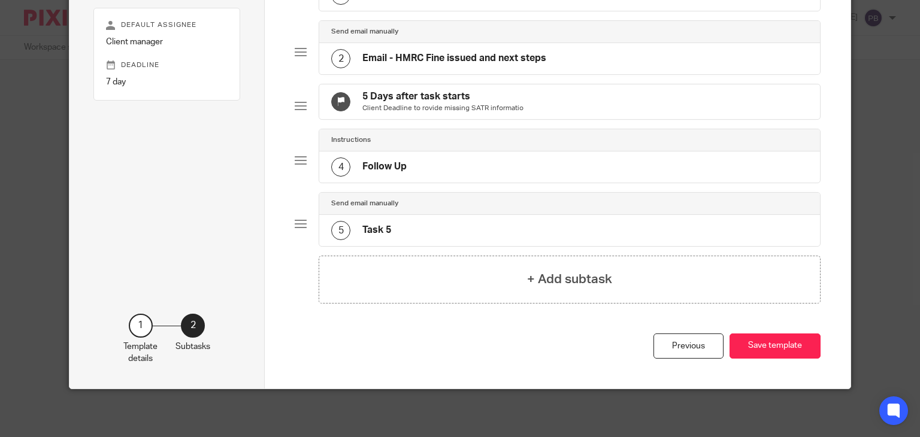
click at [371, 231] on h4 "Task 5" at bounding box center [377, 230] width 29 height 13
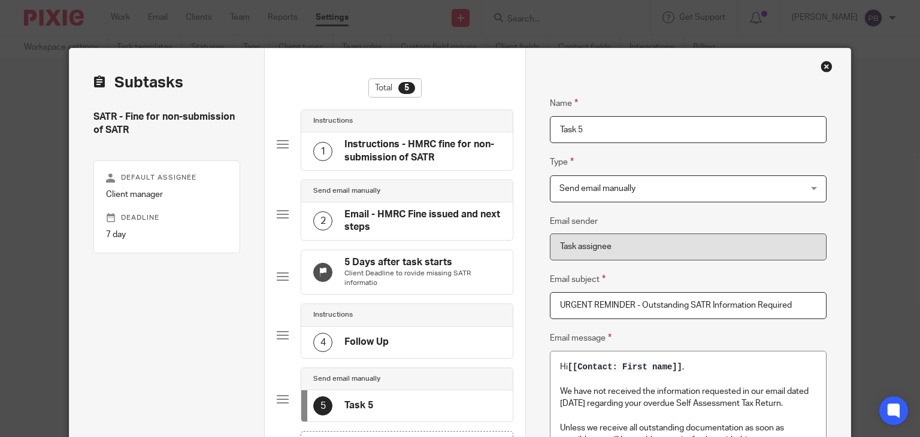
drag, startPoint x: 591, startPoint y: 128, endPoint x: 533, endPoint y: 125, distance: 58.2
click at [533, 125] on div "Name Instructions - HMRC fine for non-submission of SATR Type Instructions Inst…" at bounding box center [687, 438] width 325 height 778
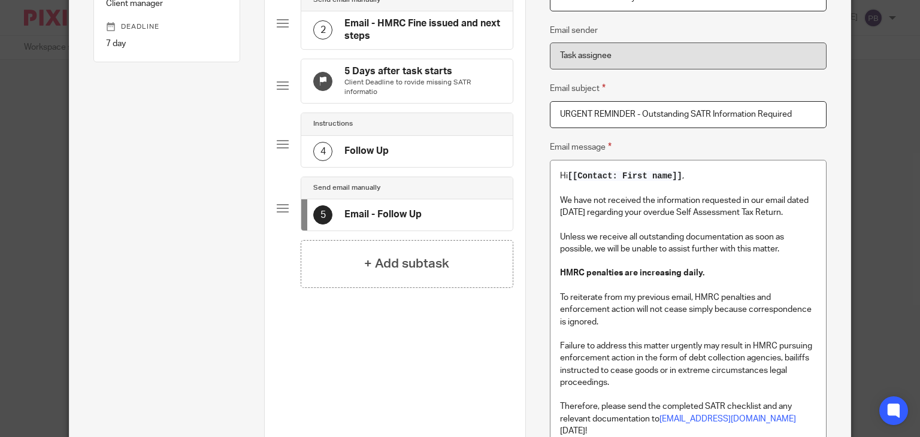
scroll to position [419, 0]
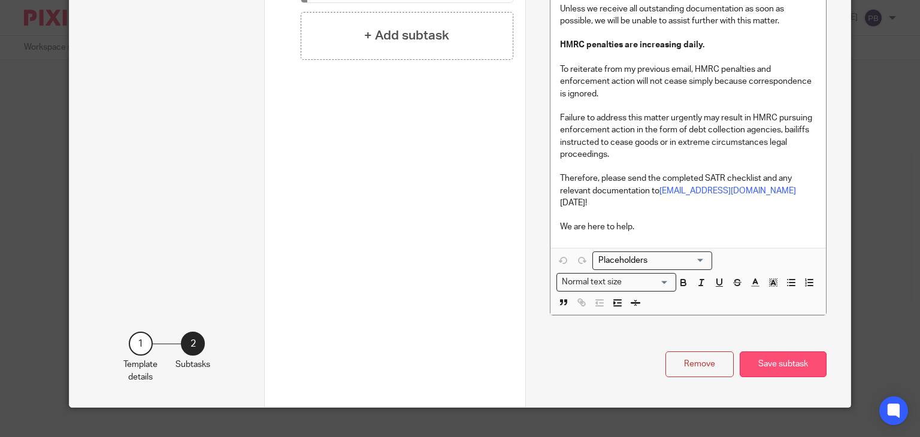
type input "Email - Follow Up"
click at [800, 358] on button "Save subtask" at bounding box center [783, 365] width 87 height 26
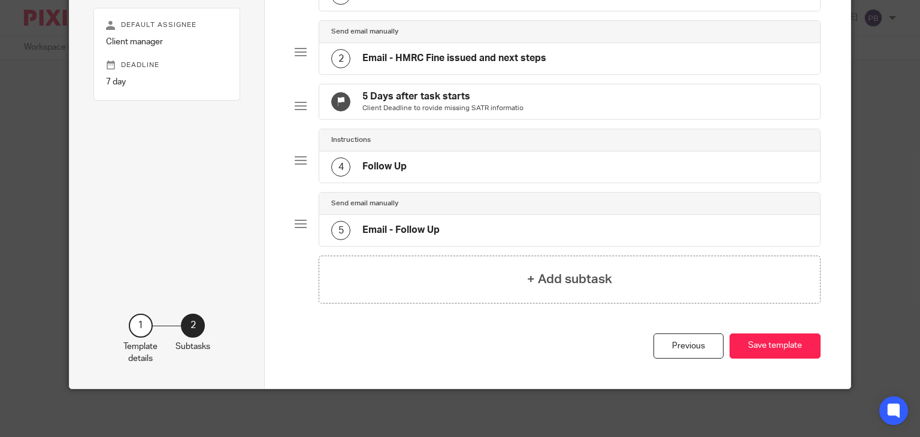
scroll to position [161, 0]
click at [786, 348] on button "Save template" at bounding box center [775, 347] width 91 height 26
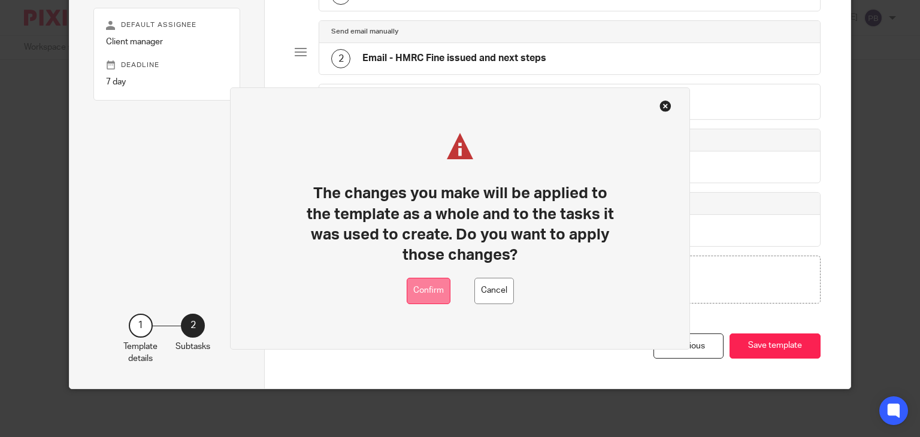
click at [420, 295] on button "Confirm" at bounding box center [429, 291] width 44 height 27
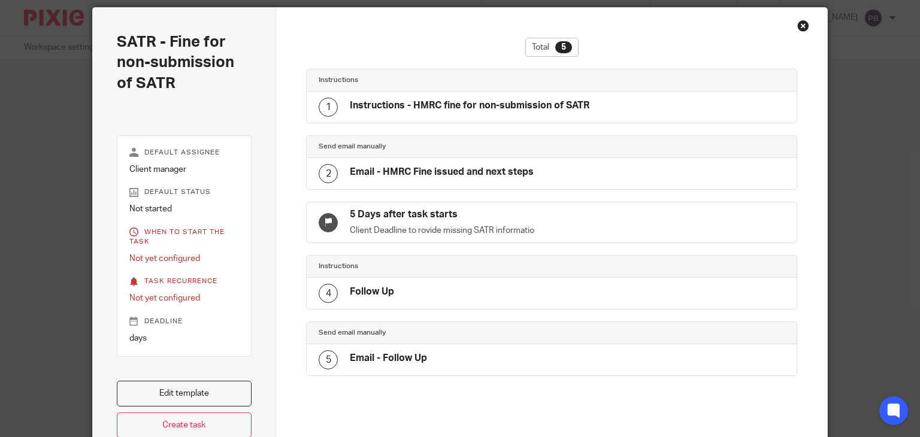
scroll to position [60, 0]
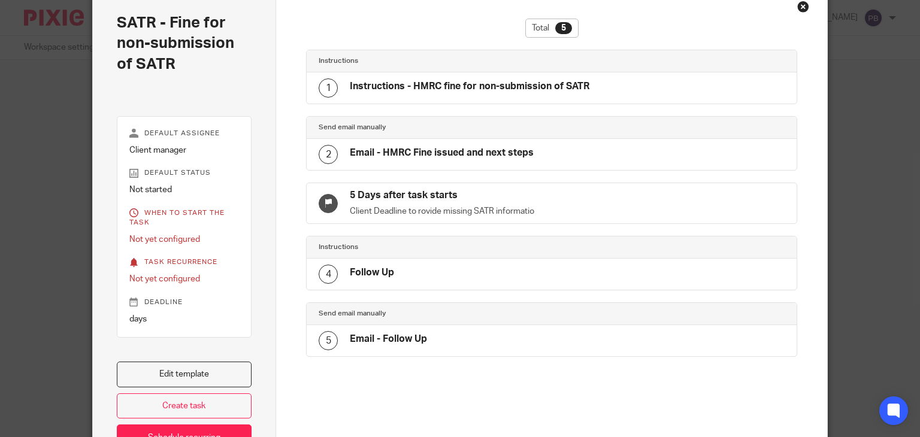
click at [801, 7] on div "Close this dialog window" at bounding box center [804, 7] width 12 height 12
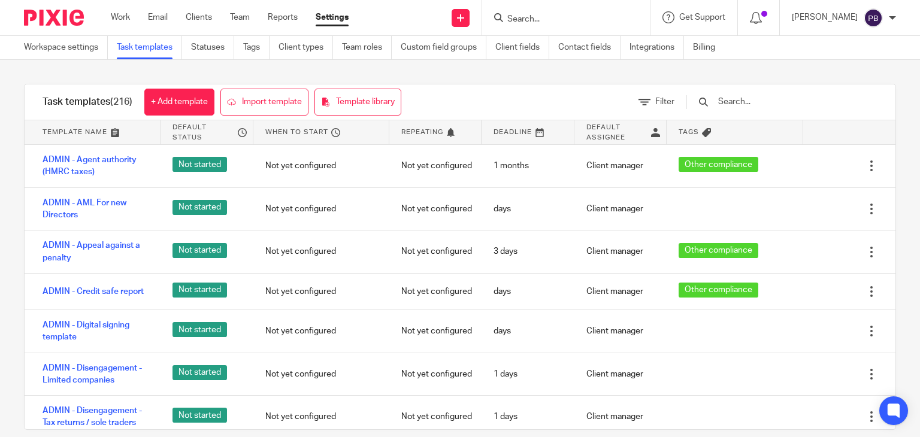
click at [764, 101] on input "text" at bounding box center [787, 101] width 140 height 13
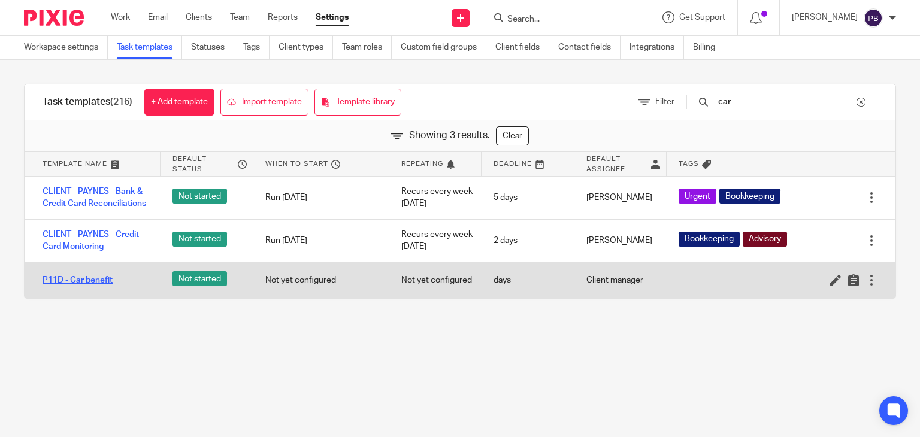
type input "car"
click at [89, 286] on link "P11D - Car benefit" at bounding box center [78, 280] width 70 height 12
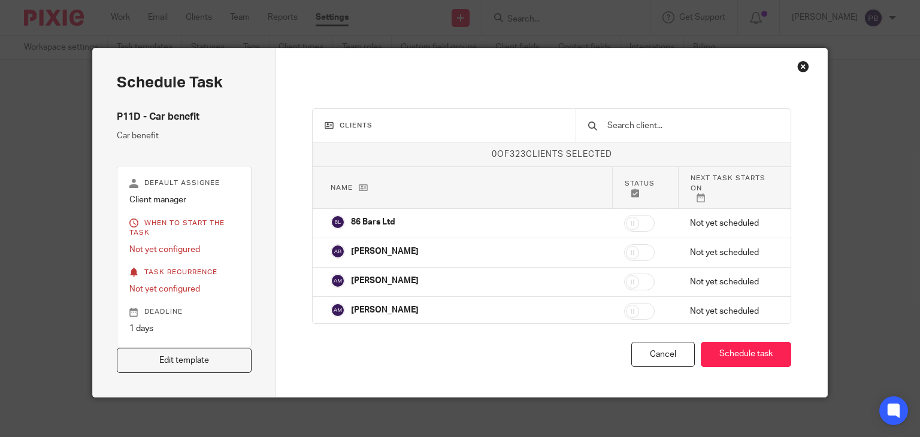
click at [195, 363] on link "Edit template" at bounding box center [184, 361] width 135 height 26
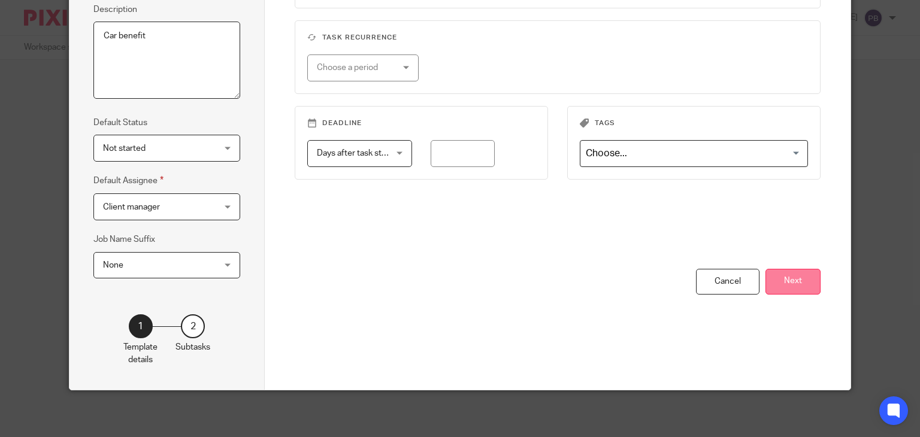
click at [813, 277] on button "Next" at bounding box center [793, 282] width 55 height 26
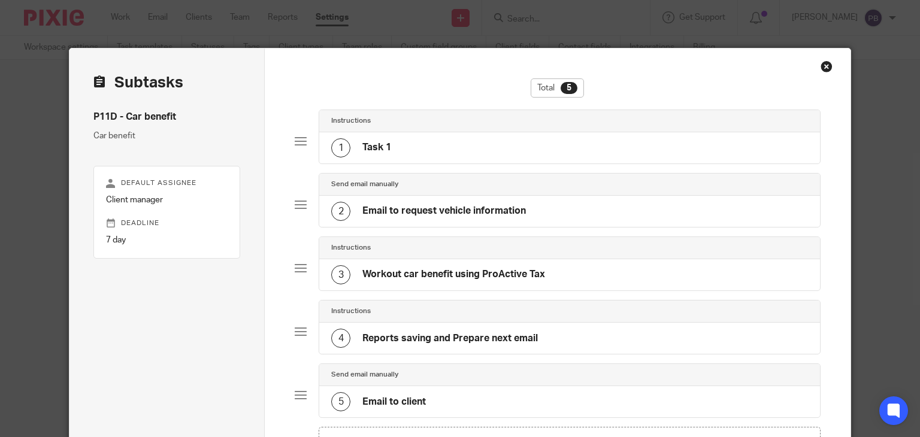
click at [363, 146] on h4 "Task 1" at bounding box center [377, 147] width 29 height 13
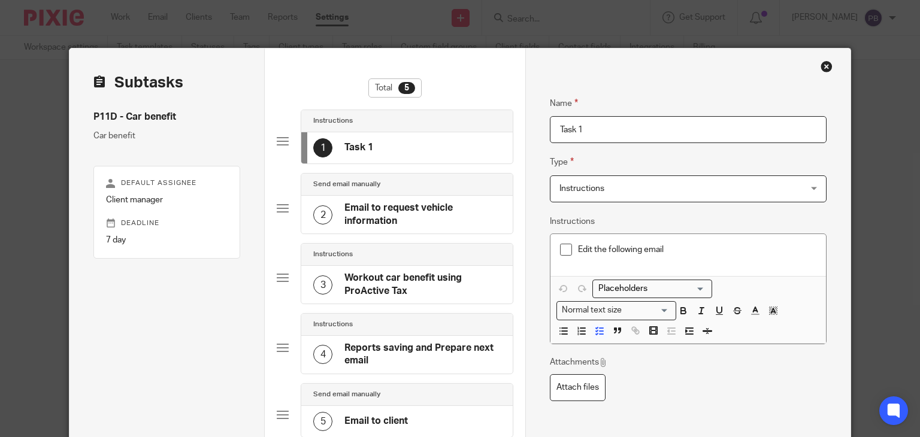
click at [377, 203] on h4 "Email to request vehicle information" at bounding box center [423, 215] width 156 height 26
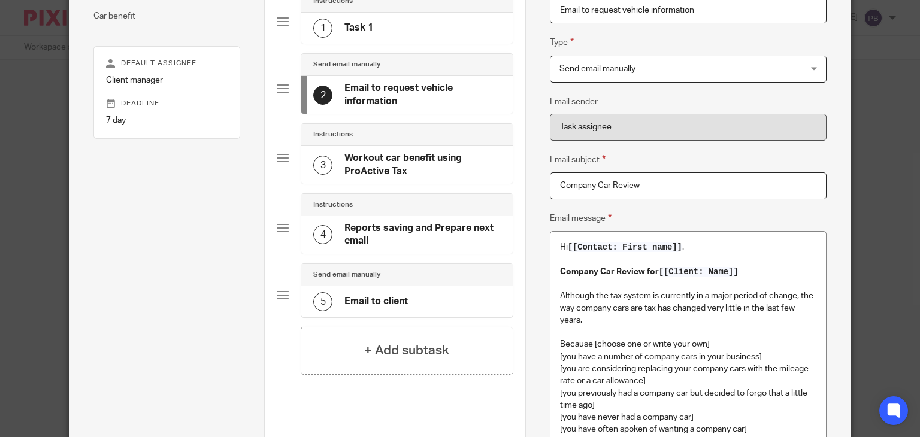
scroll to position [60, 0]
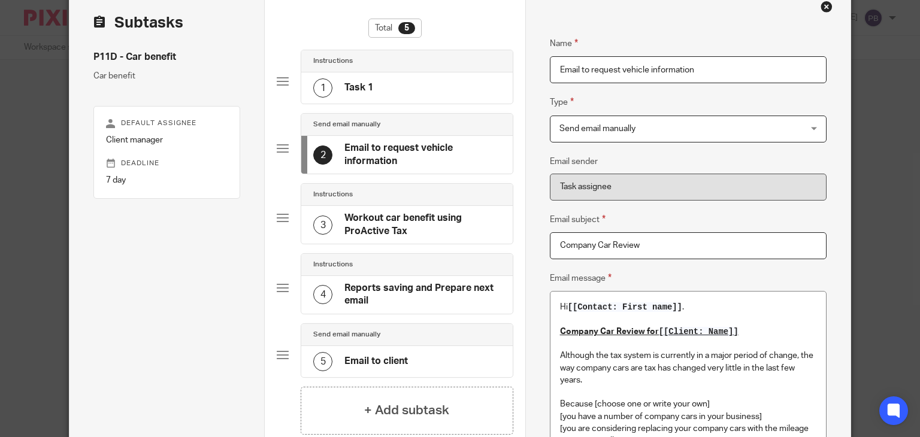
click at [377, 217] on h4 "Workout car benefit using ProActive Tax" at bounding box center [423, 225] width 156 height 26
